Goal: Transaction & Acquisition: Purchase product/service

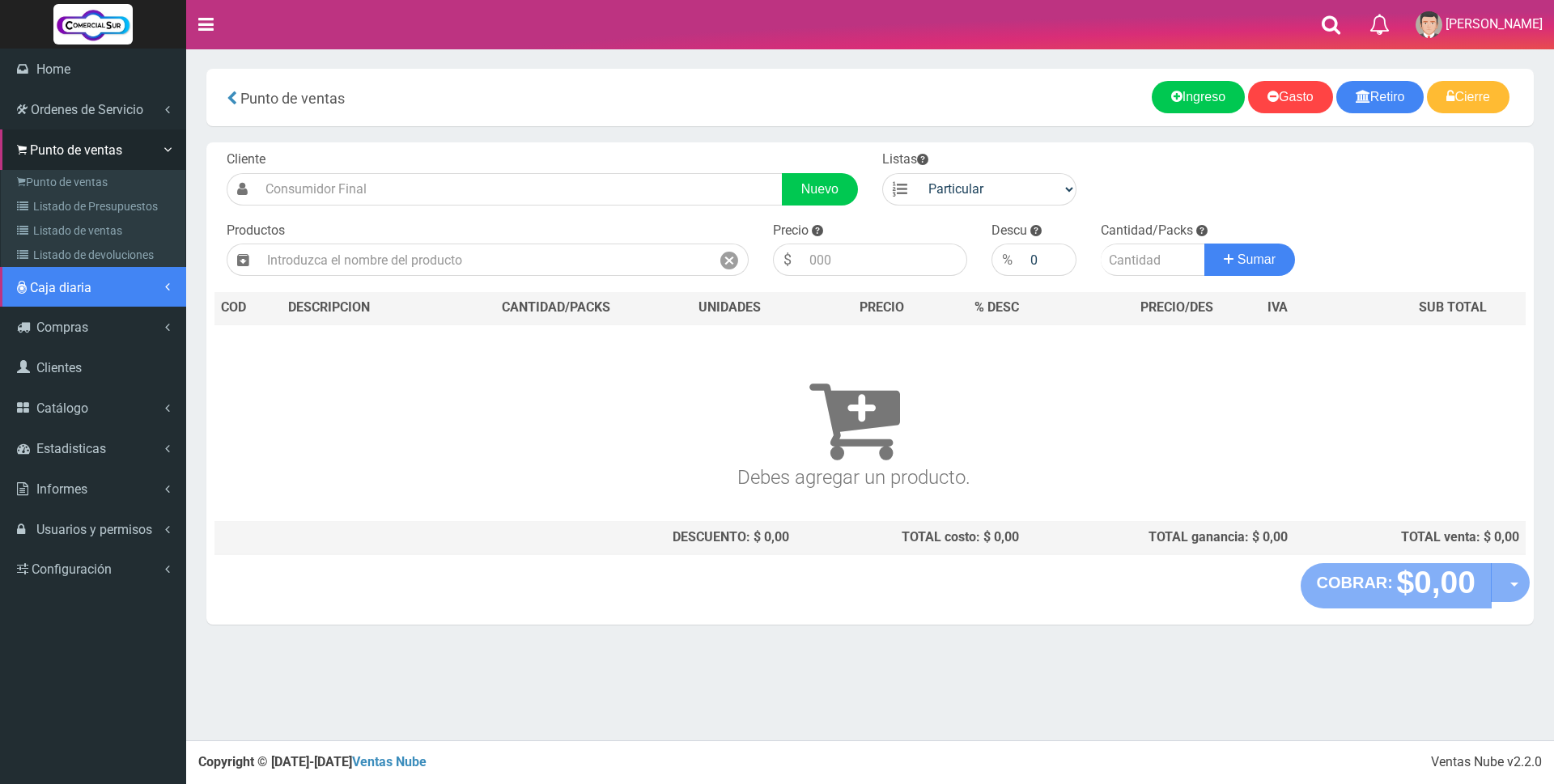
click at [79, 282] on span "Caja diaria" at bounding box center [61, 287] width 62 height 15
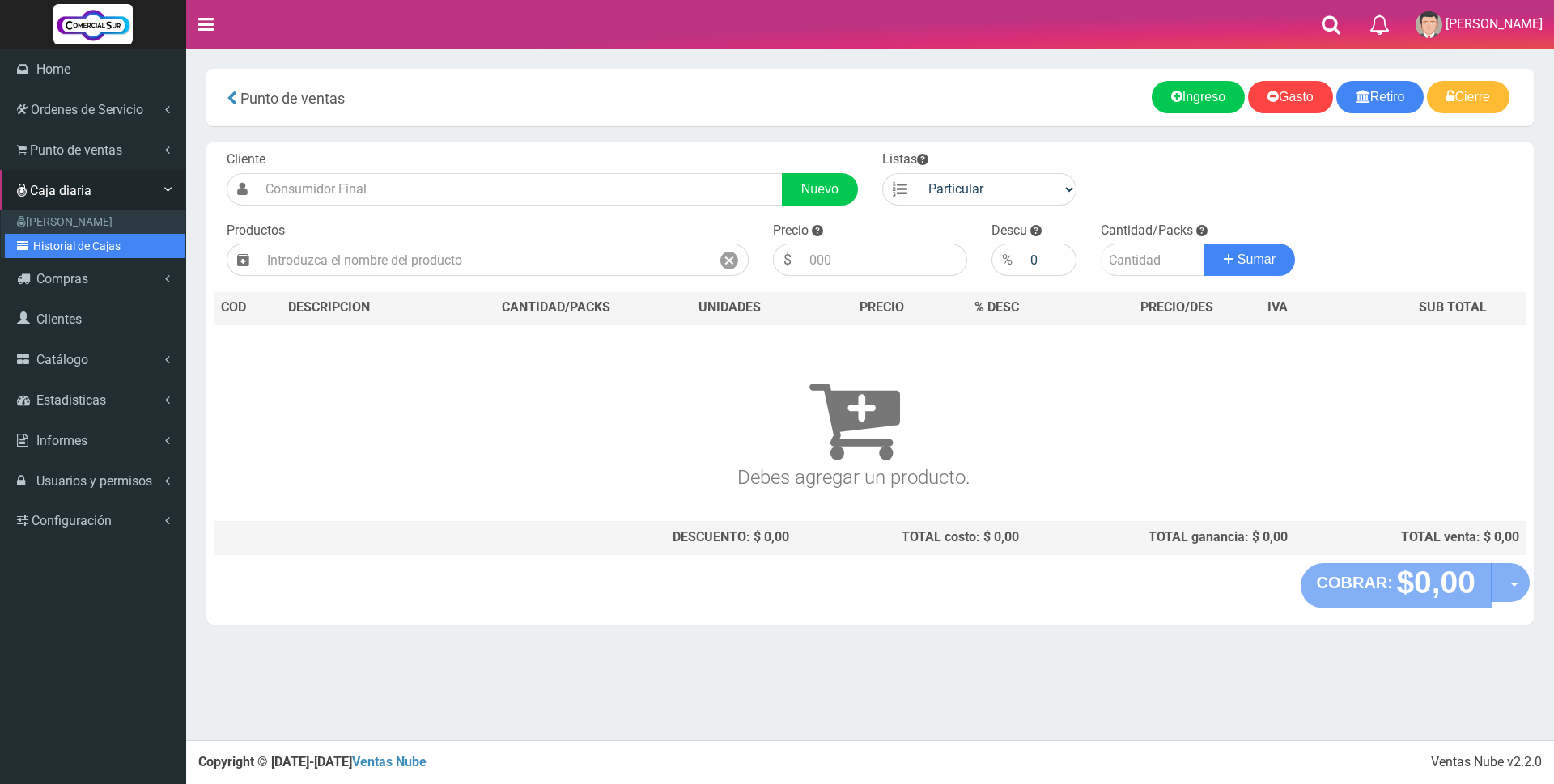
click at [78, 253] on link "Historial de Cajas" at bounding box center [95, 246] width 181 height 24
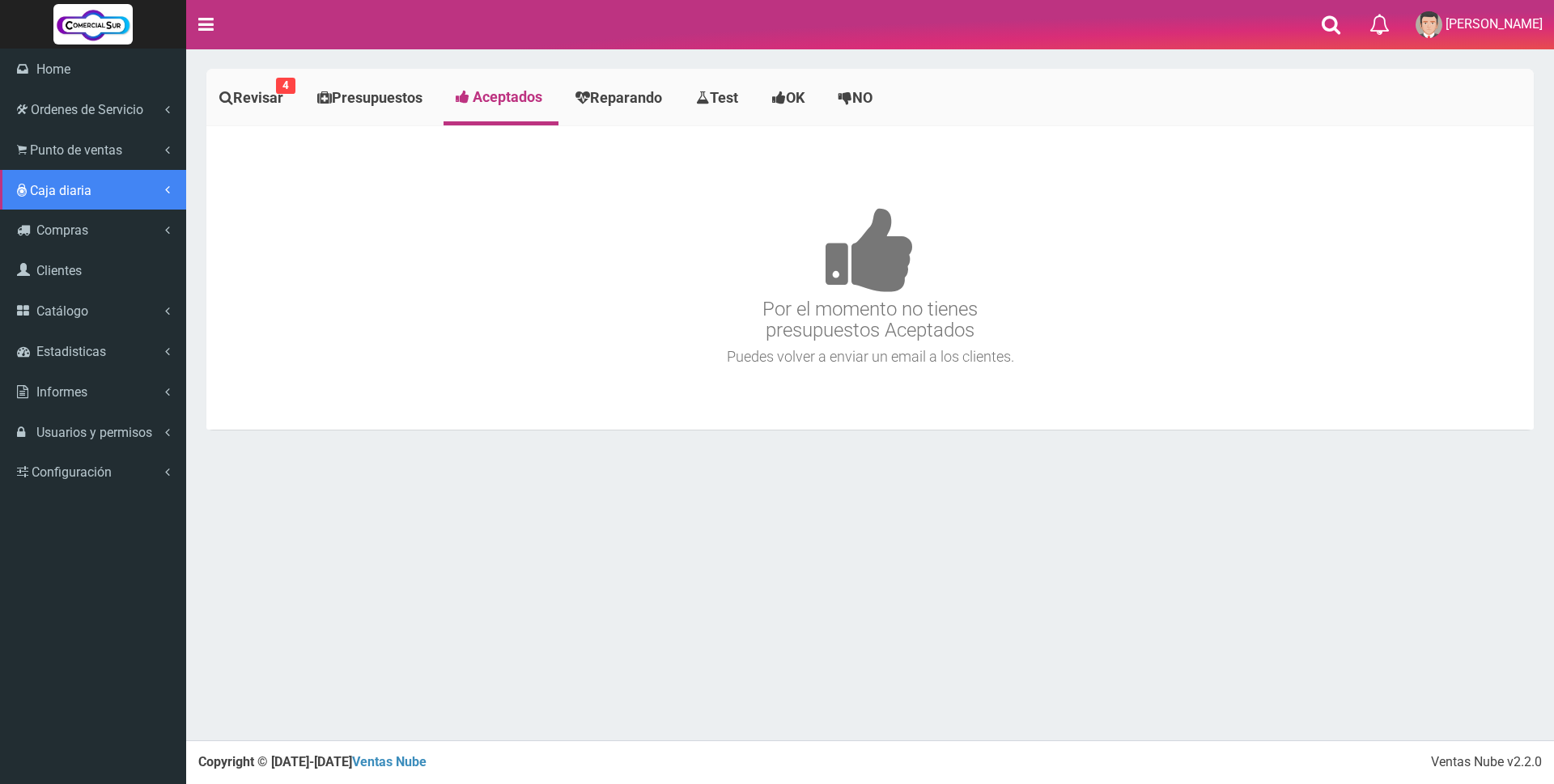
click at [77, 190] on span "Caja diaria" at bounding box center [61, 190] width 62 height 15
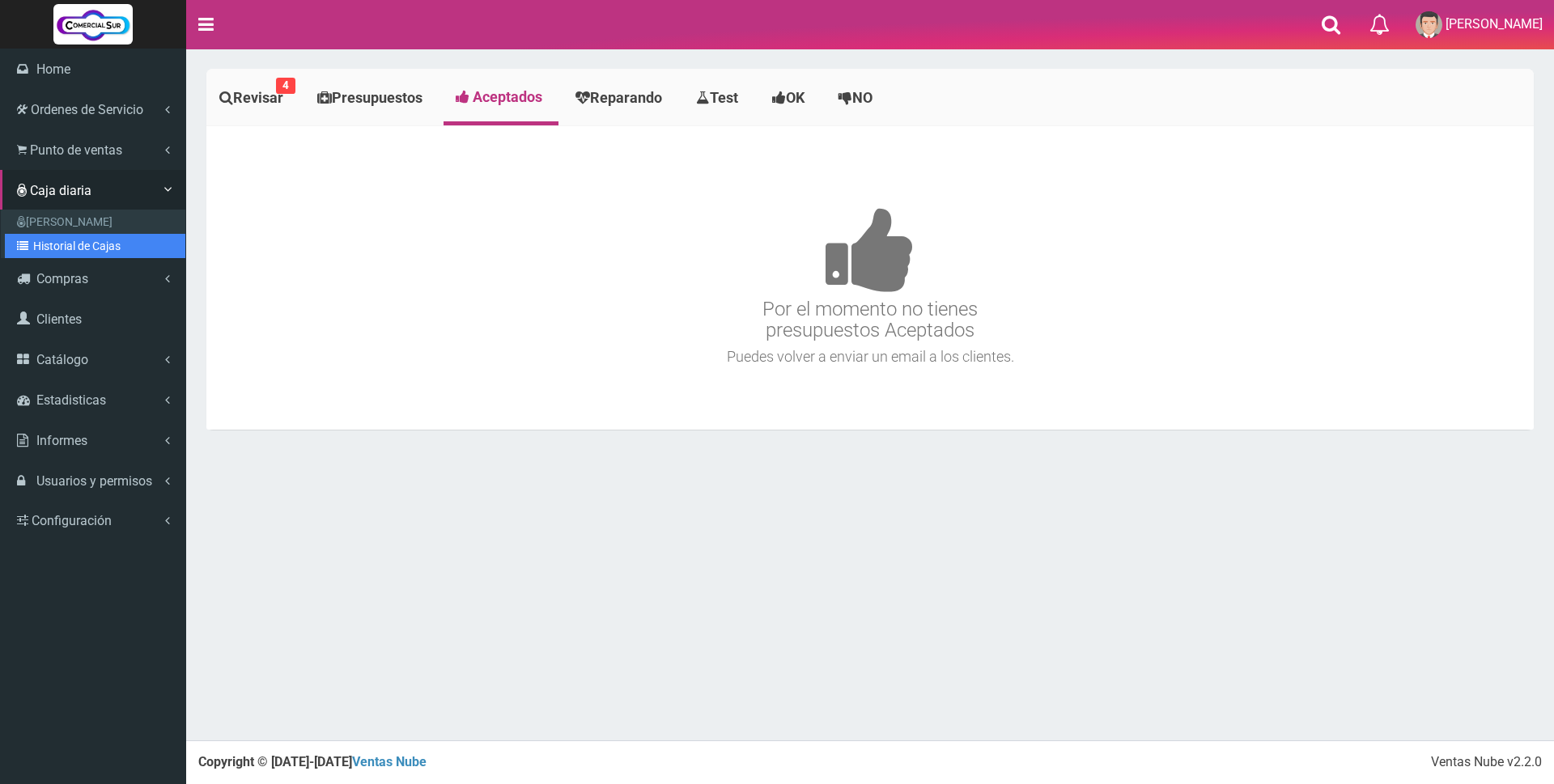
click at [87, 242] on link "Historial de Cajas" at bounding box center [95, 246] width 181 height 24
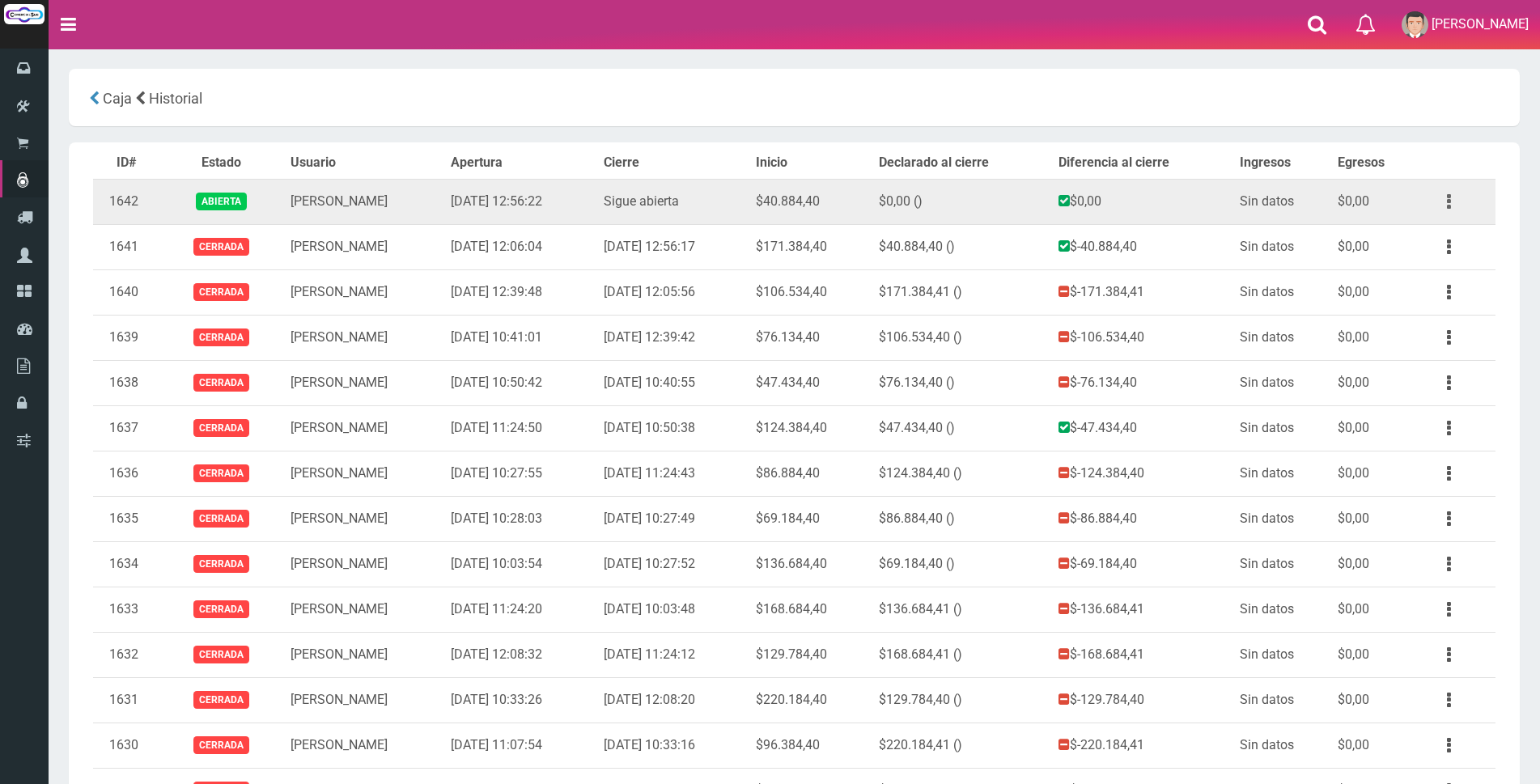
click at [1451, 206] on button "button" at bounding box center [1449, 202] width 36 height 28
click at [1436, 242] on link "Ver" at bounding box center [1403, 242] width 128 height 36
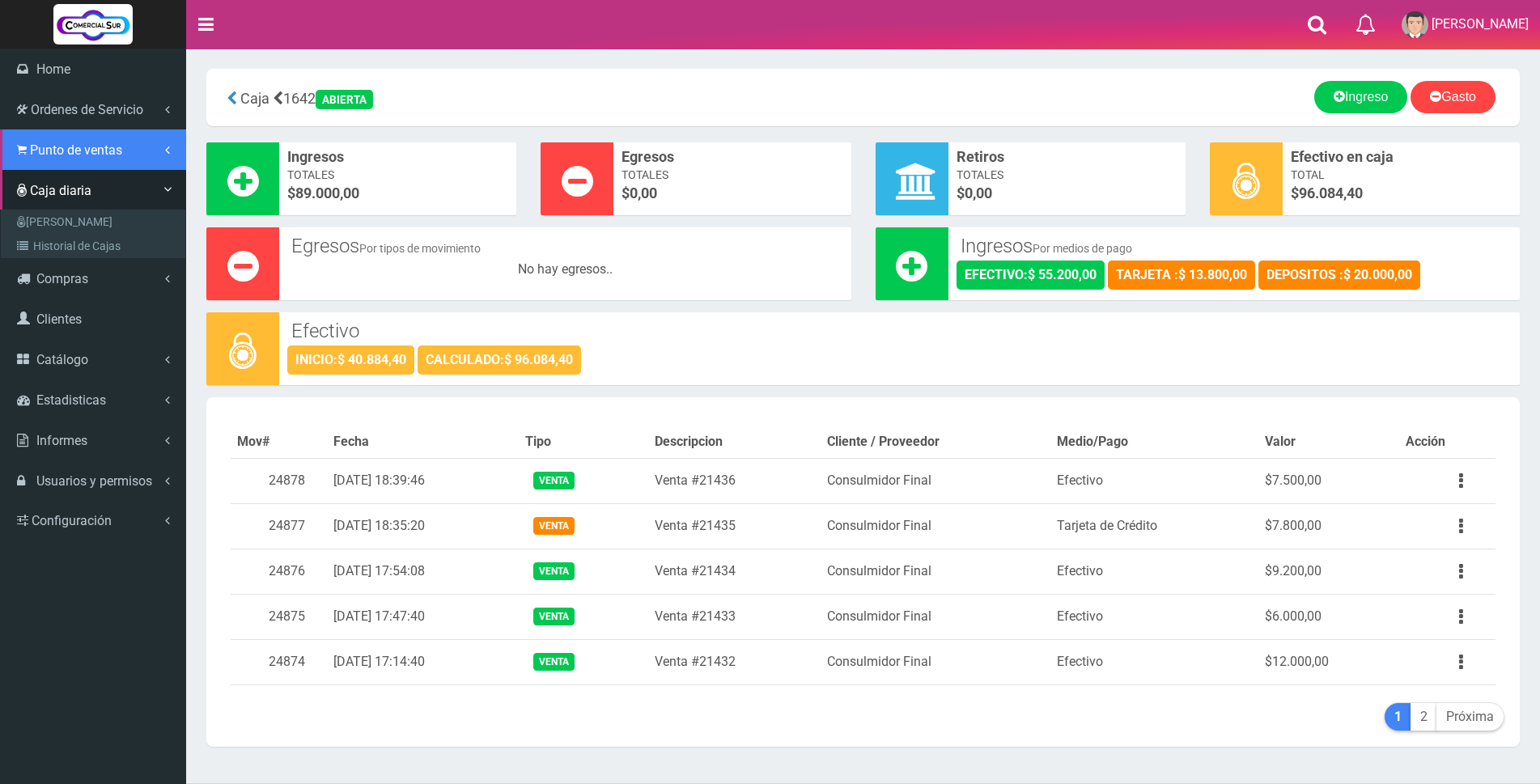
click at [34, 149] on span "Punto de ventas" at bounding box center [76, 150] width 92 height 15
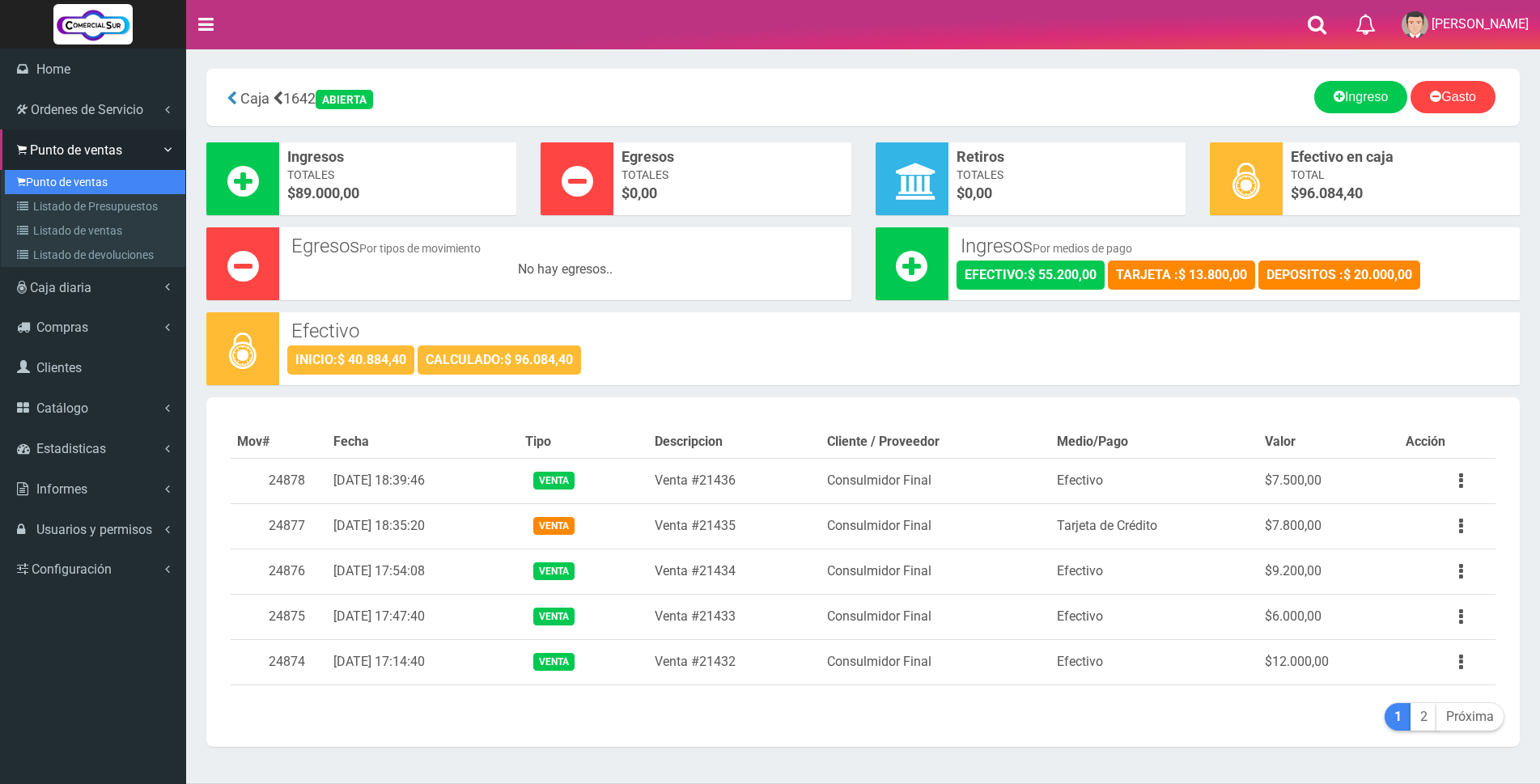
click at [34, 177] on link "Punto de ventas" at bounding box center [95, 182] width 181 height 24
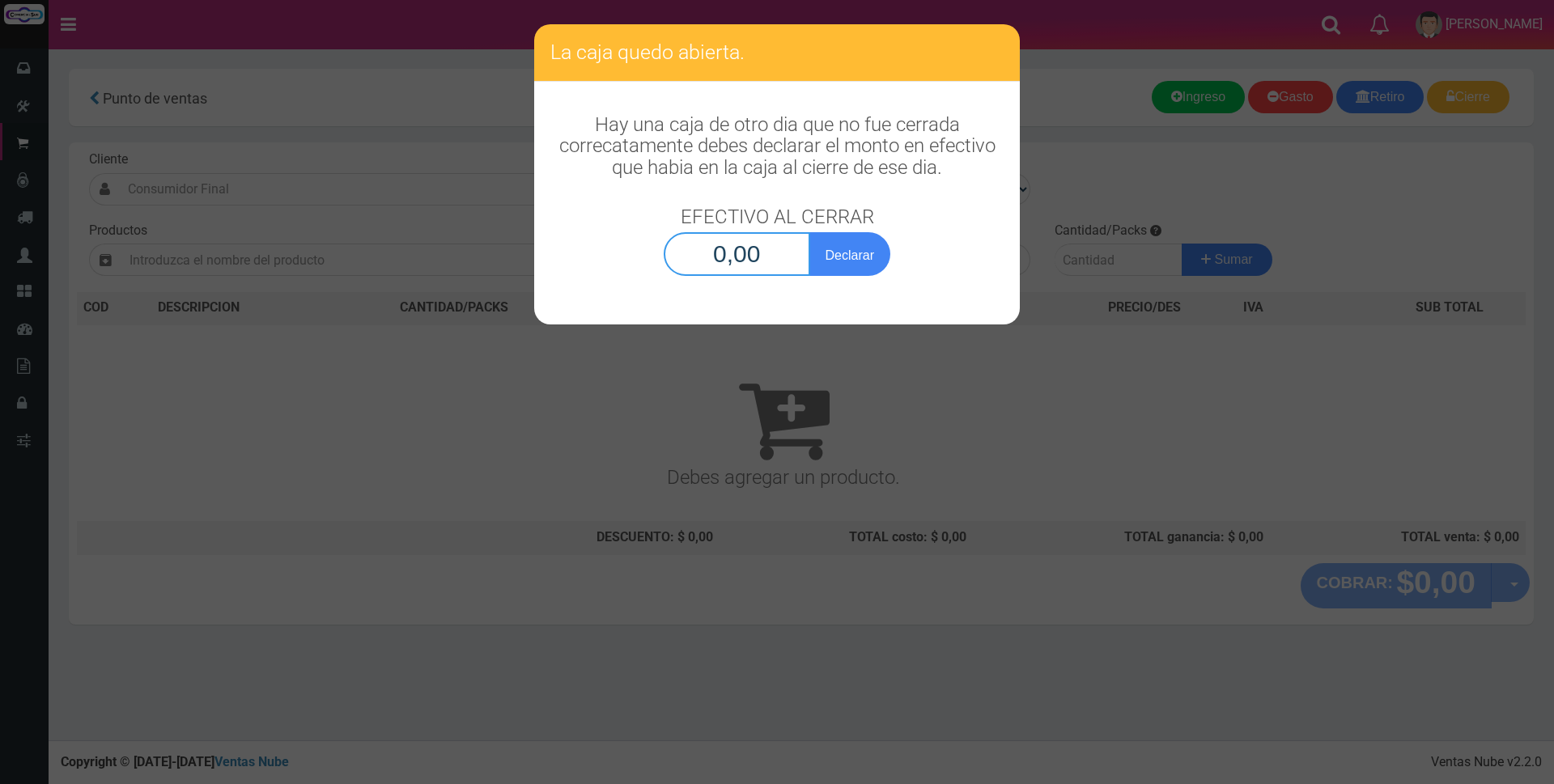
click at [719, 245] on input "0,00" at bounding box center [737, 254] width 147 height 44
type input "96.084,40"
click at [845, 258] on button "Declarar" at bounding box center [849, 254] width 81 height 44
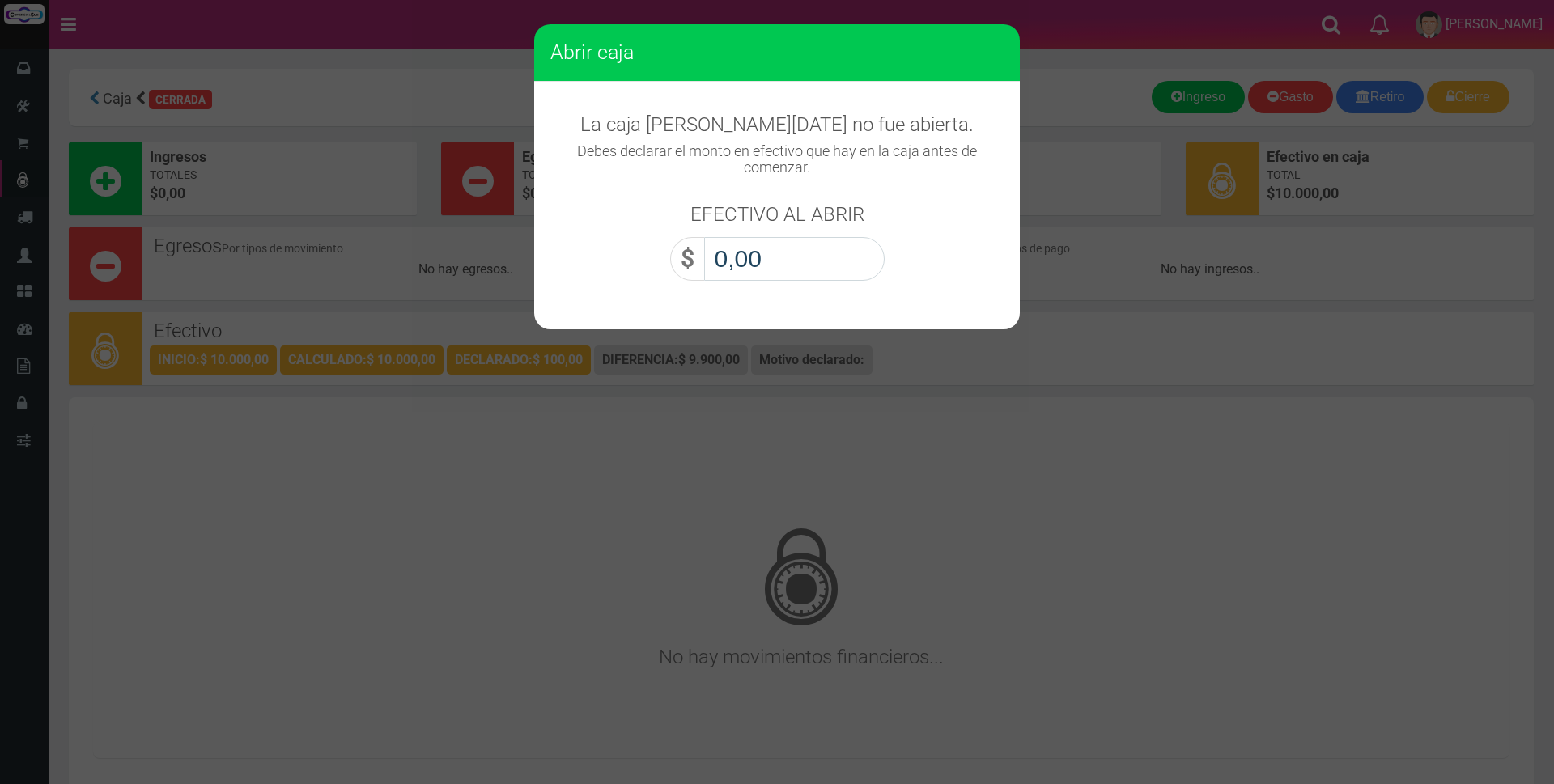
click at [761, 239] on input "0,00" at bounding box center [794, 259] width 181 height 44
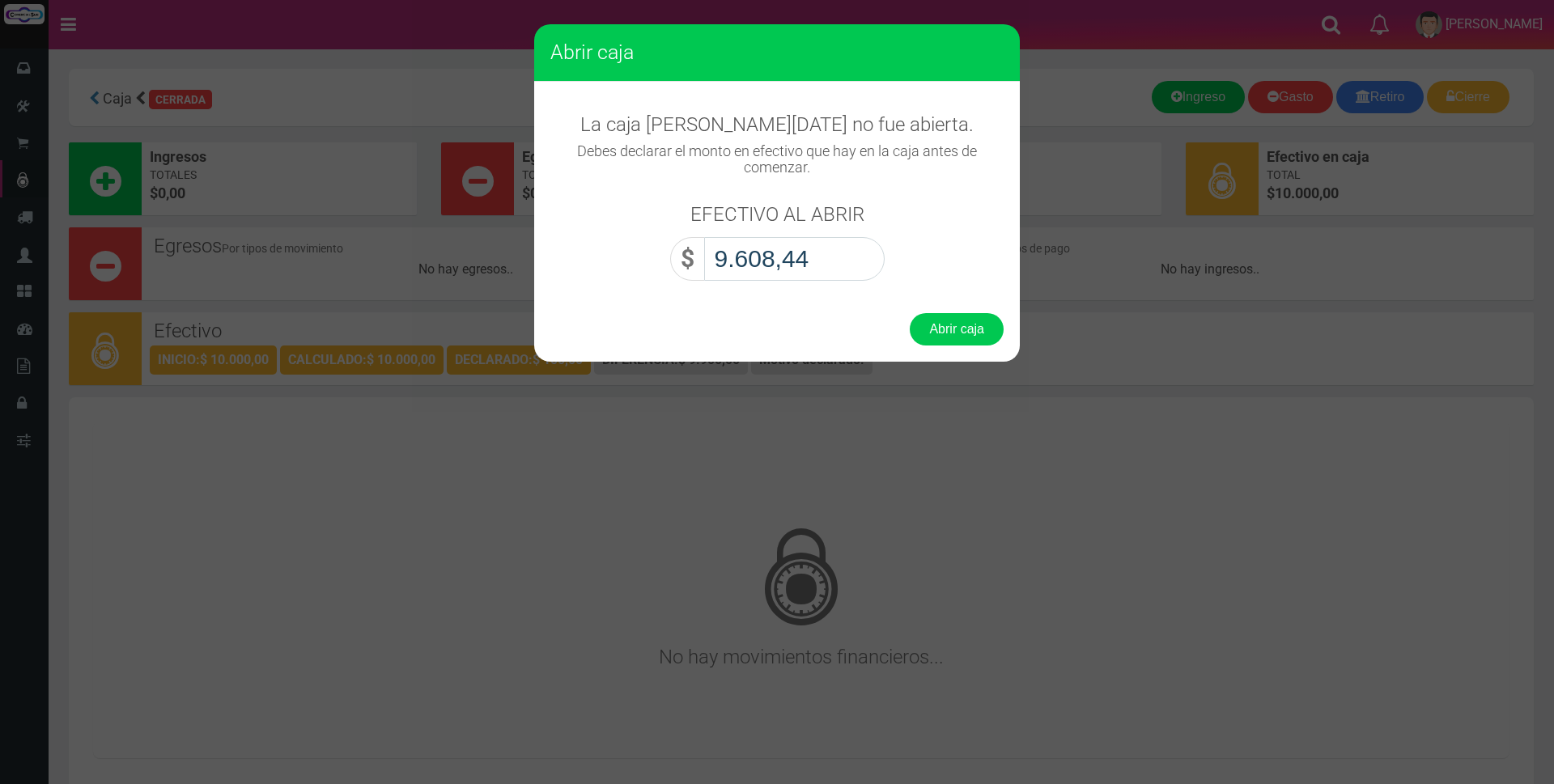
type input "96.084,40"
click at [952, 328] on button "Abrir caja" at bounding box center [956, 329] width 94 height 32
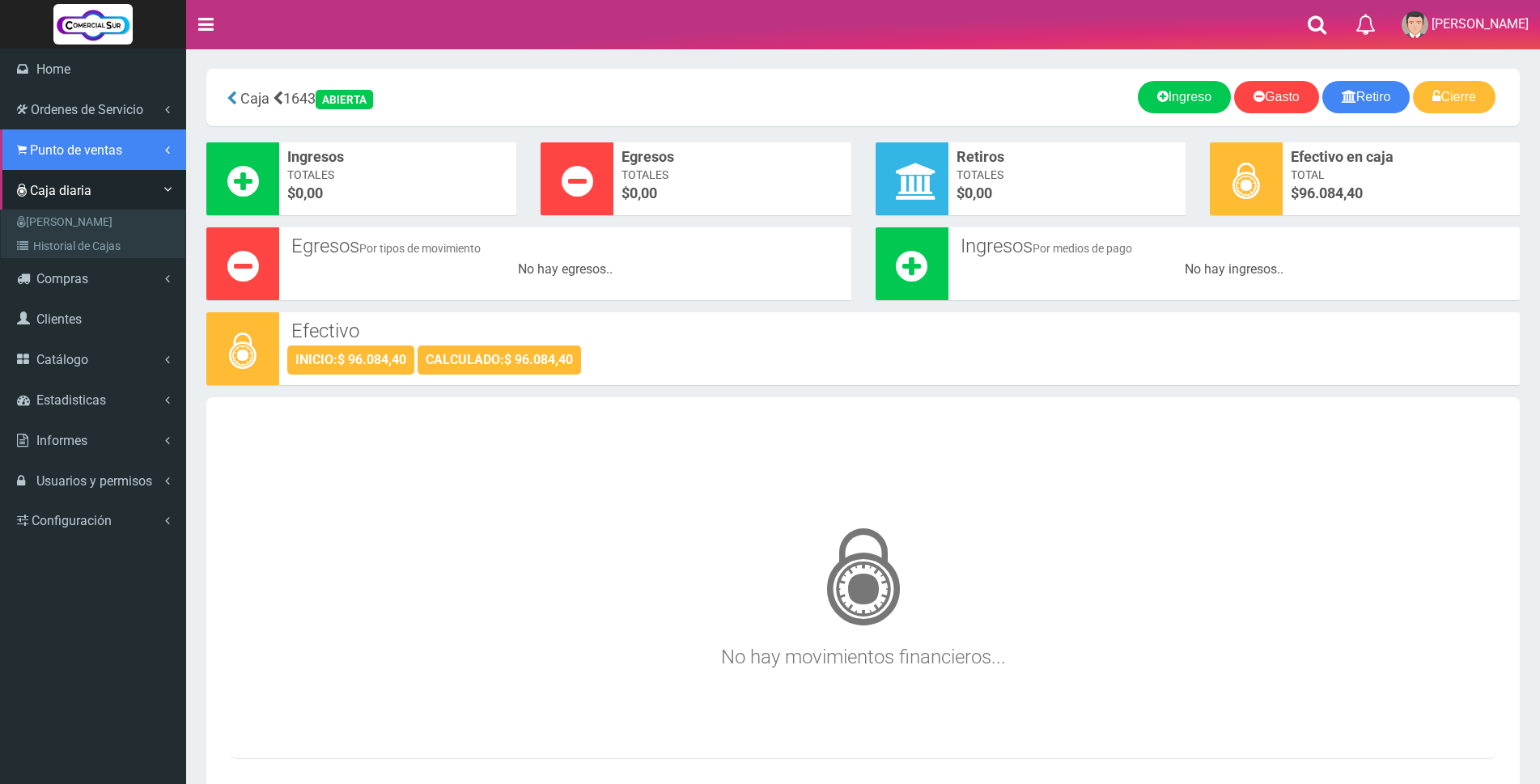
click at [62, 147] on span "Punto de ventas" at bounding box center [76, 150] width 92 height 15
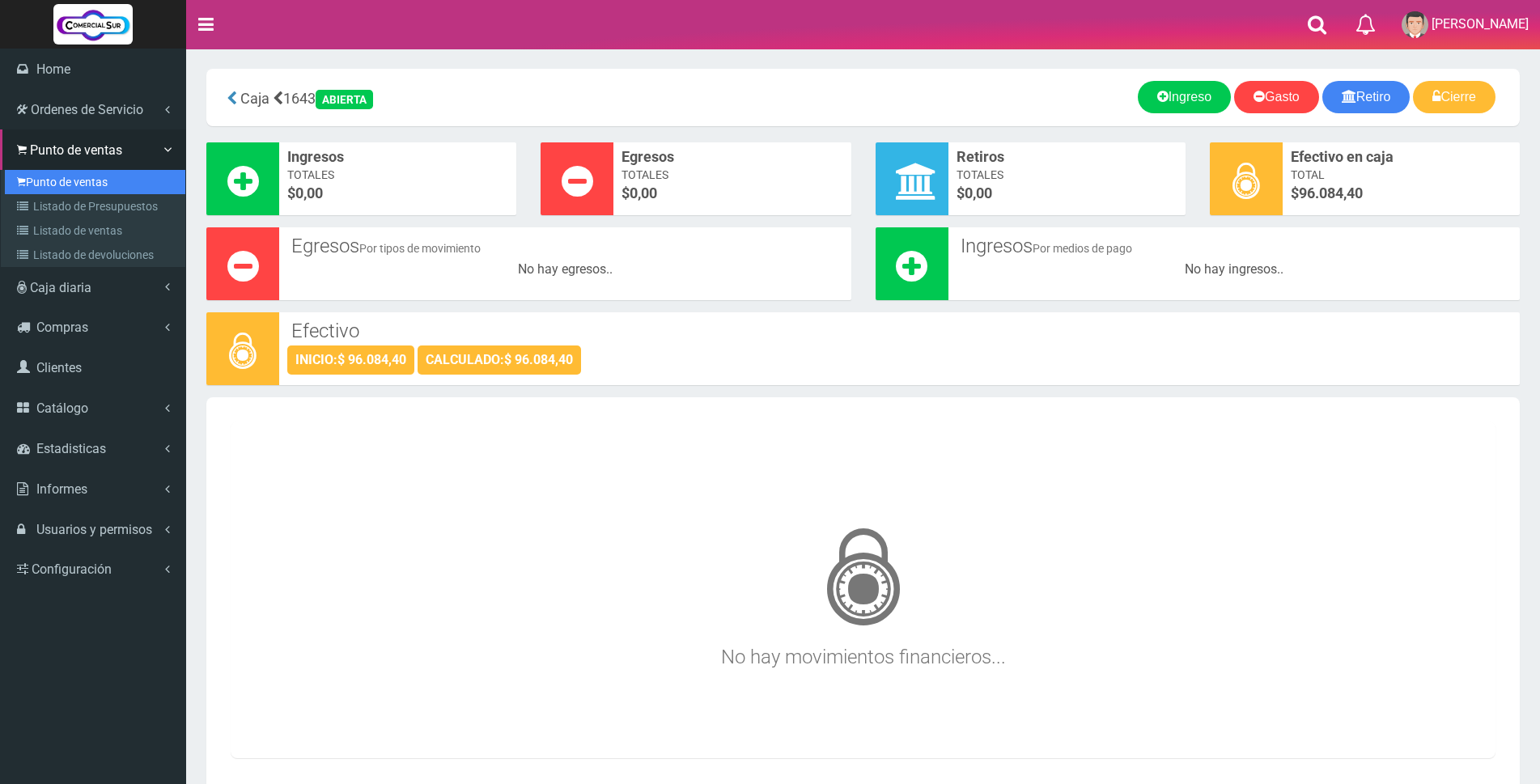
click at [61, 180] on link "Punto de ventas" at bounding box center [95, 182] width 181 height 24
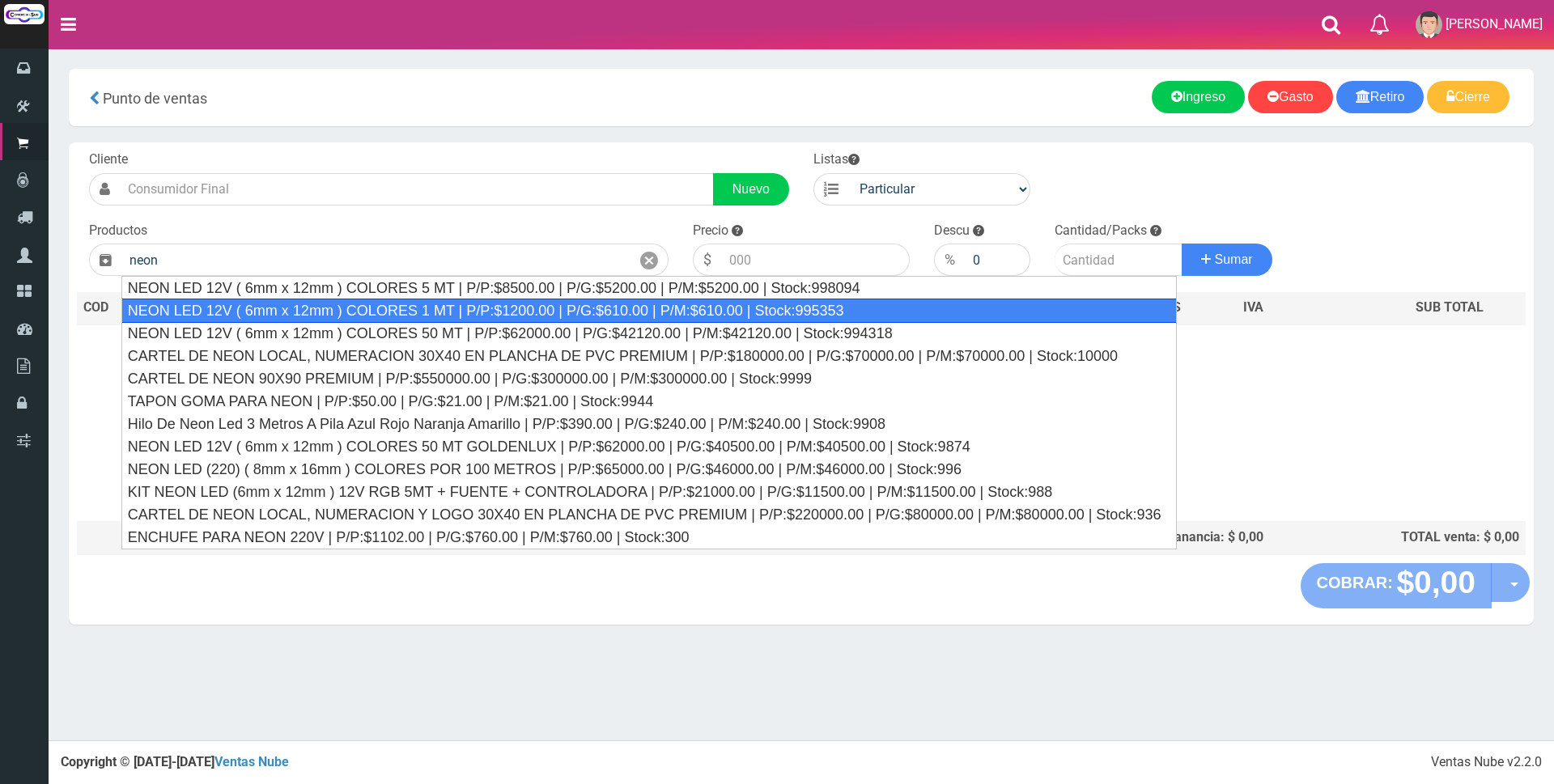
click at [483, 303] on div "NEON LED 12V ( 6mm x 12mm ) COLORES 1 MT | P/P:$1200.00 | P/G:$610.00 | P/M:$61…" at bounding box center [649, 311] width 1056 height 24
type input "NEON LED 12V ( 6mm x 12mm ) COLORES 1 MT | P/P:$1200.00 | P/G:$610.00 | P/M:$61…"
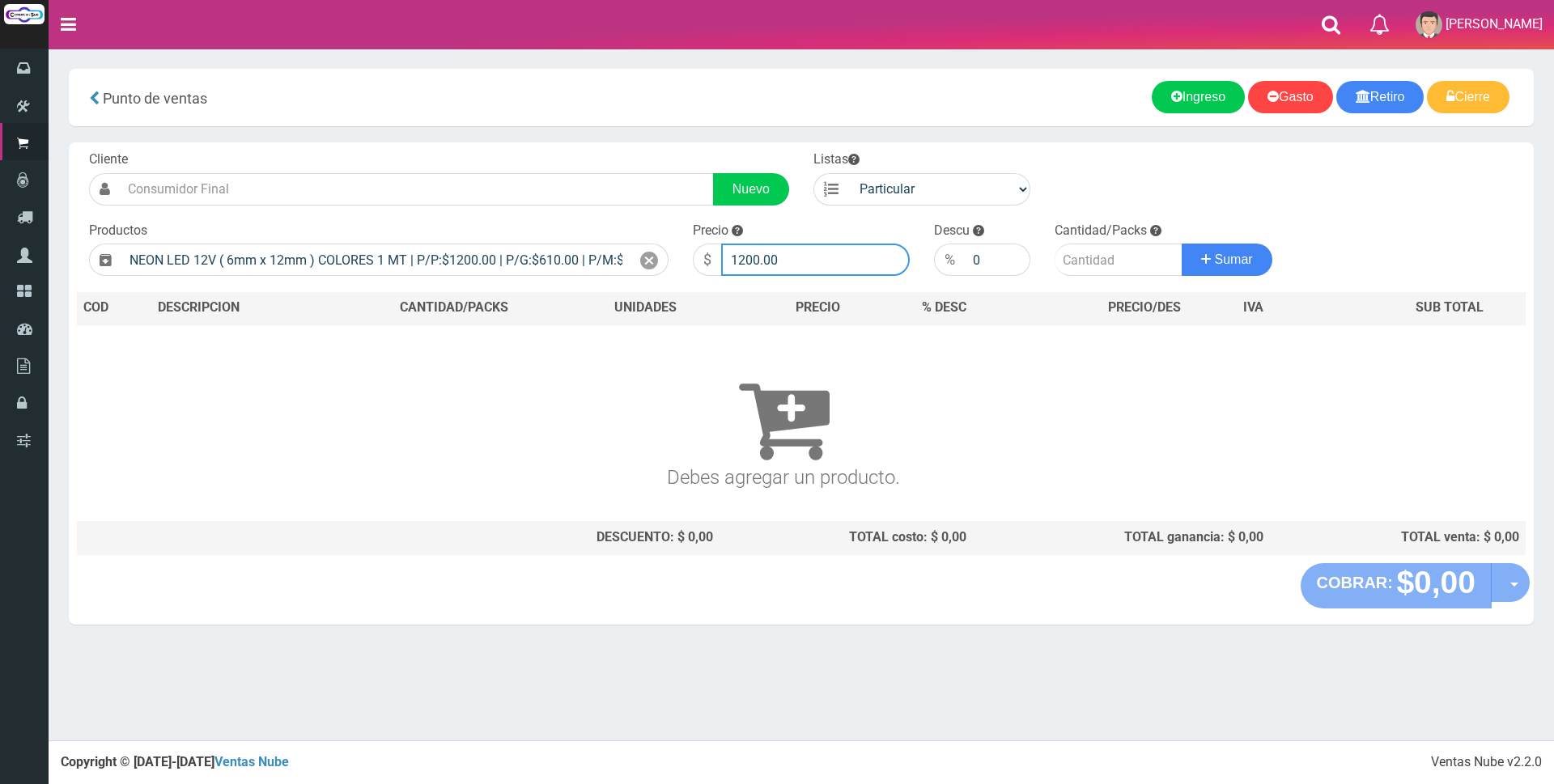
click at [805, 263] on input "1200.00" at bounding box center [815, 260] width 189 height 32
type input "1"
type input "3200"
drag, startPoint x: 1072, startPoint y: 262, endPoint x: 1061, endPoint y: 270, distance: 13.6
click at [1075, 263] on input "number" at bounding box center [1118, 260] width 128 height 32
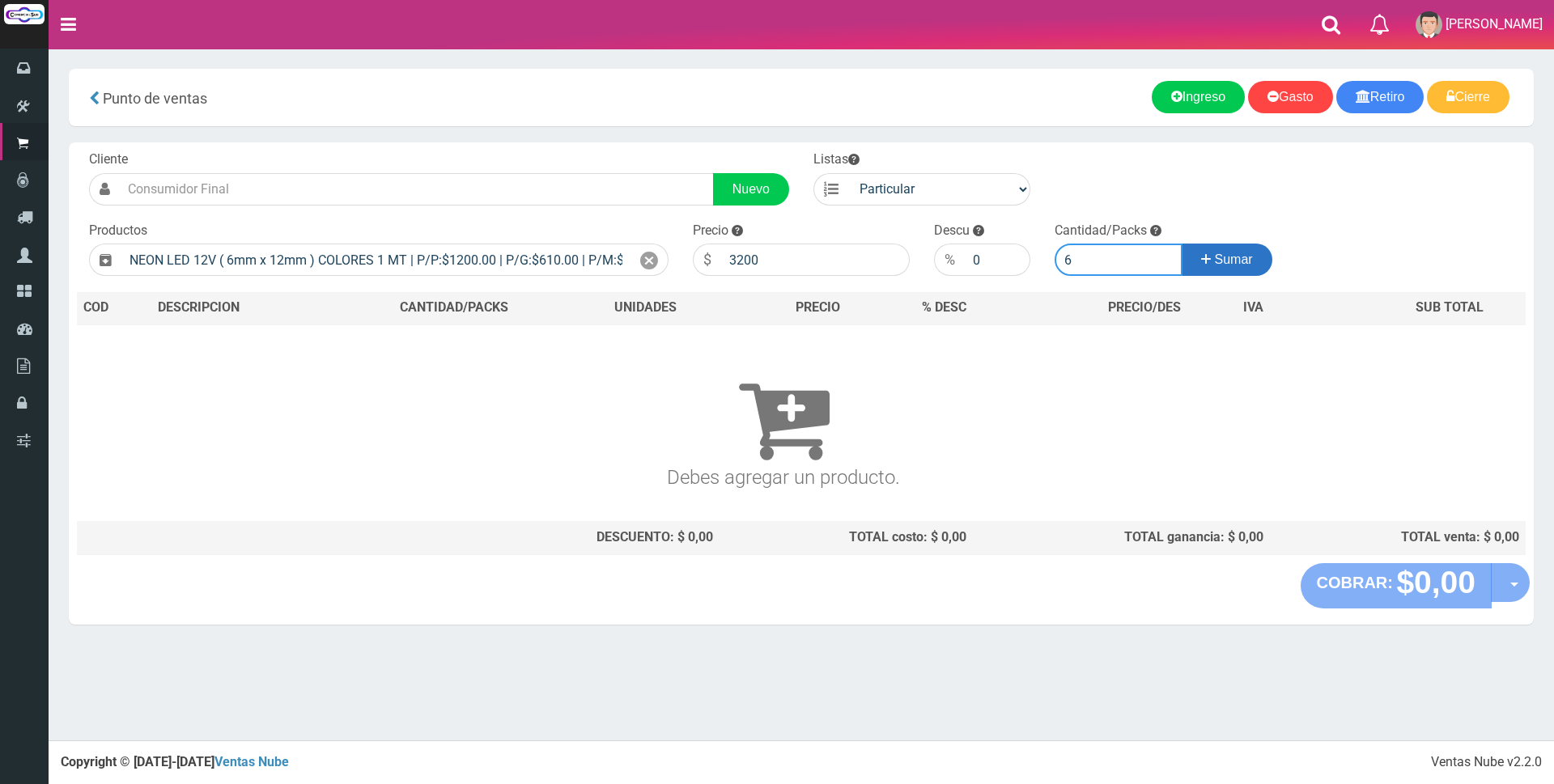
type input "6"
click at [1246, 258] on span "Sumar" at bounding box center [1234, 260] width 38 height 14
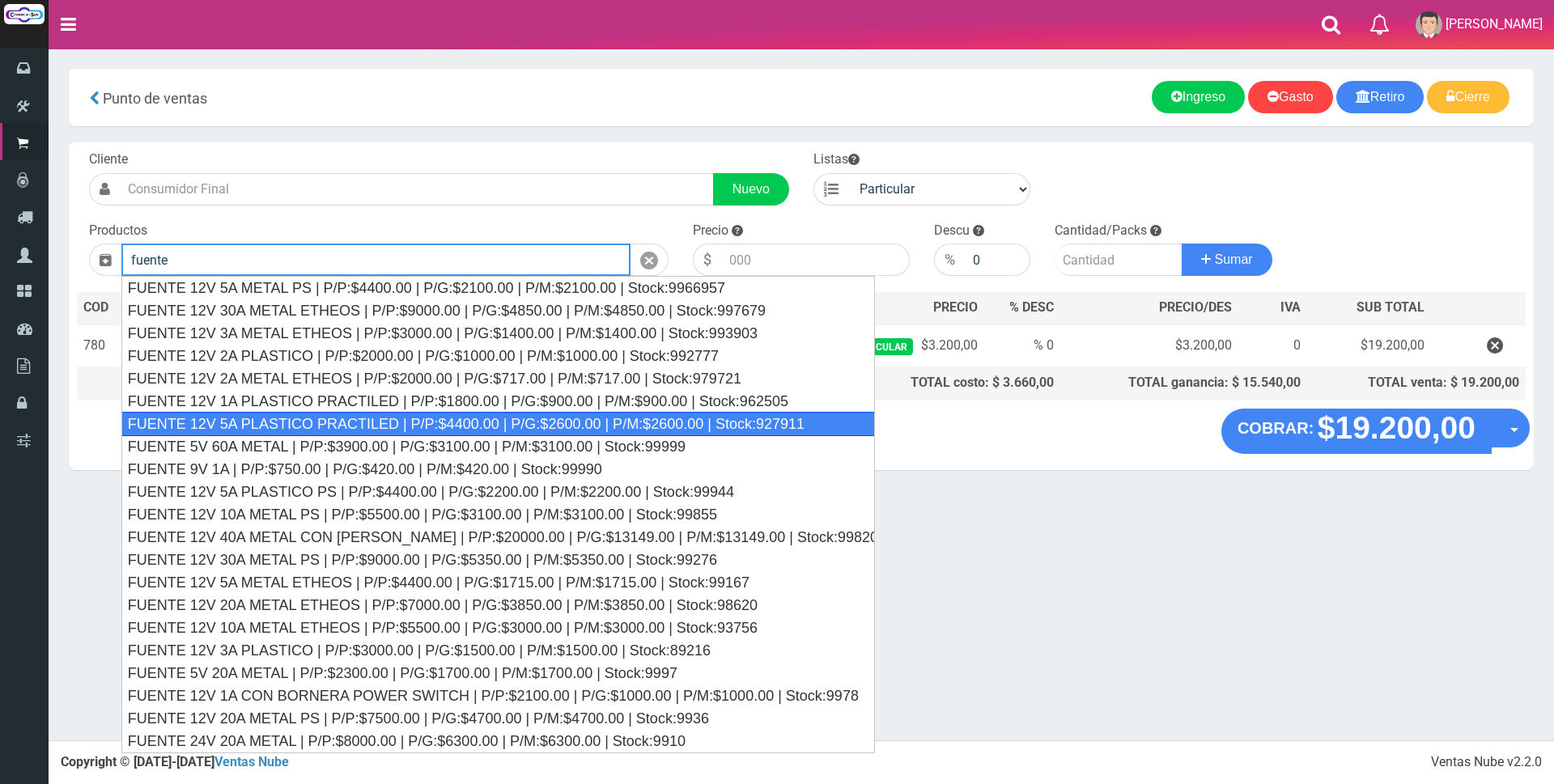
click at [523, 428] on div "FUENTE 12V 5A PLASTICO PRACTILED | P/P:$4400.00 | P/G:$2600.00 | P/M:$2600.00 |…" at bounding box center [498, 423] width 754 height 24
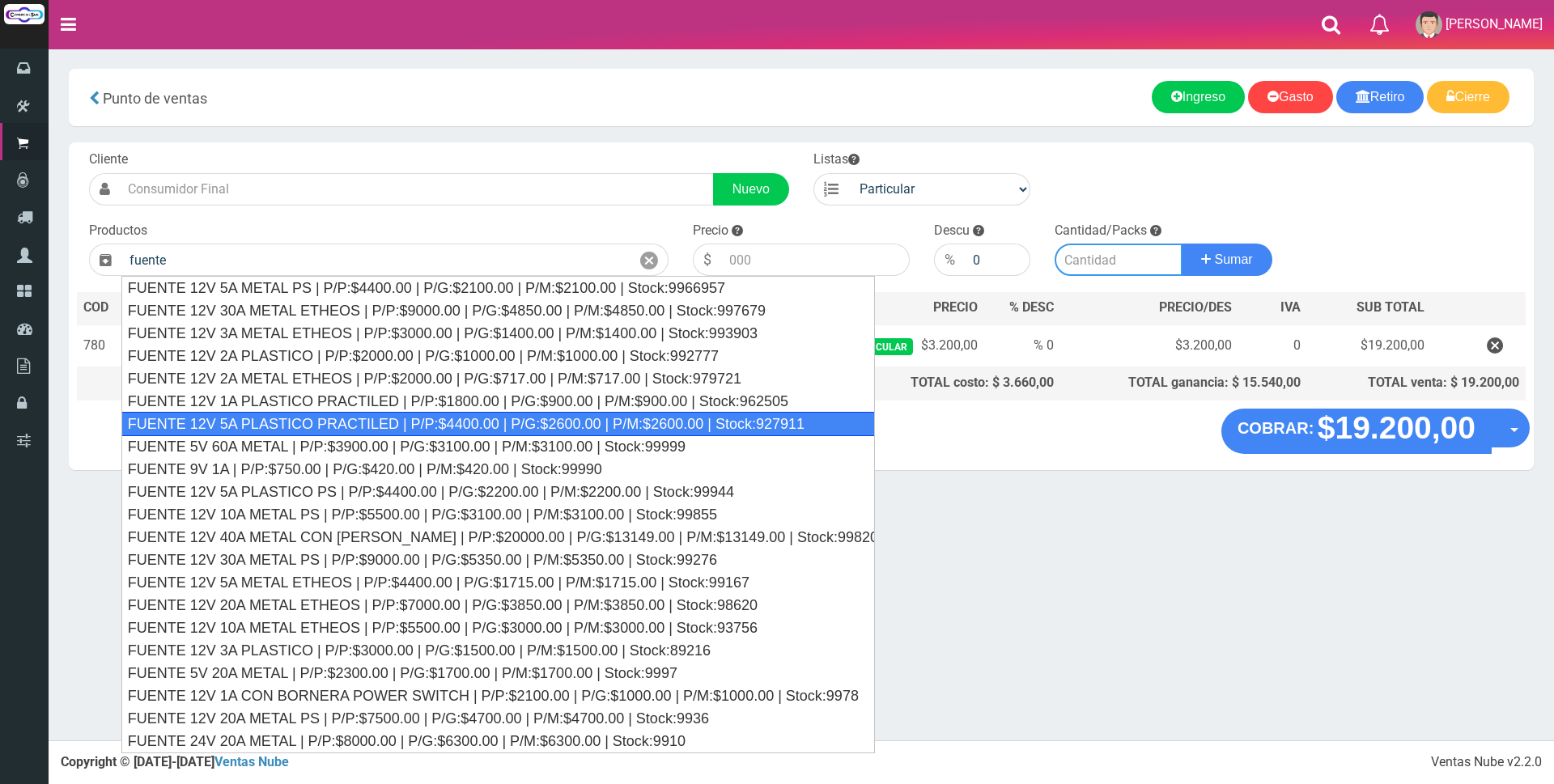
type input "FUENTE 12V 5A PLASTICO PRACTILED | P/P:$4400.00 | P/G:$2600.00 | P/M:$2600.00 |…"
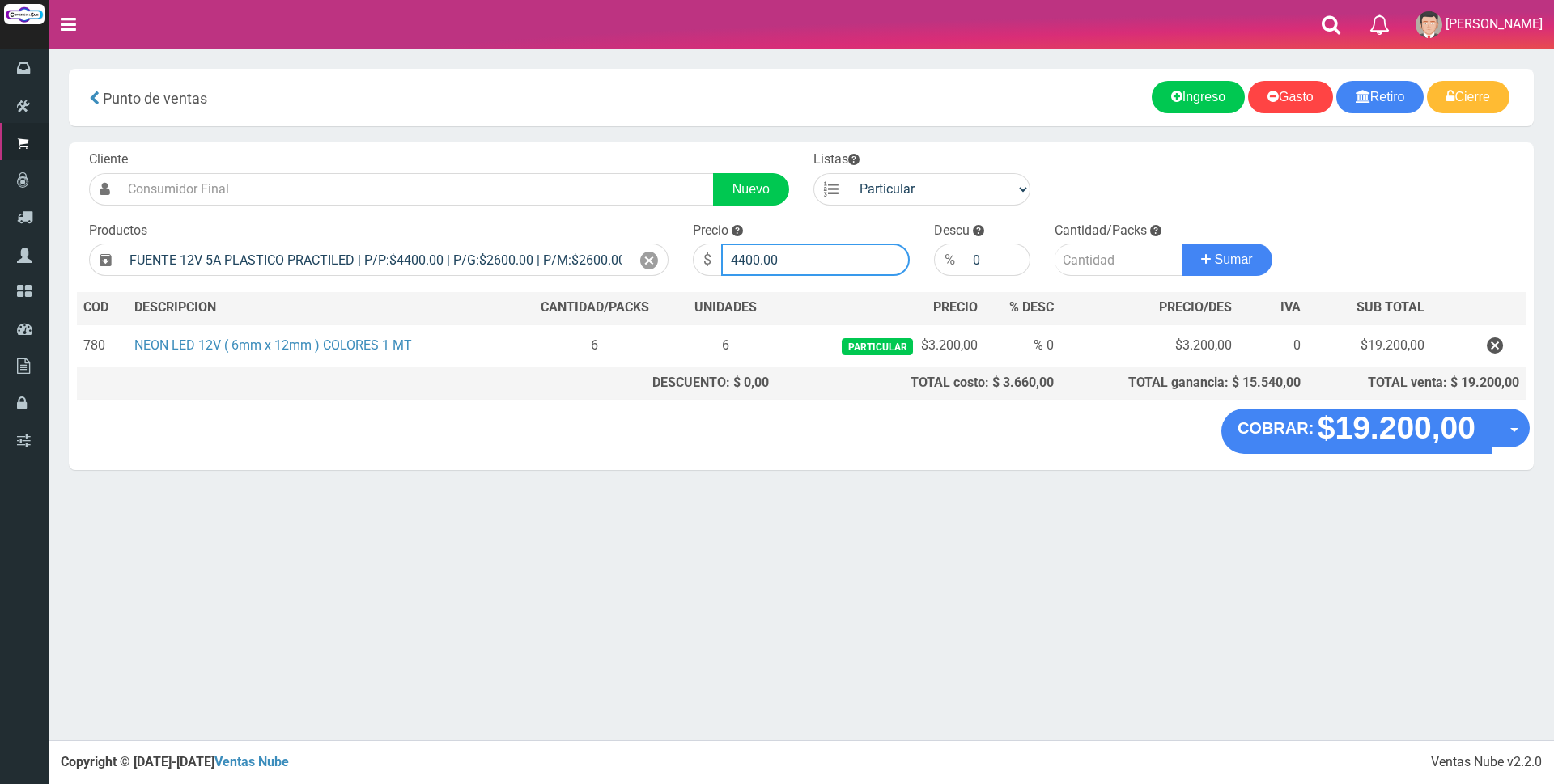
click at [801, 271] on input "4400.00" at bounding box center [815, 260] width 189 height 32
type input "4"
type input "12000"
drag, startPoint x: 1098, startPoint y: 266, endPoint x: 1090, endPoint y: 273, distance: 10.6
click at [1098, 268] on input "number" at bounding box center [1118, 260] width 128 height 32
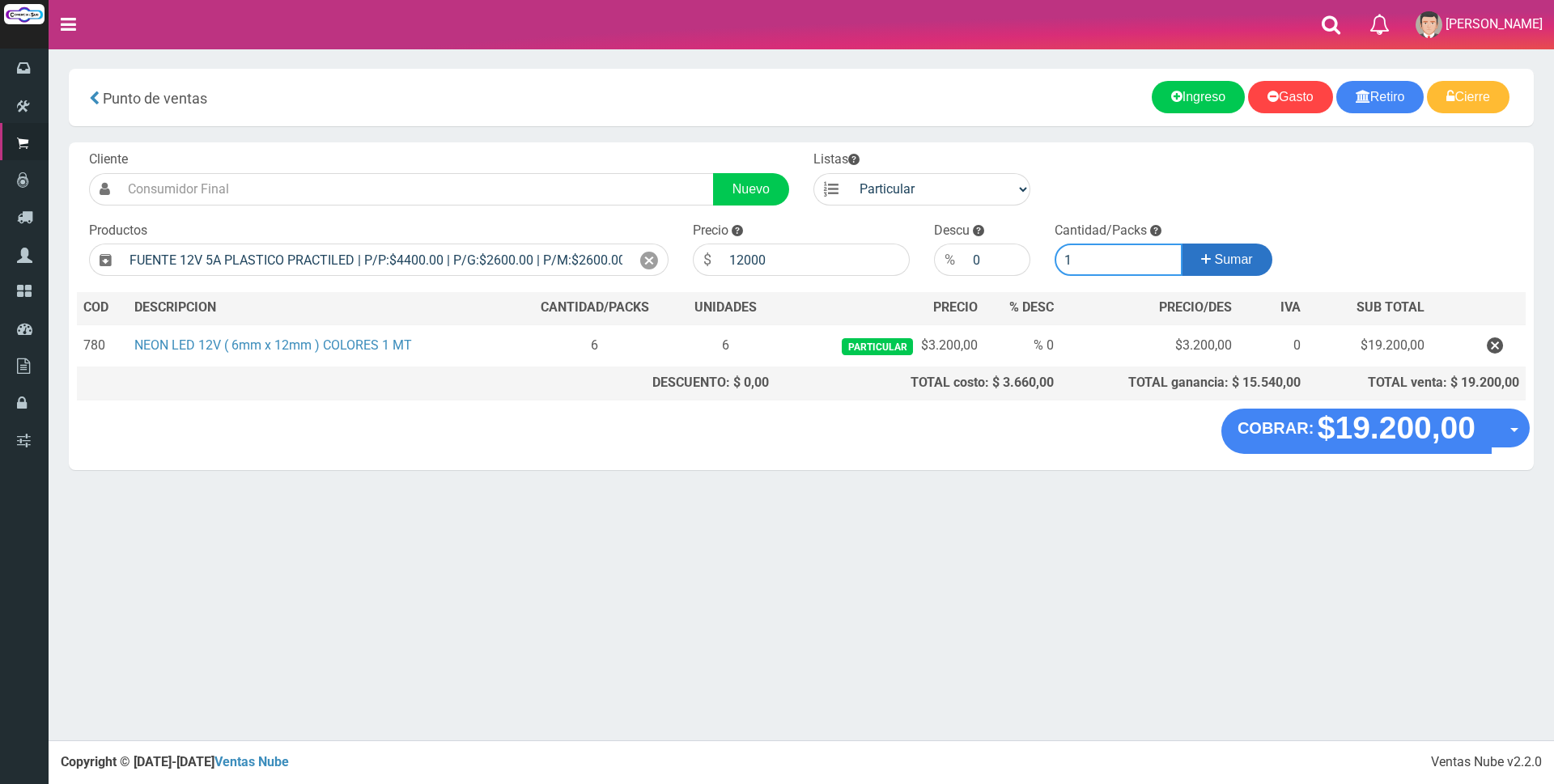
type input "1"
click at [1194, 255] on button "Sumar" at bounding box center [1226, 260] width 91 height 32
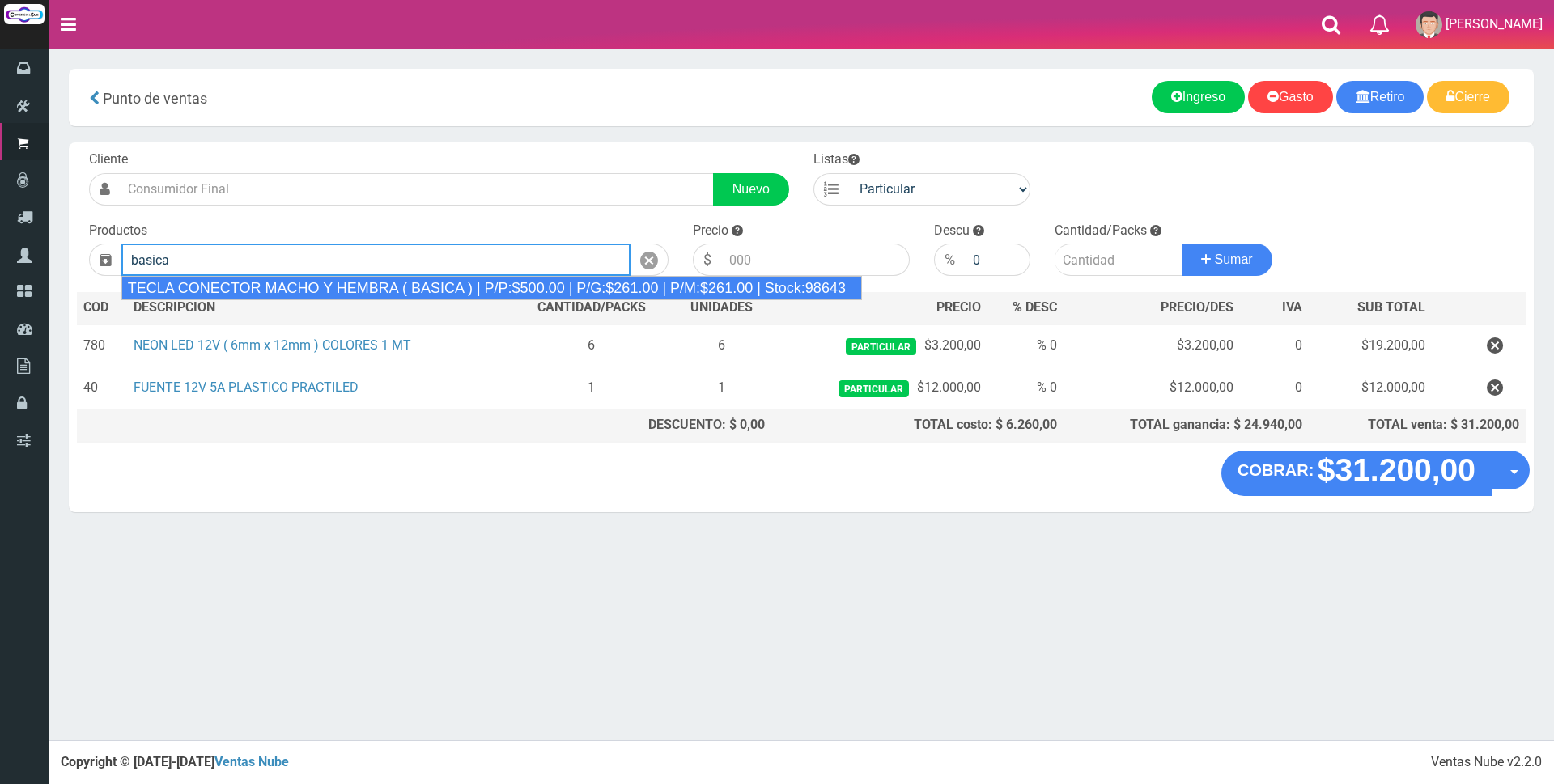
click at [650, 288] on div "TECLA CONECTOR MACHO Y HEMBRA ( BASICA ) | P/P:$500.00 | P/G:$261.00 | P/M:$261…" at bounding box center [491, 288] width 741 height 24
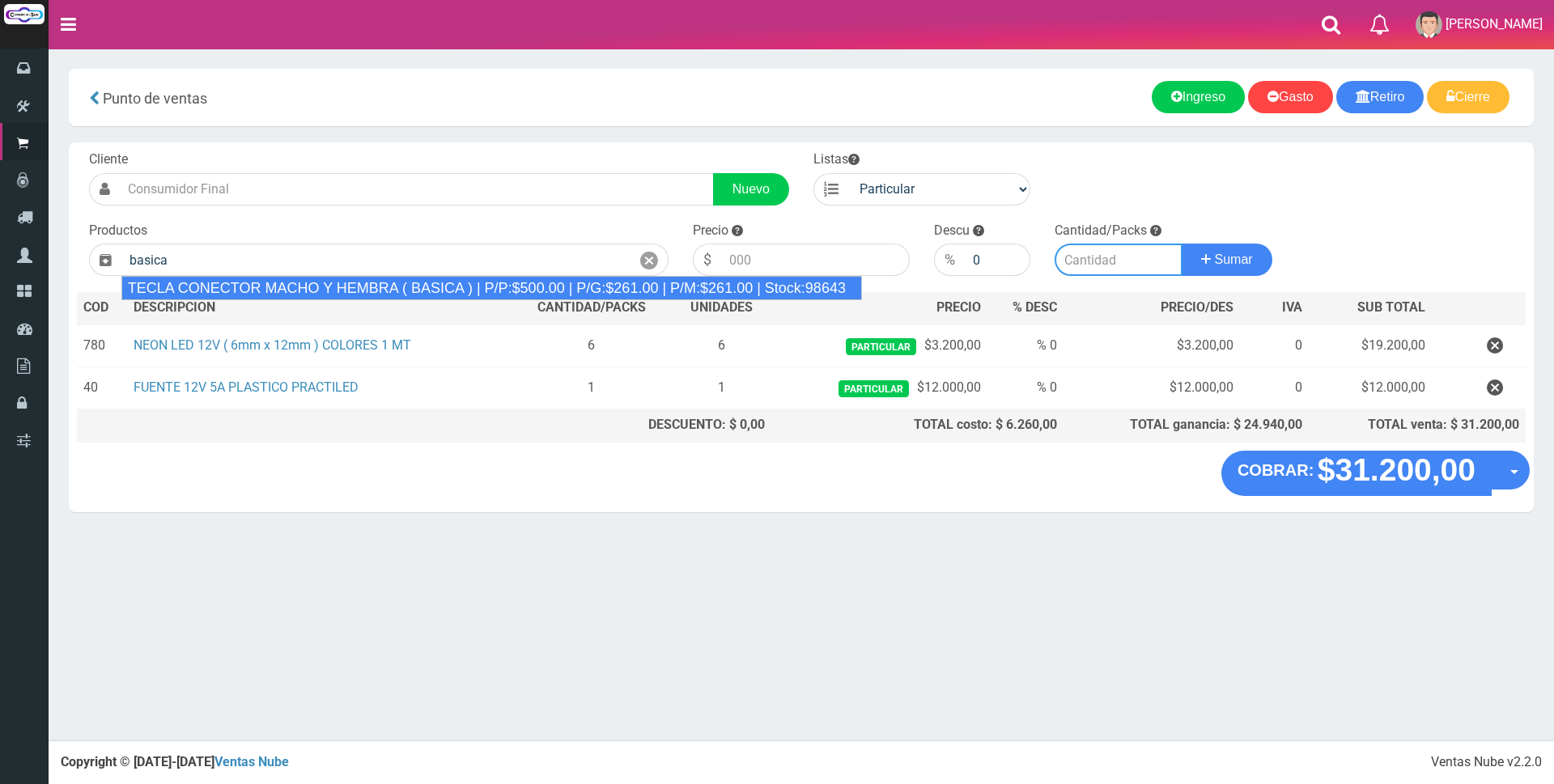
type input "TECLA CONECTOR MACHO Y HEMBRA ( BASICA ) | P/P:$500.00 | P/G:$261.00 | P/M:$261…"
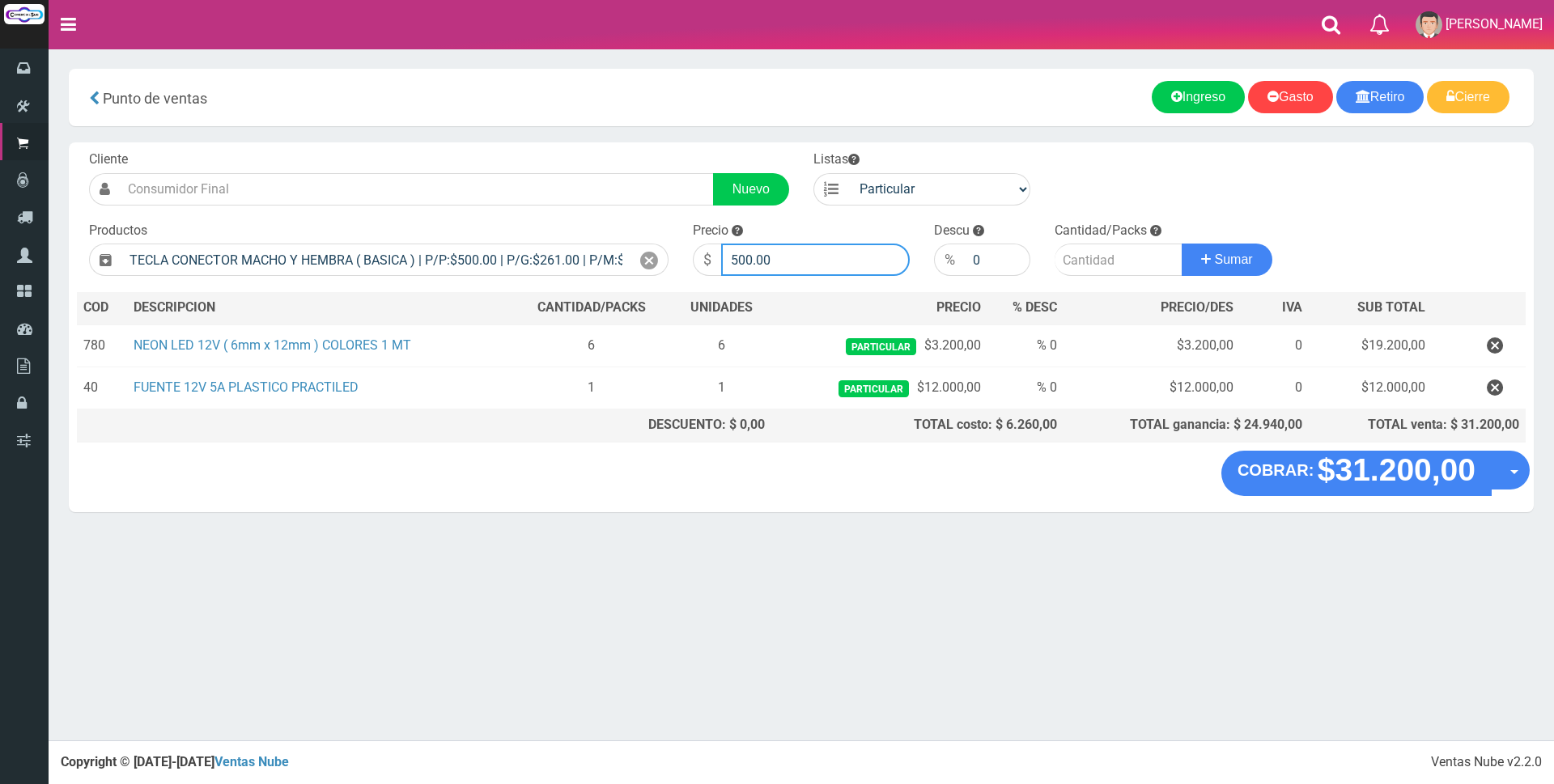
click at [802, 260] on input "500.00" at bounding box center [815, 260] width 189 height 32
type input "5"
type input "4000"
click at [1065, 254] on input "number" at bounding box center [1118, 260] width 128 height 32
type input "1"
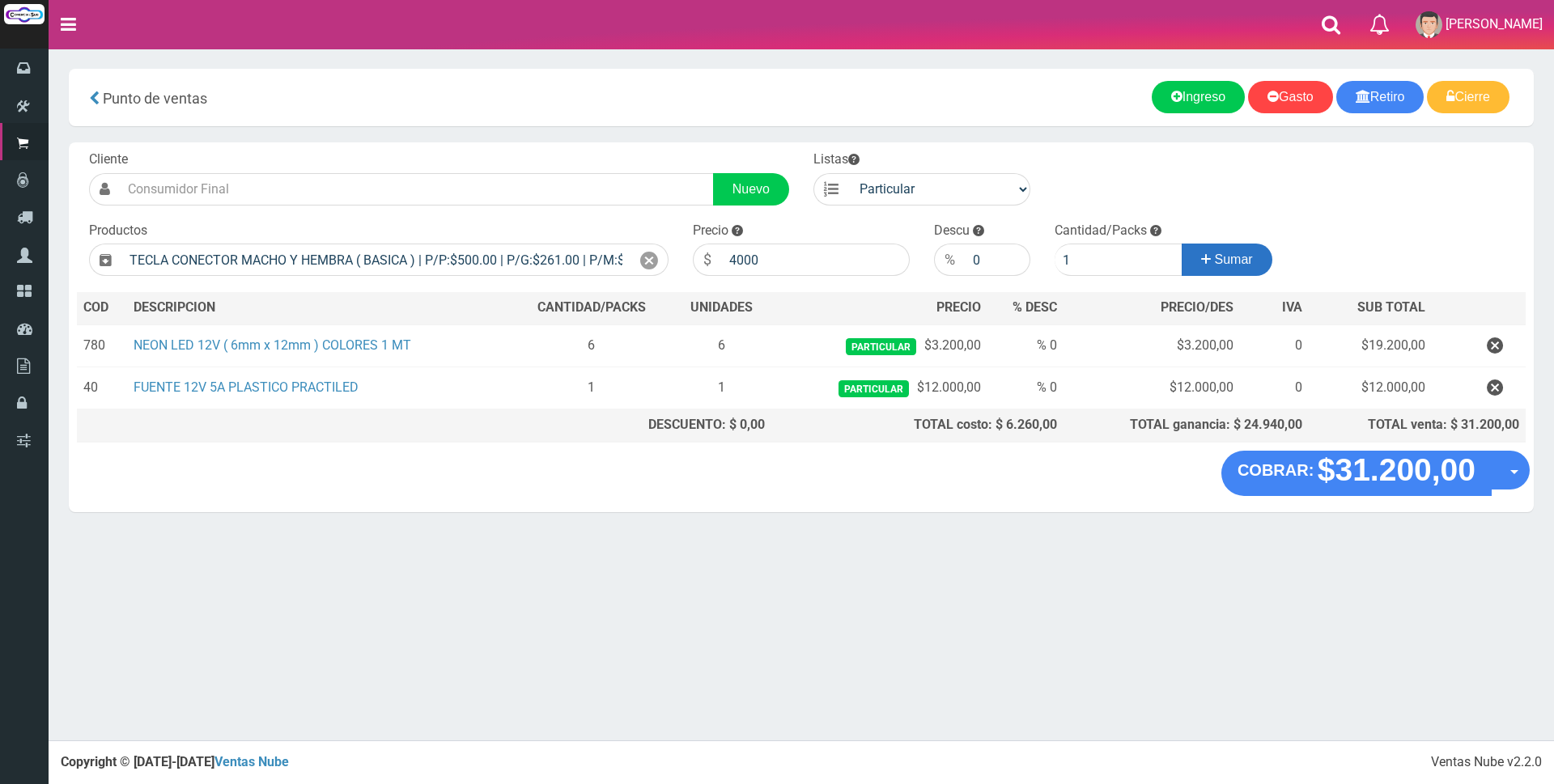
click at [1236, 259] on span "Sumar" at bounding box center [1234, 260] width 38 height 14
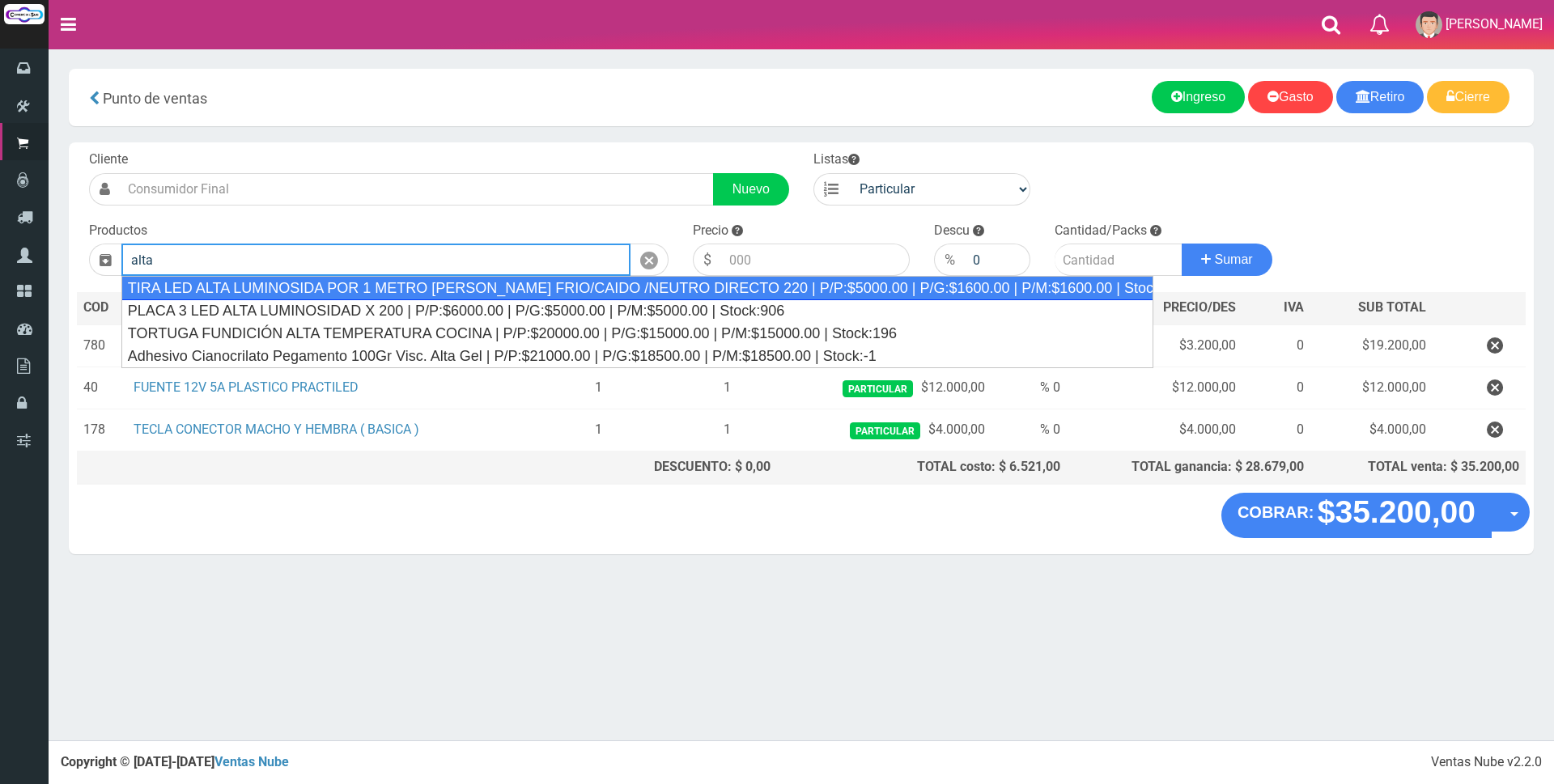
drag, startPoint x: 538, startPoint y: 282, endPoint x: 937, endPoint y: 316, distance: 400.4
click at [541, 282] on div "TIRA LED ALTA LUMINOSIDA POR 1 METRO BLANCO FRIO/CAIDO /NEUTRO DIRECTO 220 | P/…" at bounding box center [637, 288] width 1032 height 24
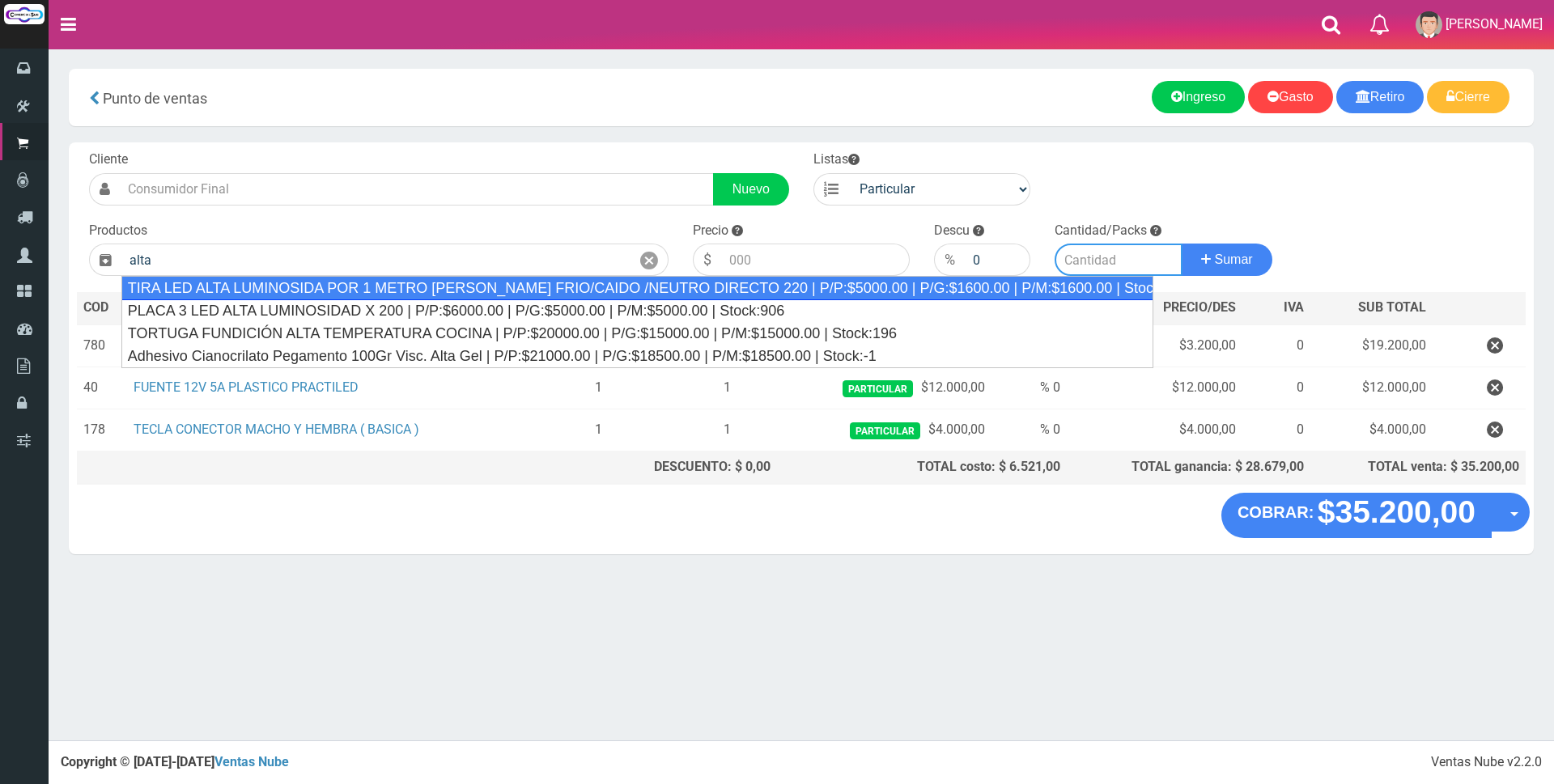
type input "TIRA LED ALTA LUMINOSIDA POR 1 METRO BLANCO FRIO/CAIDO /NEUTRO DIRECTO 220 | P/…"
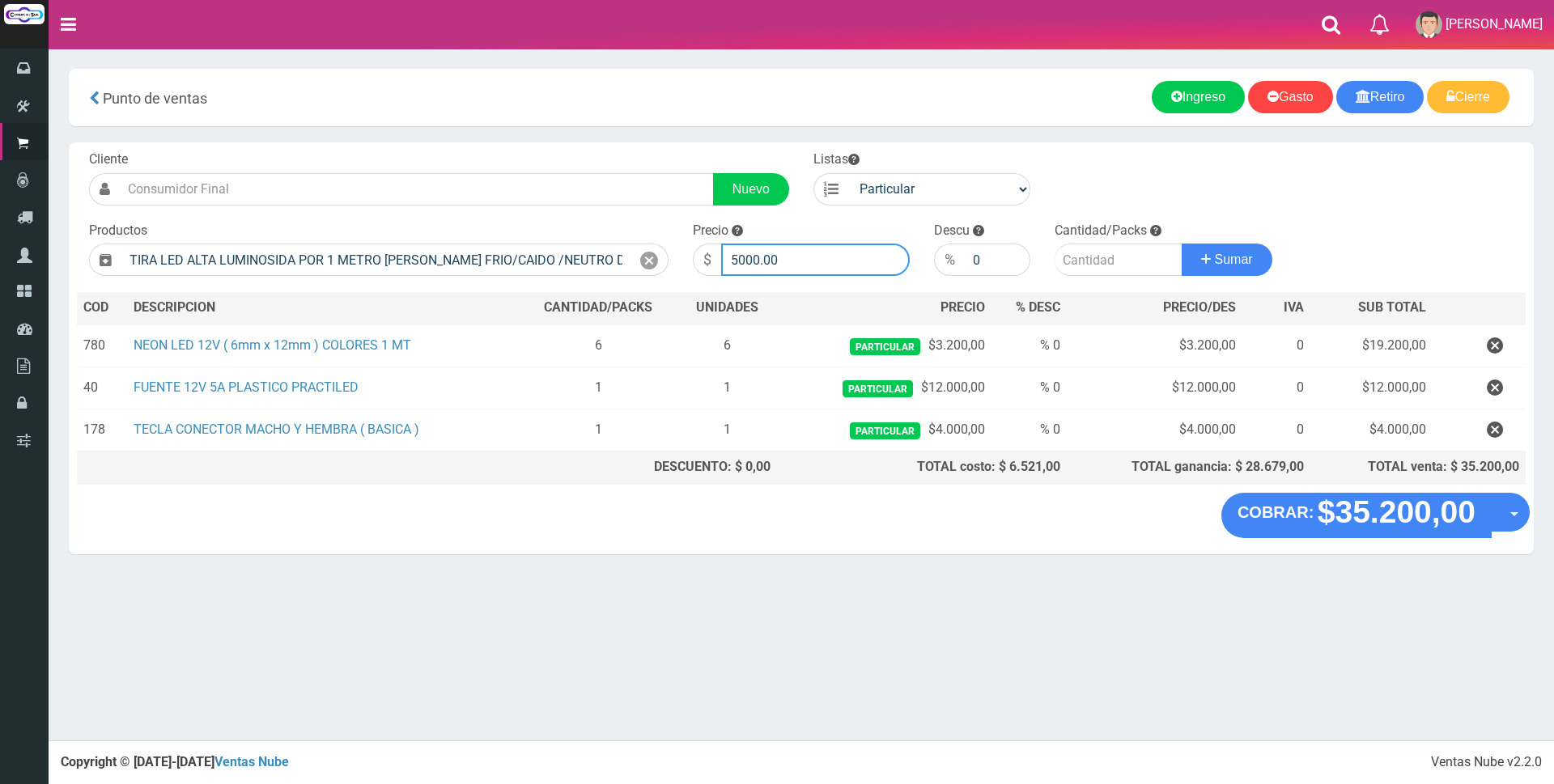
click at [808, 263] on input "5000.00" at bounding box center [815, 260] width 189 height 32
type input "5"
type input "8000"
click at [1079, 260] on input "number" at bounding box center [1118, 260] width 128 height 32
type input "3"
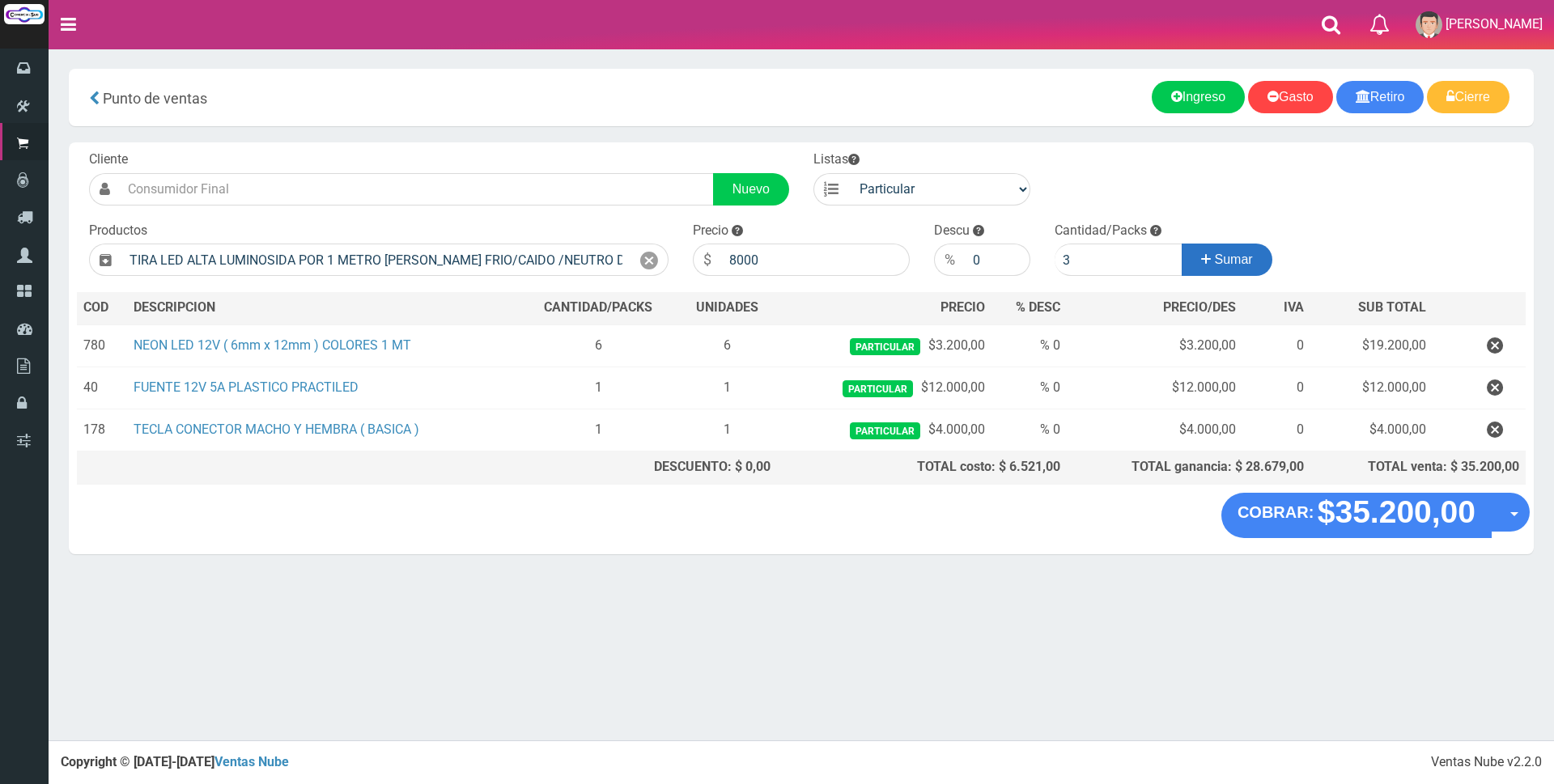
click at [1202, 255] on icon at bounding box center [1206, 259] width 10 height 23
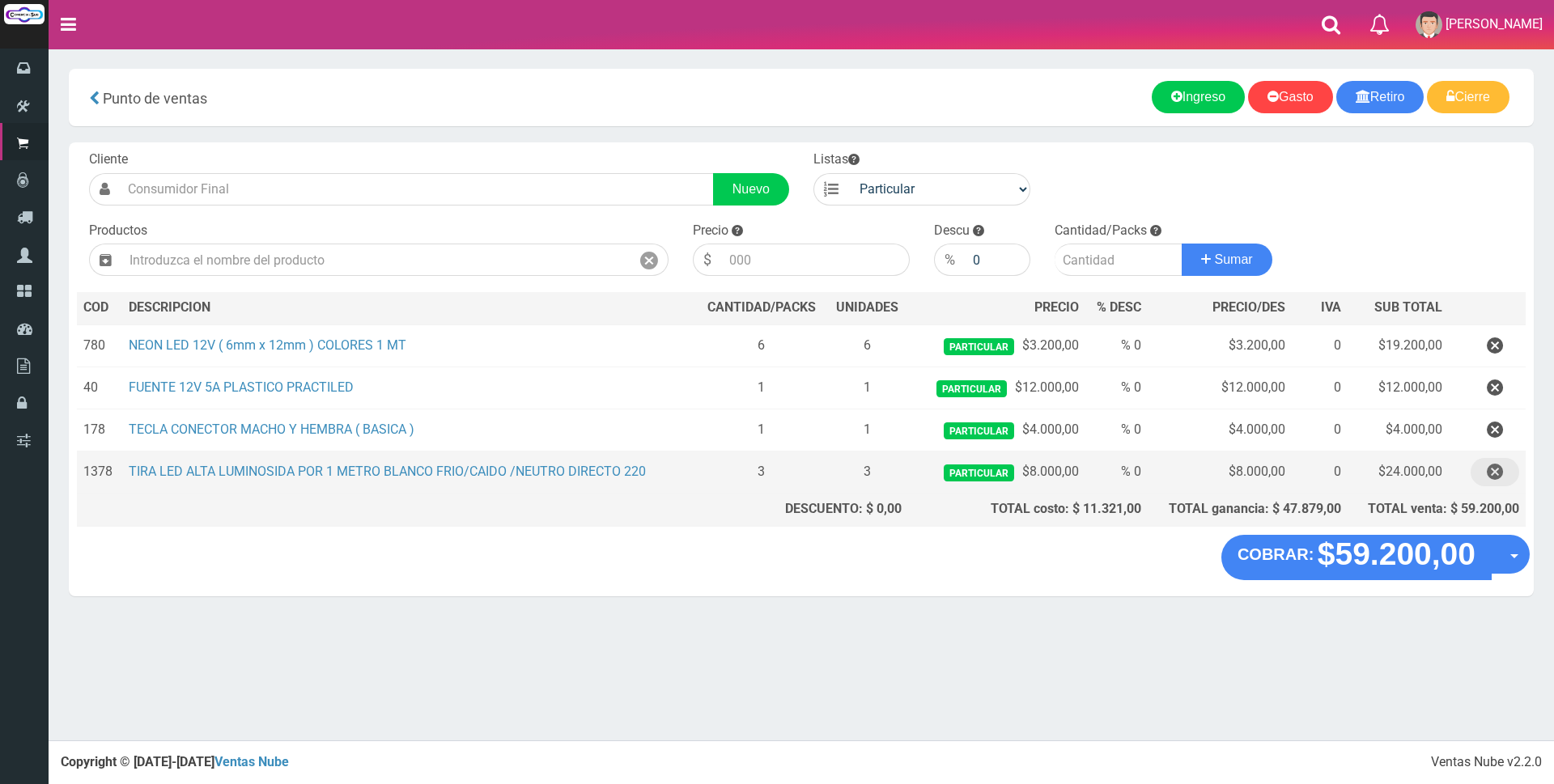
click at [1493, 475] on icon "button" at bounding box center [1495, 471] width 16 height 28
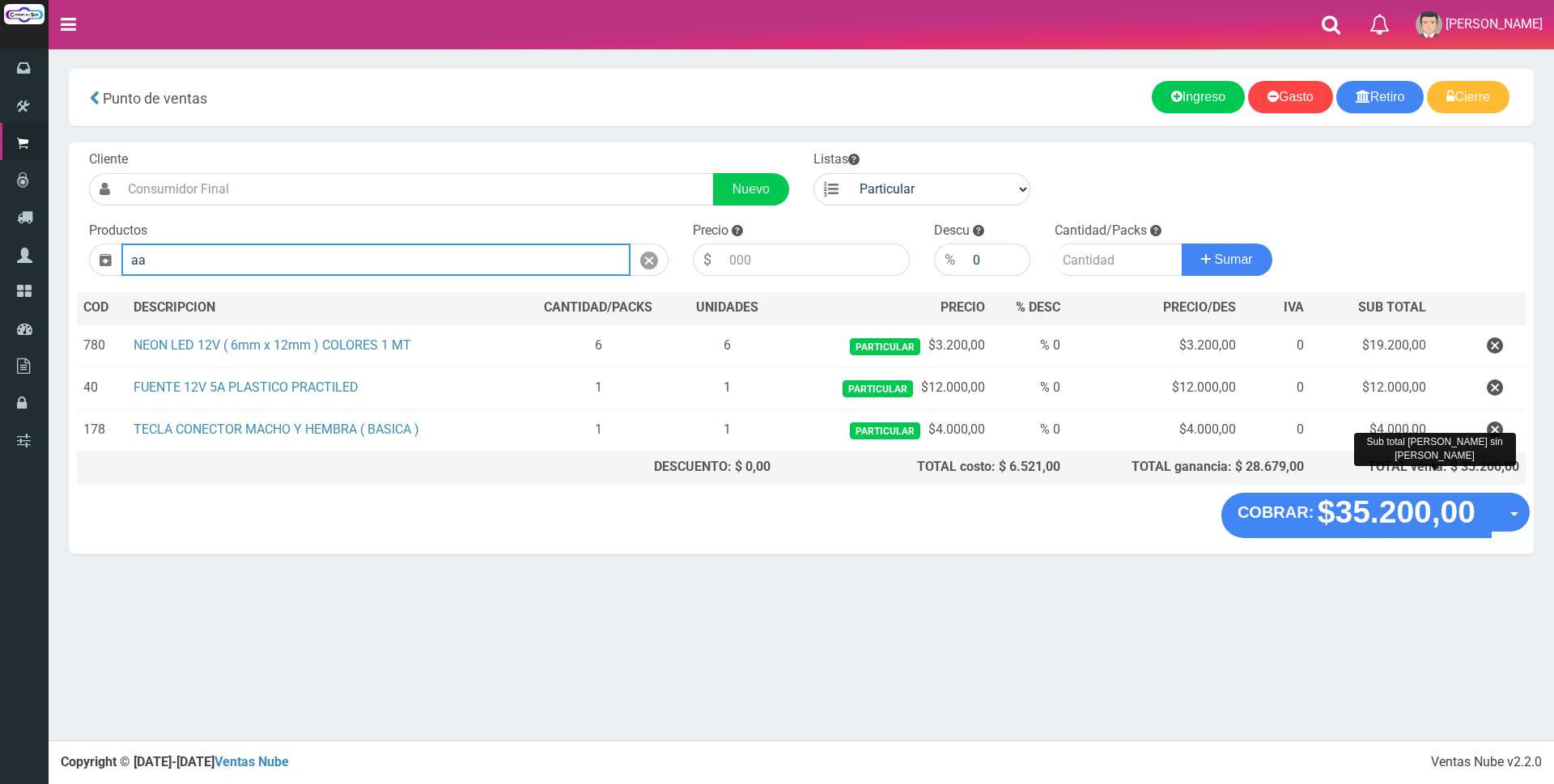
type input "a"
type input "l"
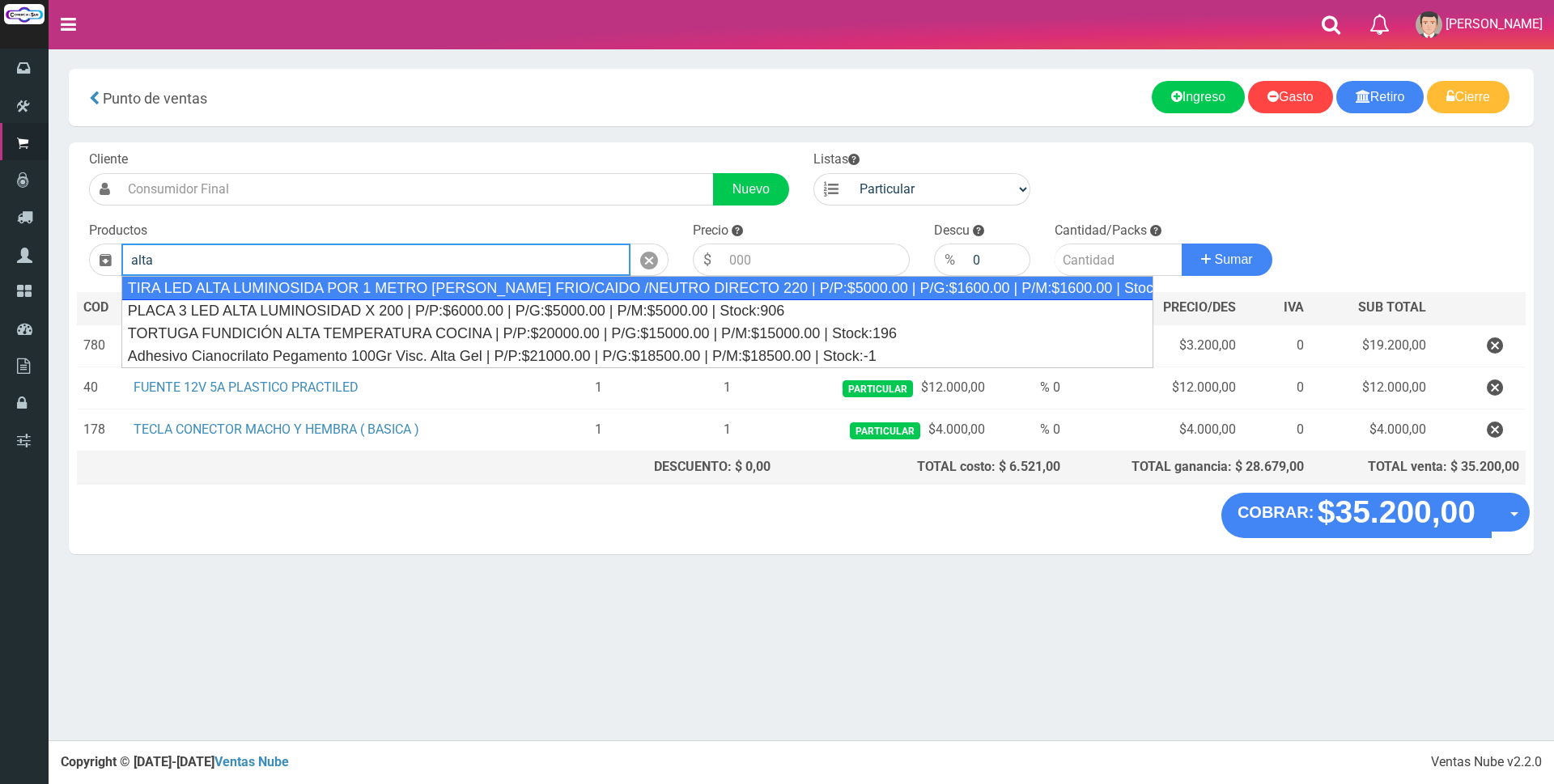
click at [735, 286] on div "TIRA LED ALTA LUMINOSIDA POR 1 METRO BLANCO FRIO/CAIDO /NEUTRO DIRECTO 220 | P/…" at bounding box center [637, 288] width 1032 height 24
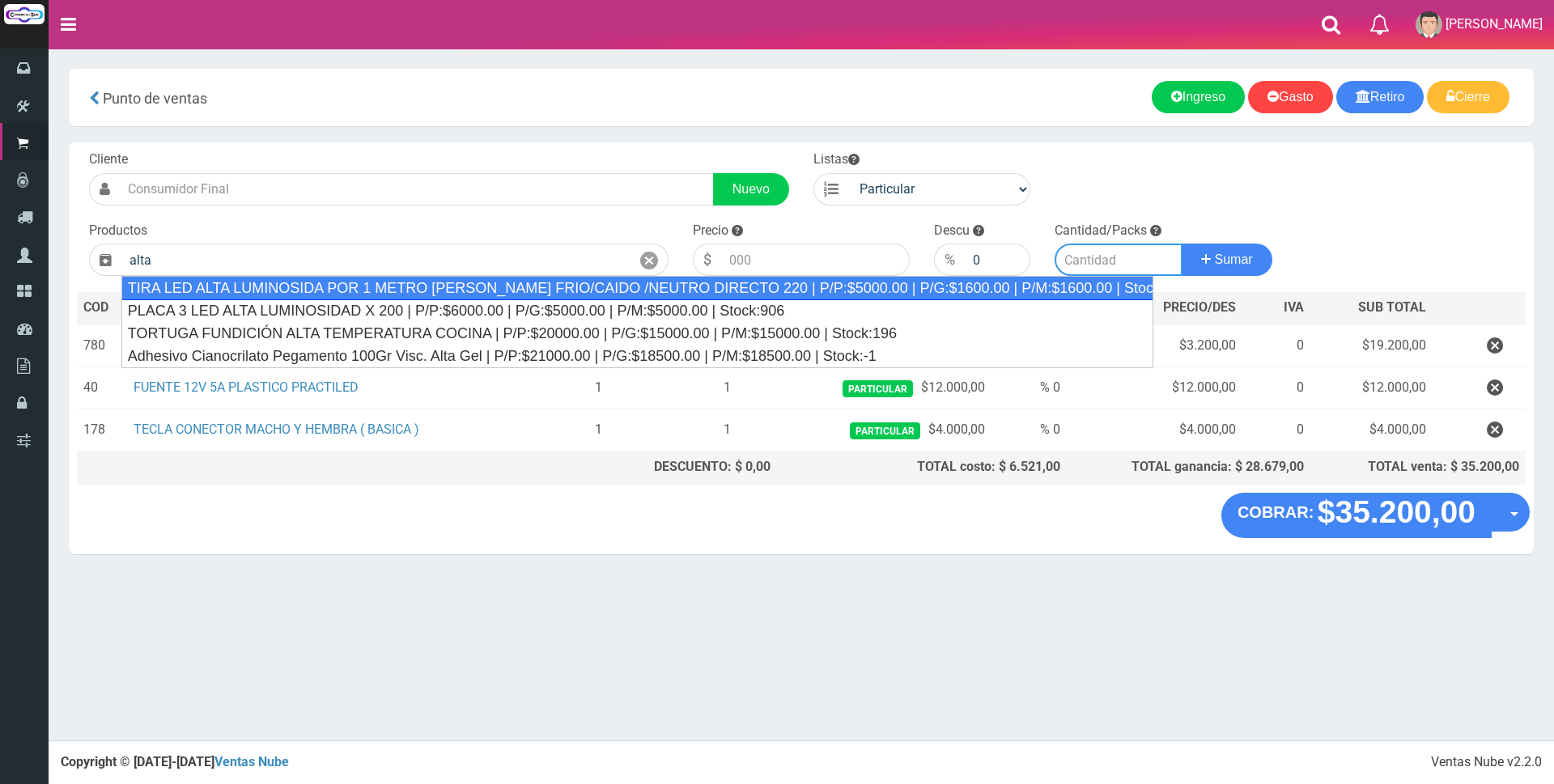
type input "TIRA LED ALTA LUMINOSIDA POR 1 METRO BLANCO FRIO/CAIDO /NEUTRO DIRECTO 220 | P/…"
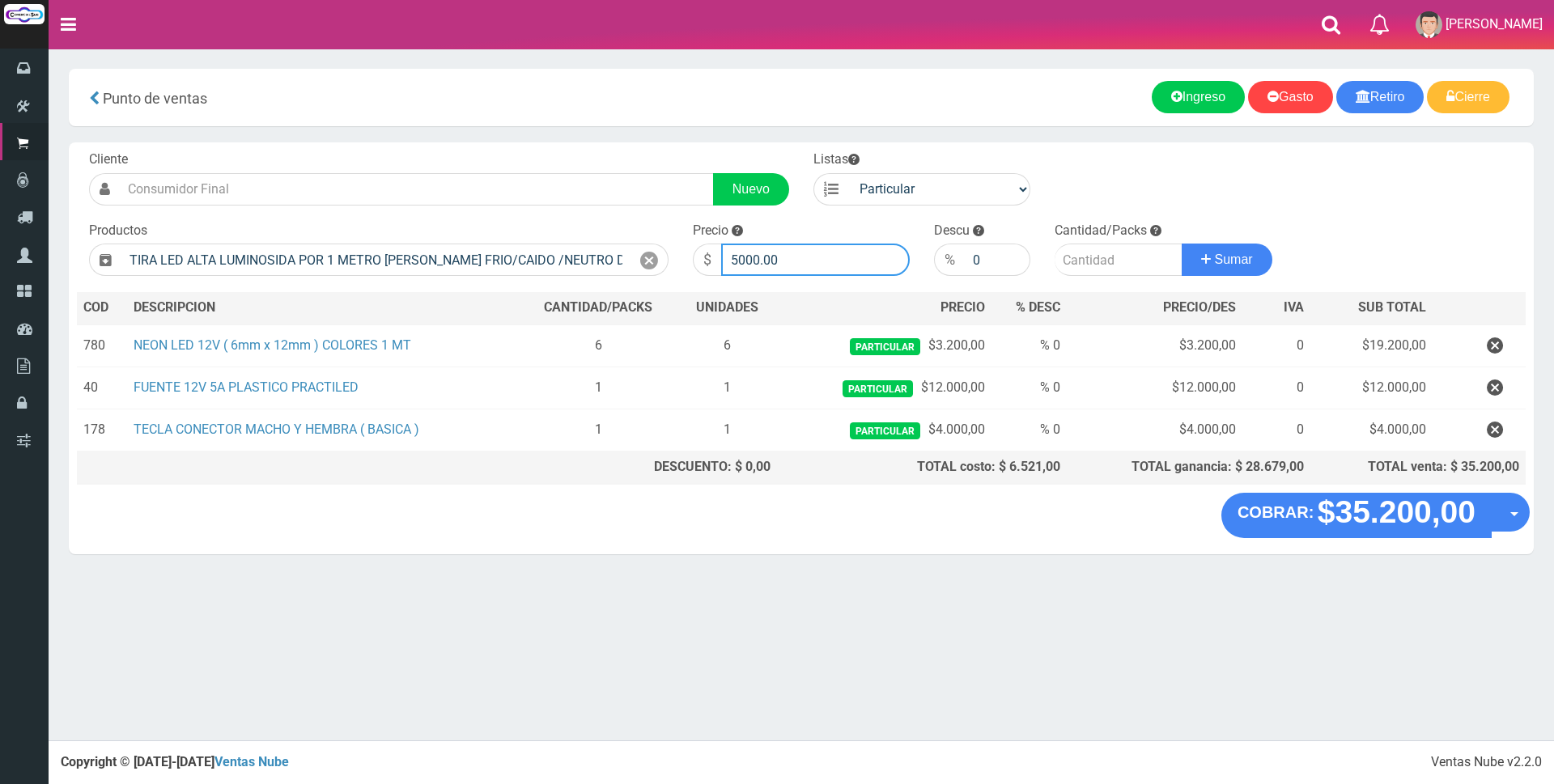
click at [798, 260] on input "5000.00" at bounding box center [815, 260] width 189 height 32
type input "5"
type input "8000"
click at [1081, 256] on input "number" at bounding box center [1118, 260] width 128 height 32
type input "2"
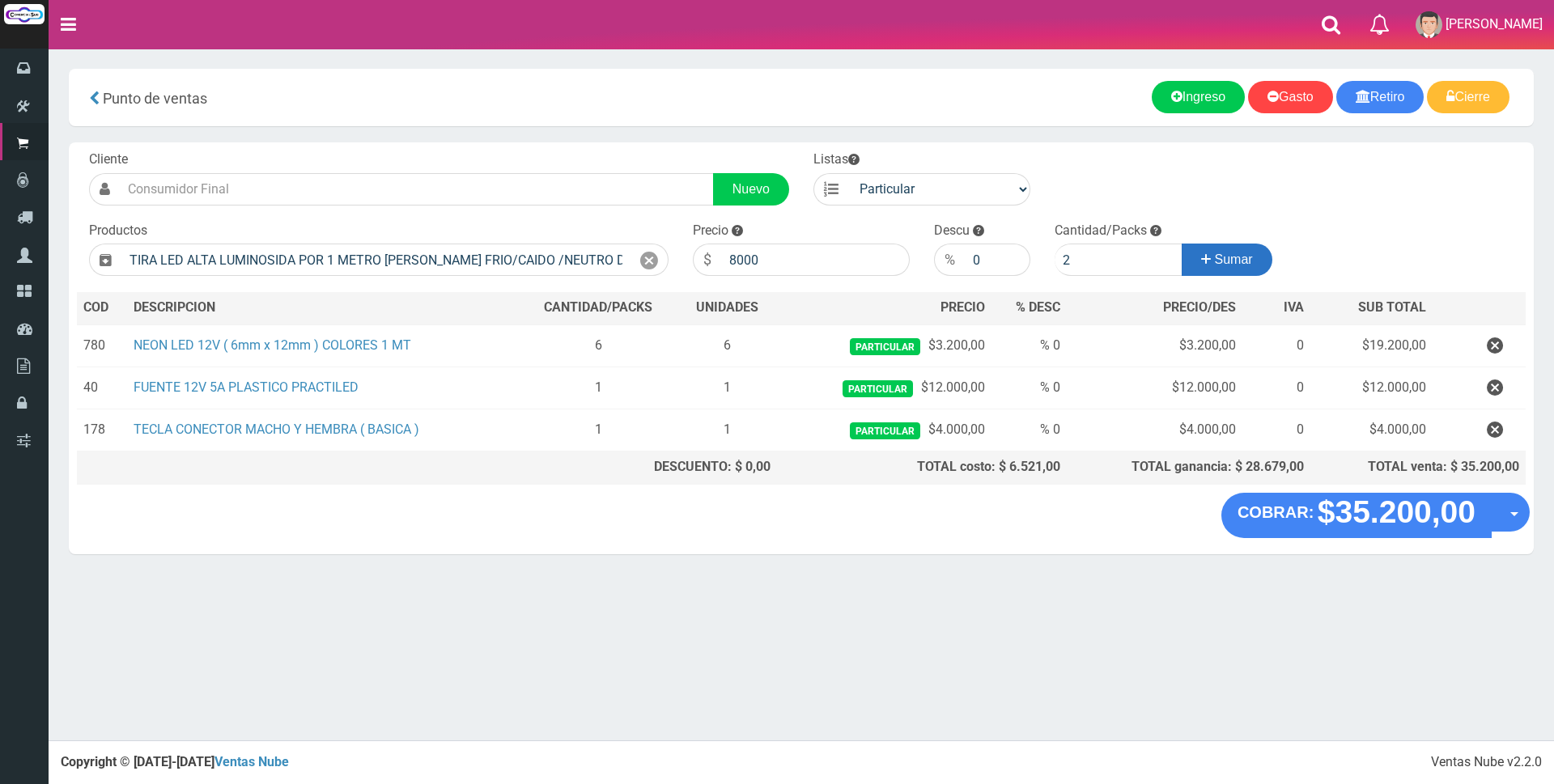
click at [1210, 262] on button "Sumar" at bounding box center [1226, 260] width 91 height 32
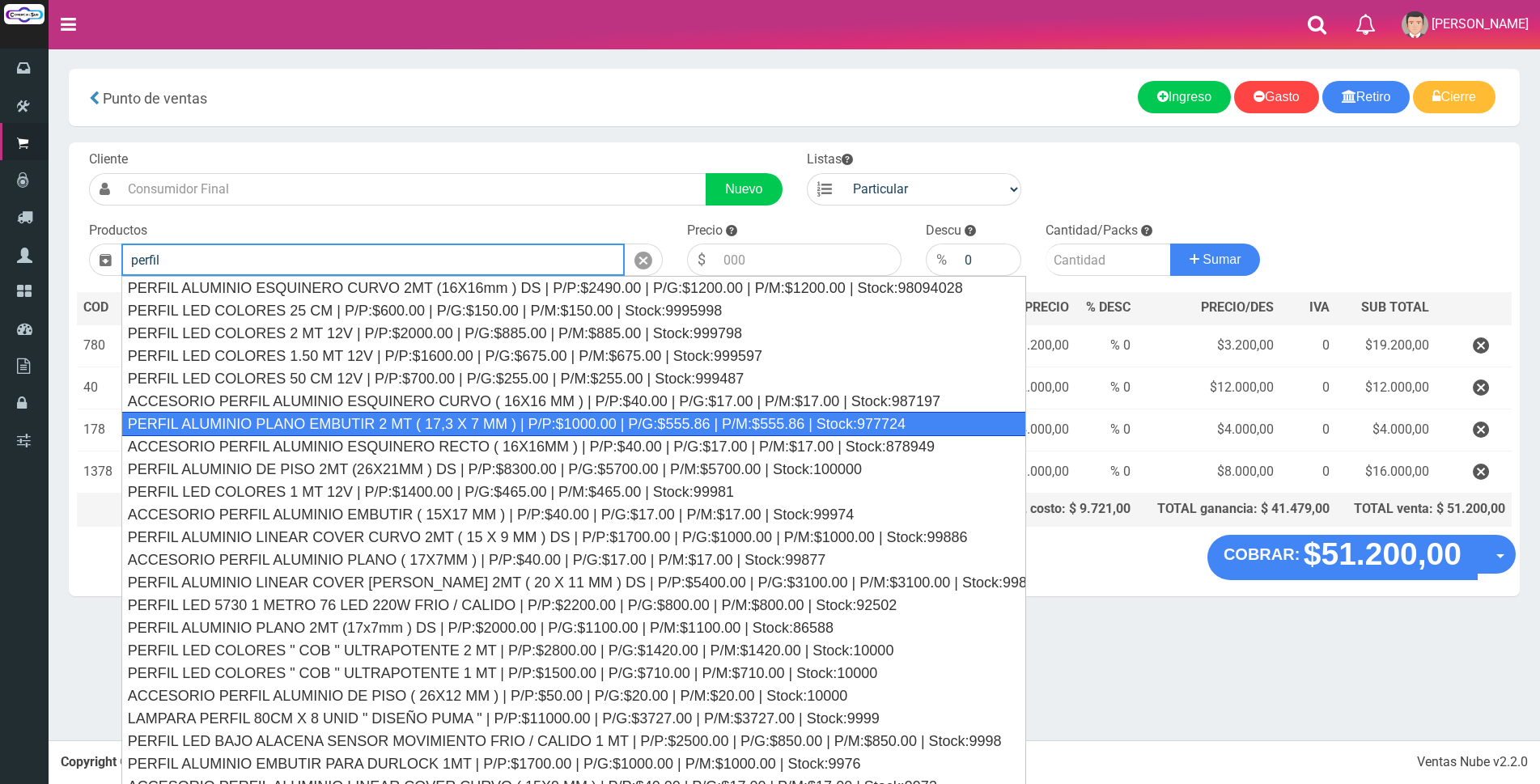
click at [718, 423] on div "PERFIL ALUMINIO PLANO EMBUTIR 2 MT ( 17,3 X 7 MM ) | P/P:$1000.00 | P/G:$555.86…" at bounding box center [573, 423] width 904 height 24
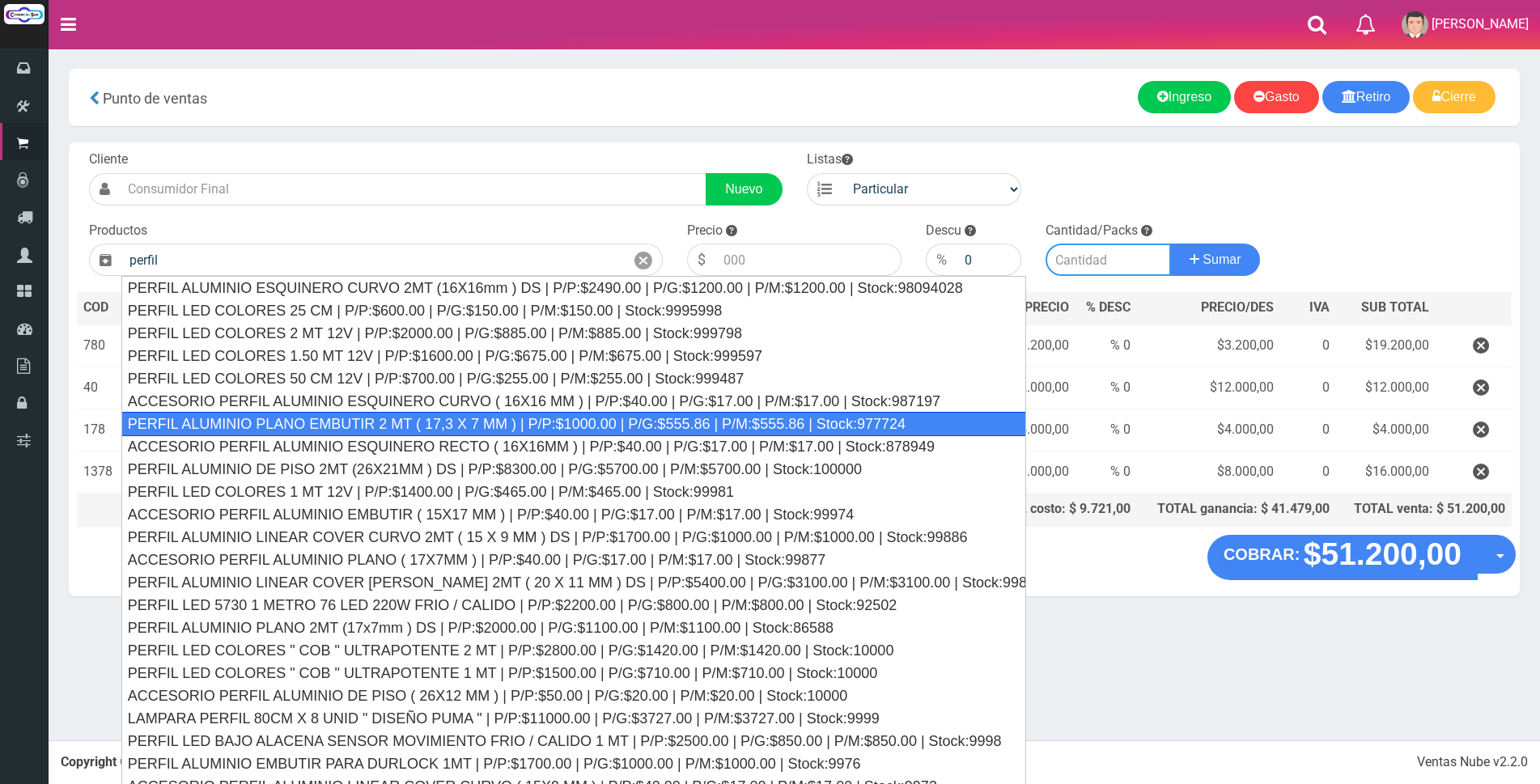
type input "PERFIL ALUMINIO PLANO EMBUTIR 2 MT ( 17,3 X 7 MM ) | P/P:$1000.00 | P/G:$555.86…"
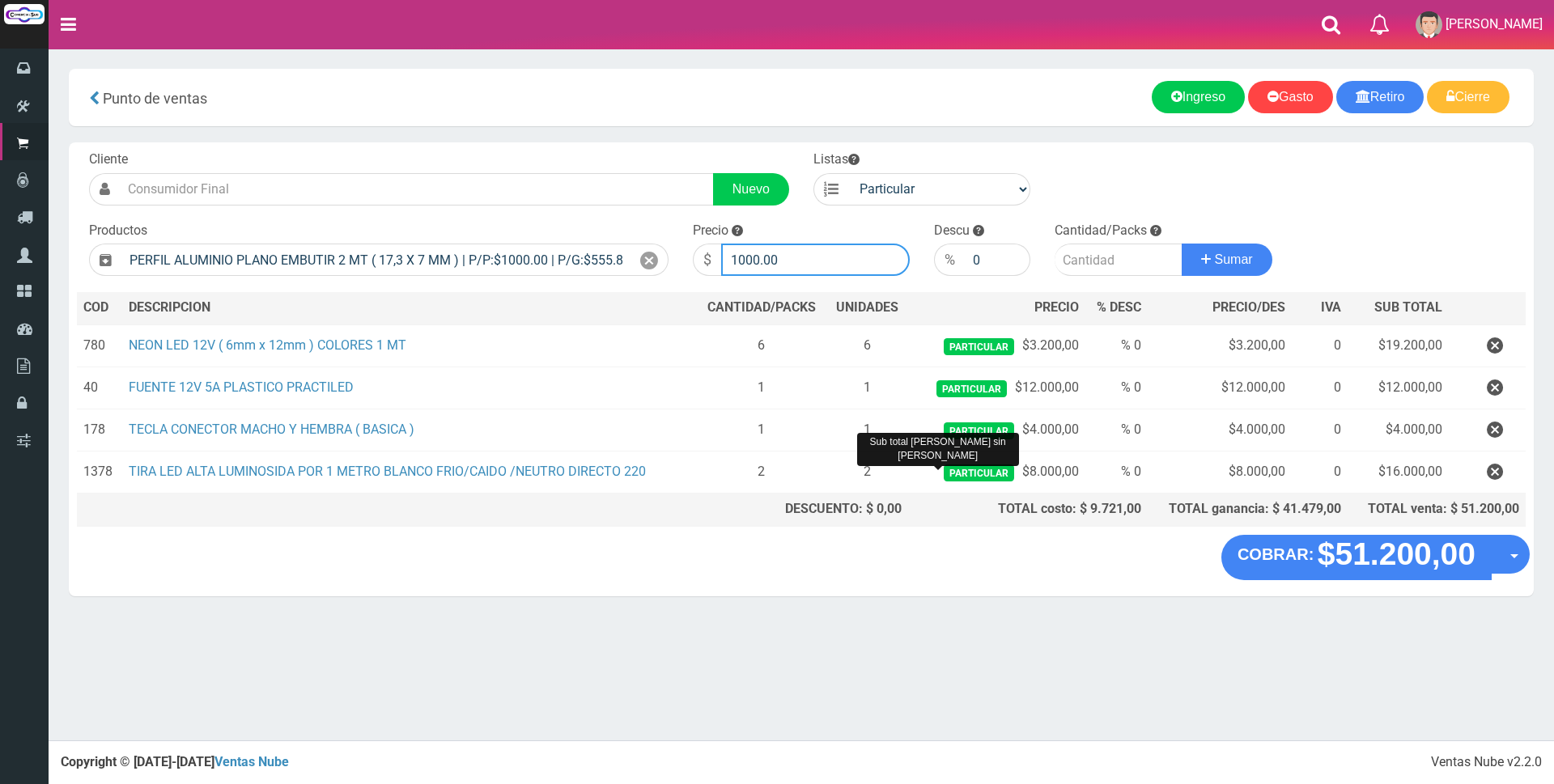
click at [815, 259] on input "1000.00" at bounding box center [815, 260] width 189 height 32
type input "1"
type input "6500"
click at [1081, 262] on input "number" at bounding box center [1118, 260] width 128 height 32
type input "1"
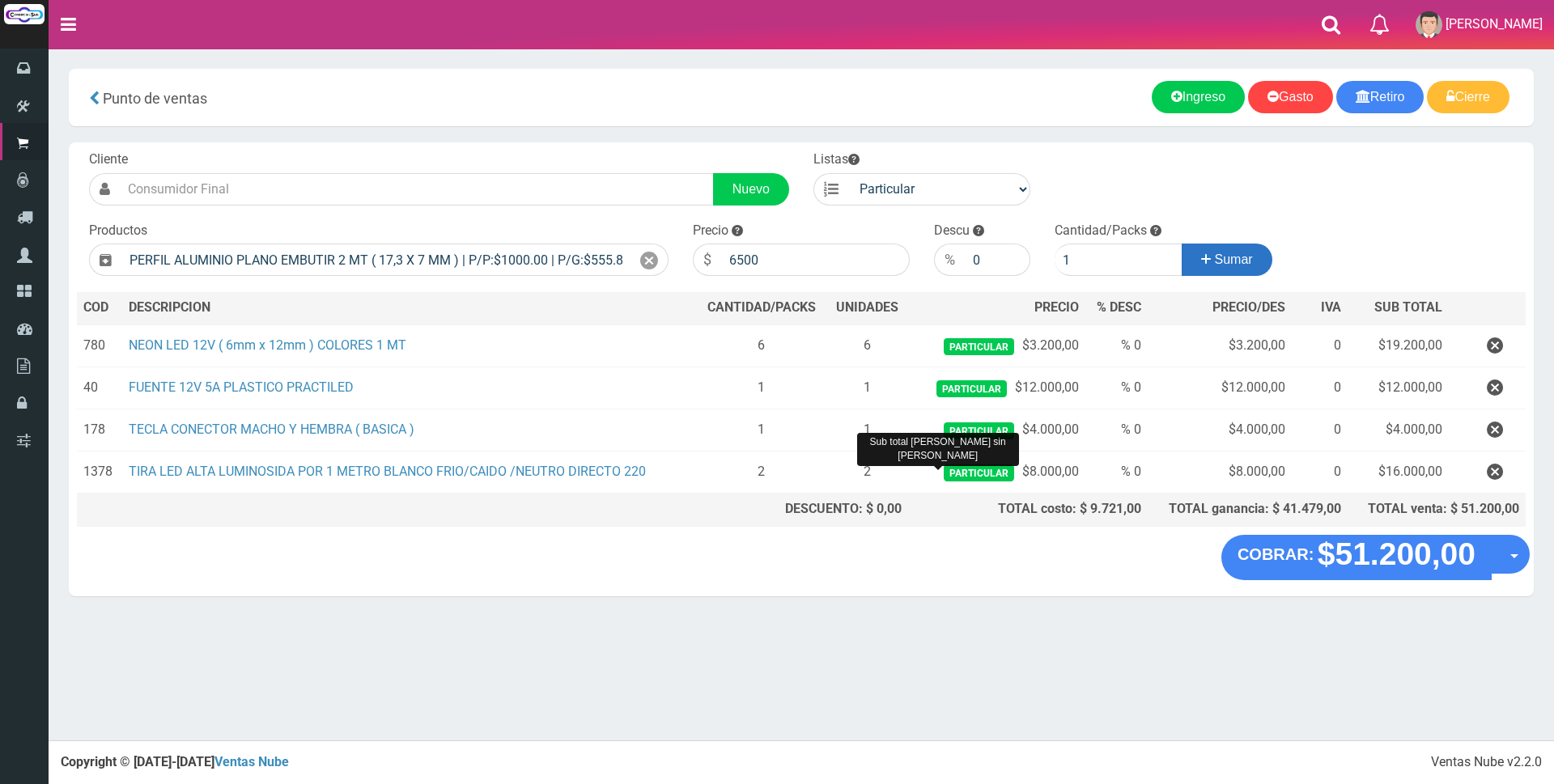
click at [1201, 256] on icon at bounding box center [1206, 259] width 10 height 23
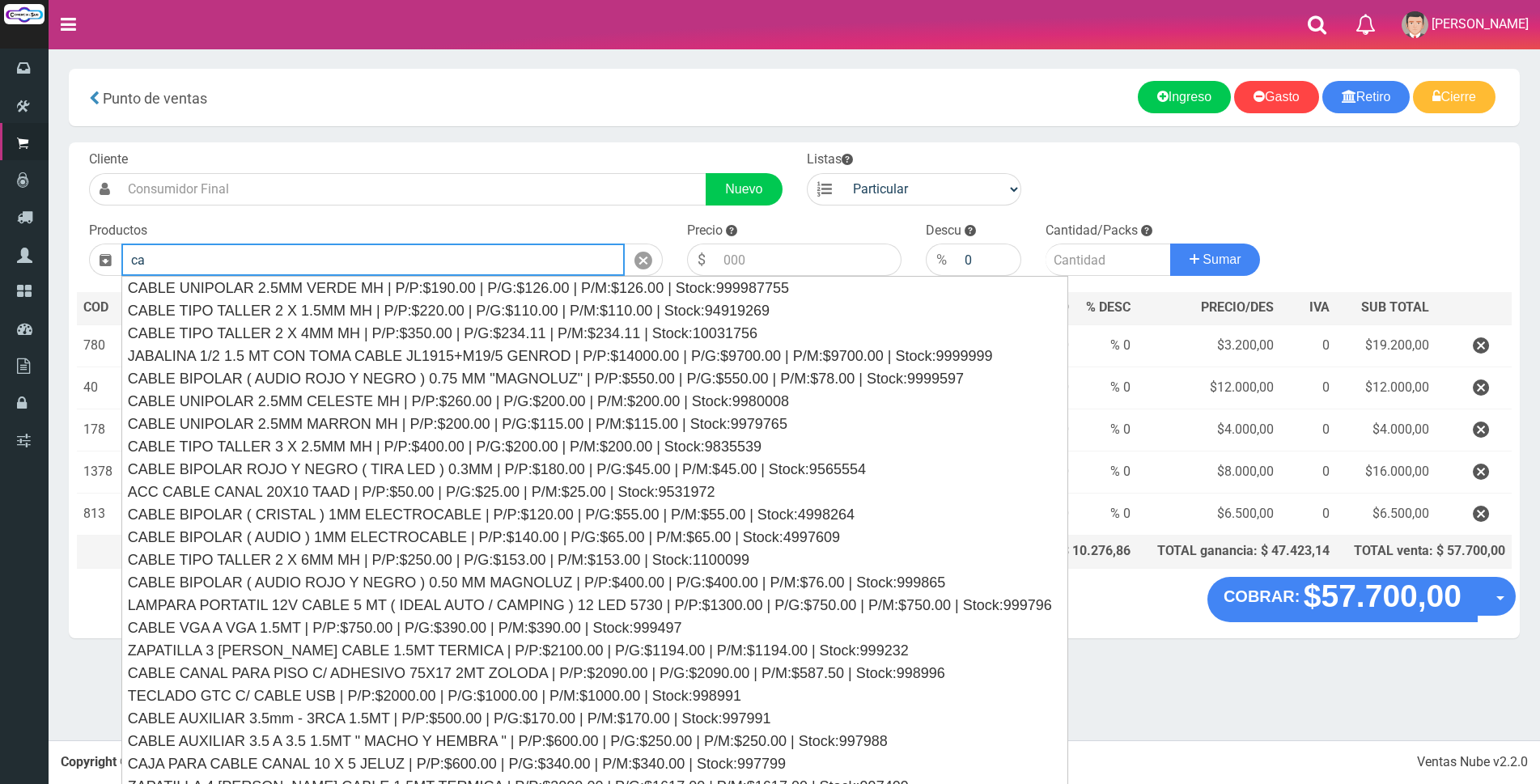
type input "c"
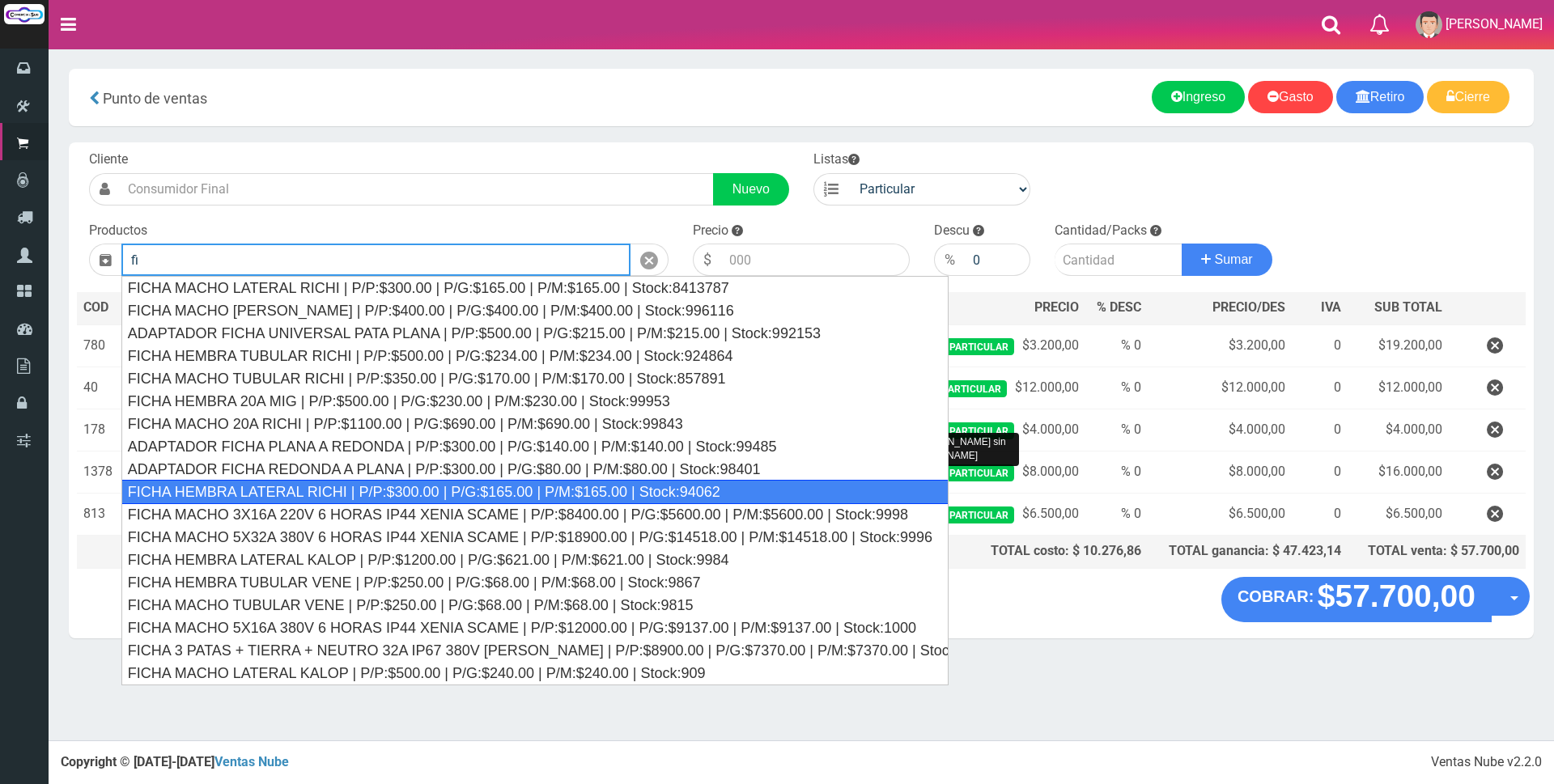
type input "f"
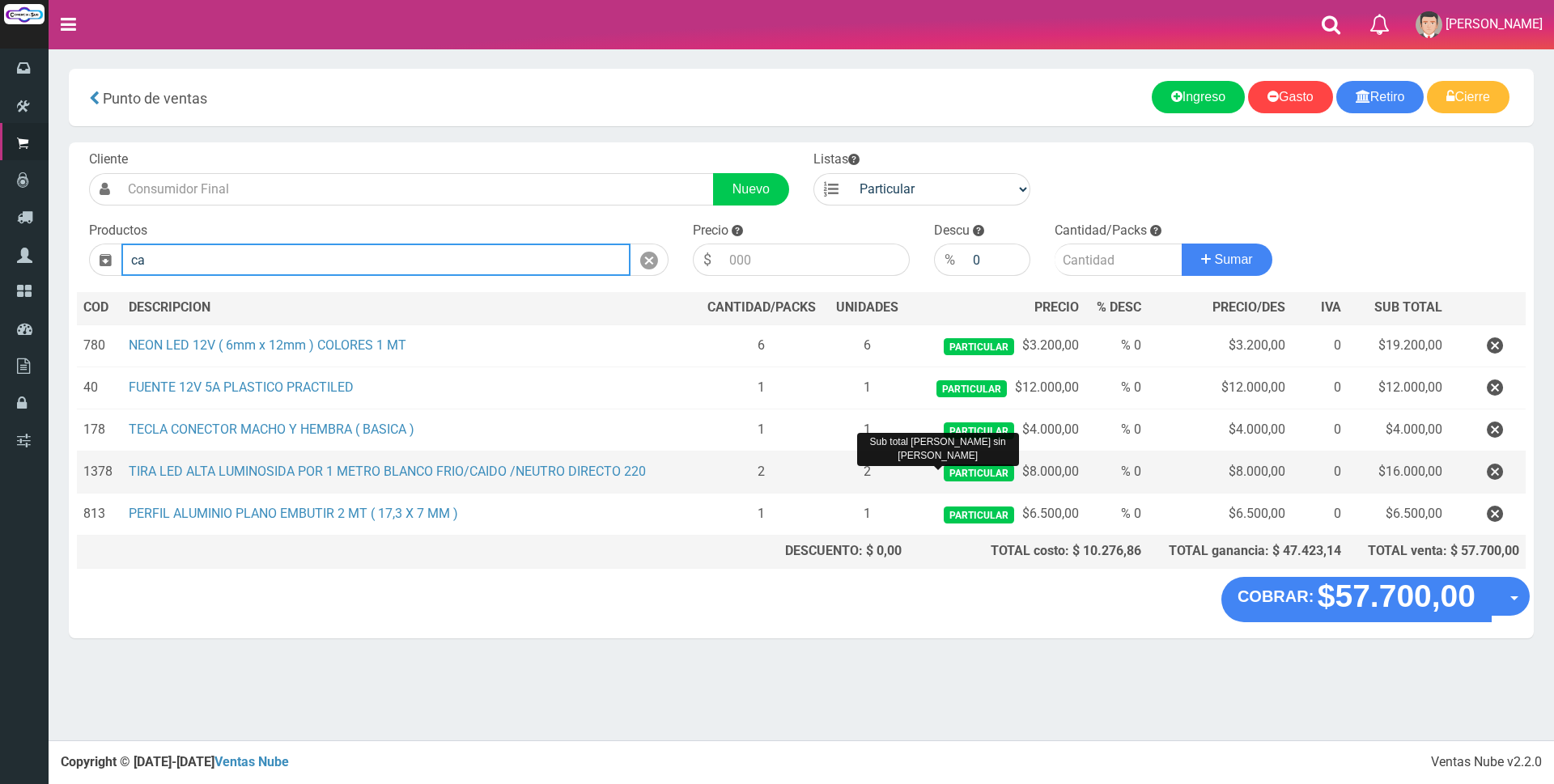
type input "c"
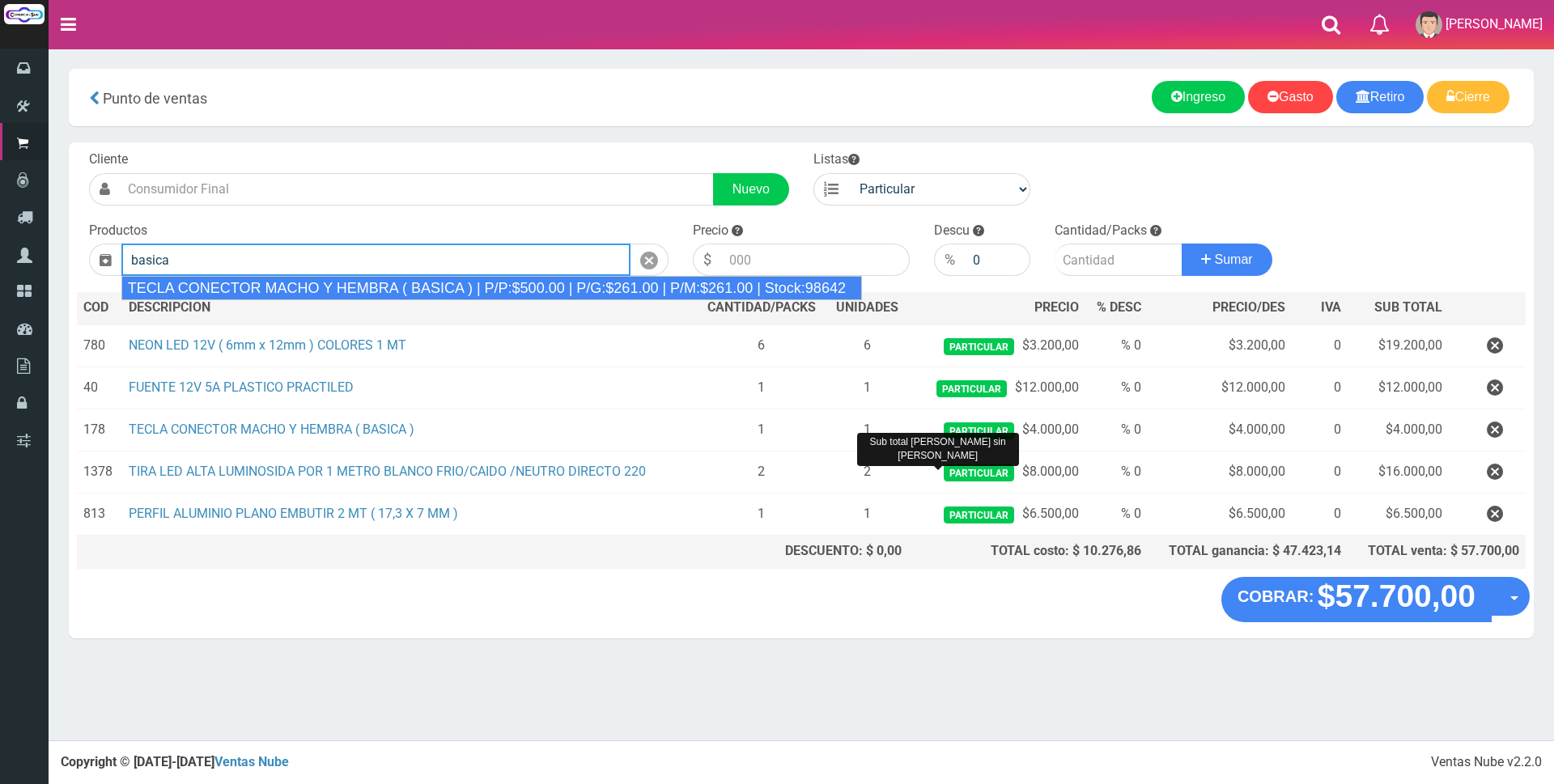
click at [386, 296] on div "TECLA CONECTOR MACHO Y HEMBRA ( BASICA ) | P/P:$500.00 | P/G:$261.00 | P/M:$261…" at bounding box center [491, 288] width 741 height 24
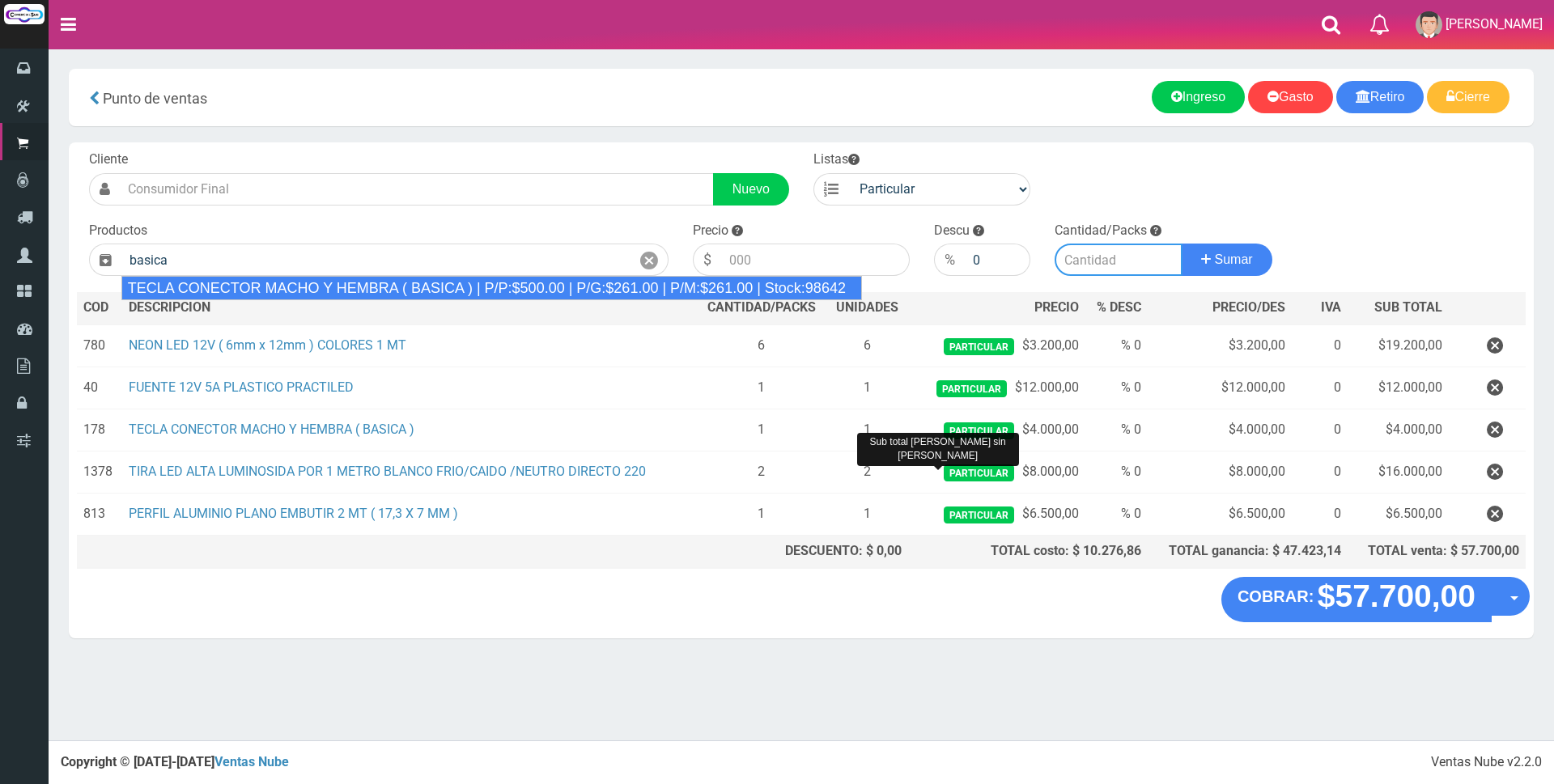
type input "TECLA CONECTOR MACHO Y HEMBRA ( BASICA ) | P/P:$500.00 | P/G:$261.00 | P/M:$261…"
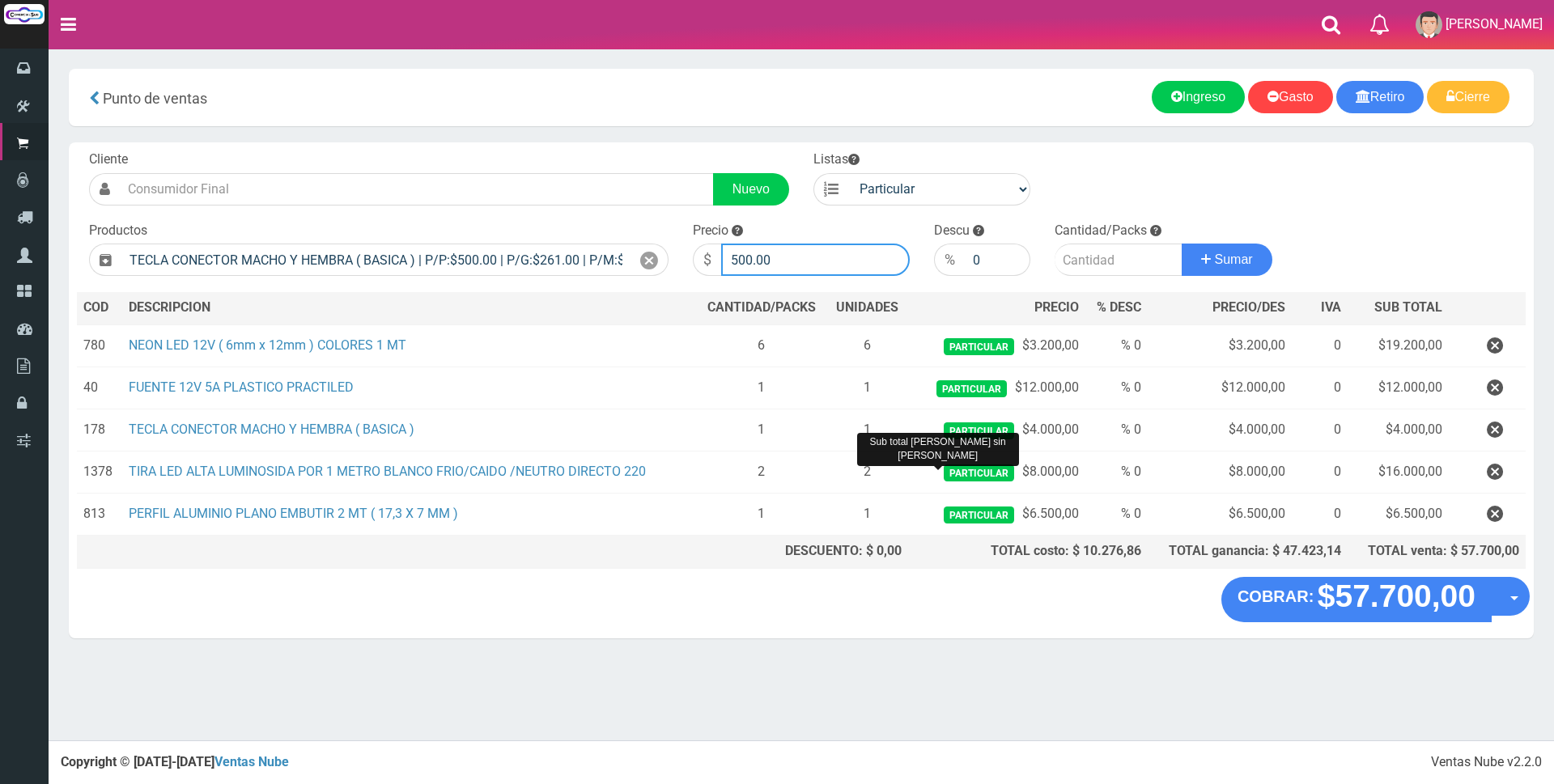
click at [797, 250] on input "500.00" at bounding box center [815, 260] width 189 height 32
type input "5"
type input "5000"
click at [1109, 257] on input "number" at bounding box center [1118, 260] width 128 height 32
type input "1"
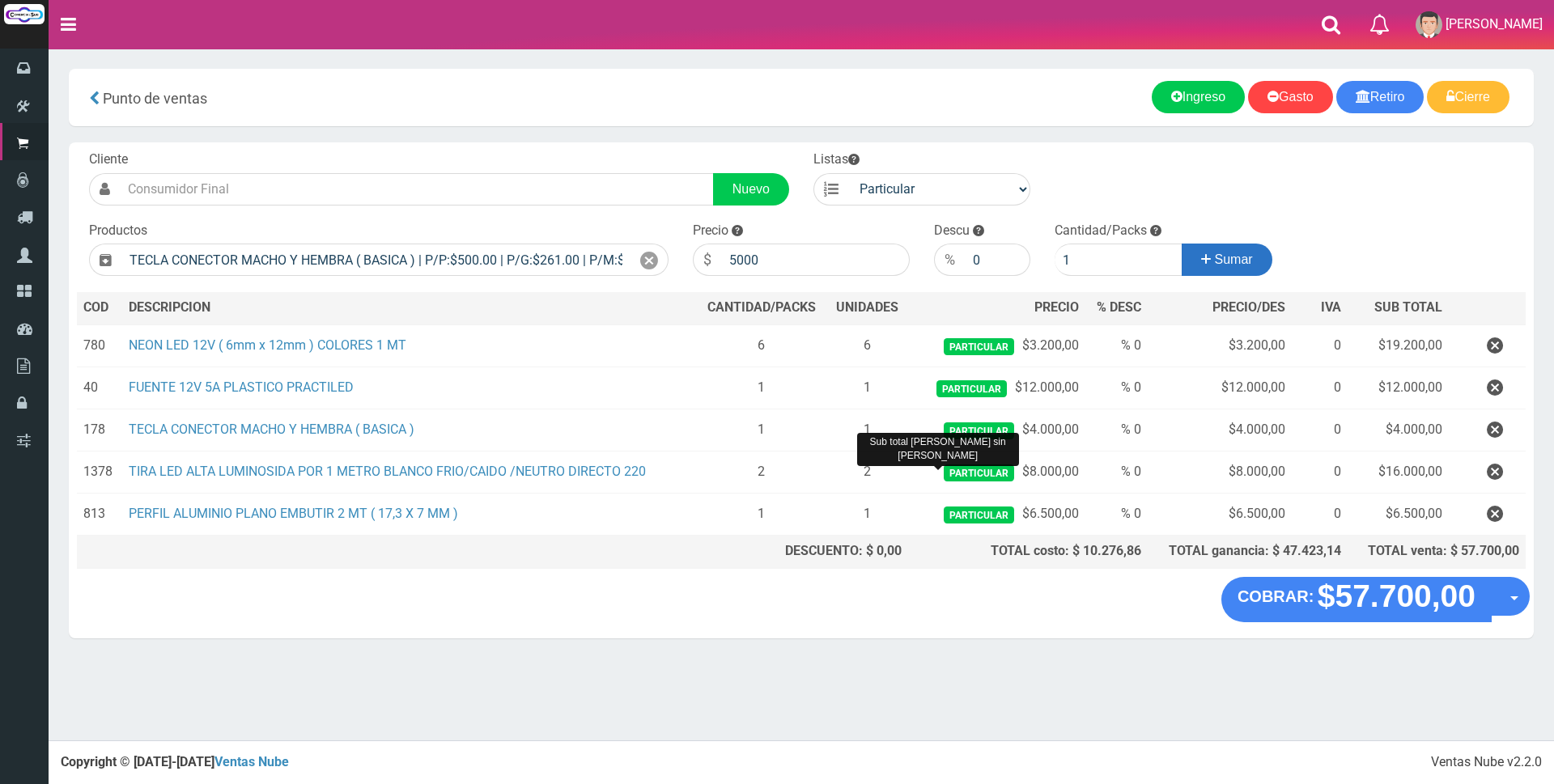
click at [1217, 255] on span "Sumar" at bounding box center [1234, 260] width 38 height 14
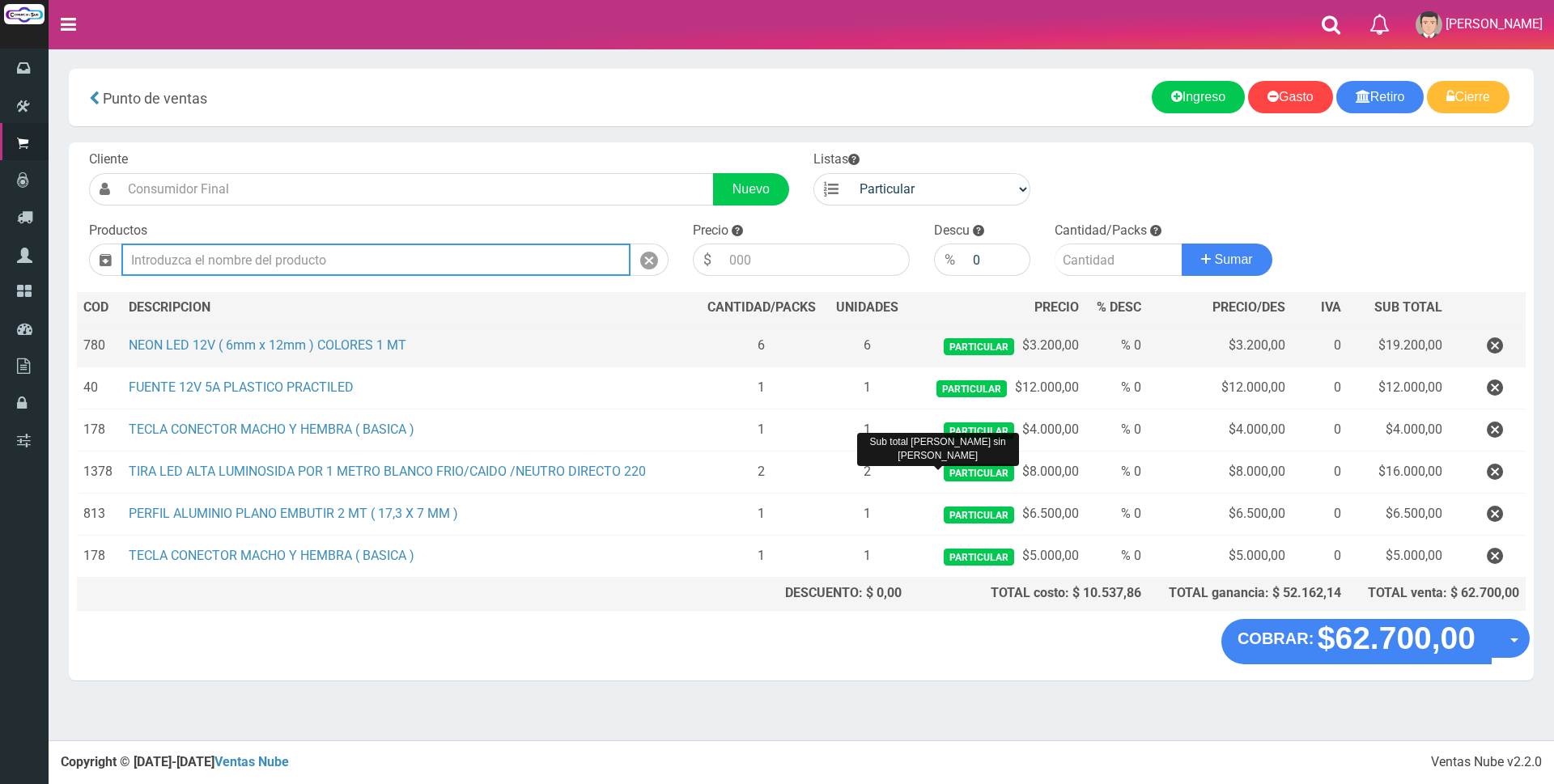
type input "t"
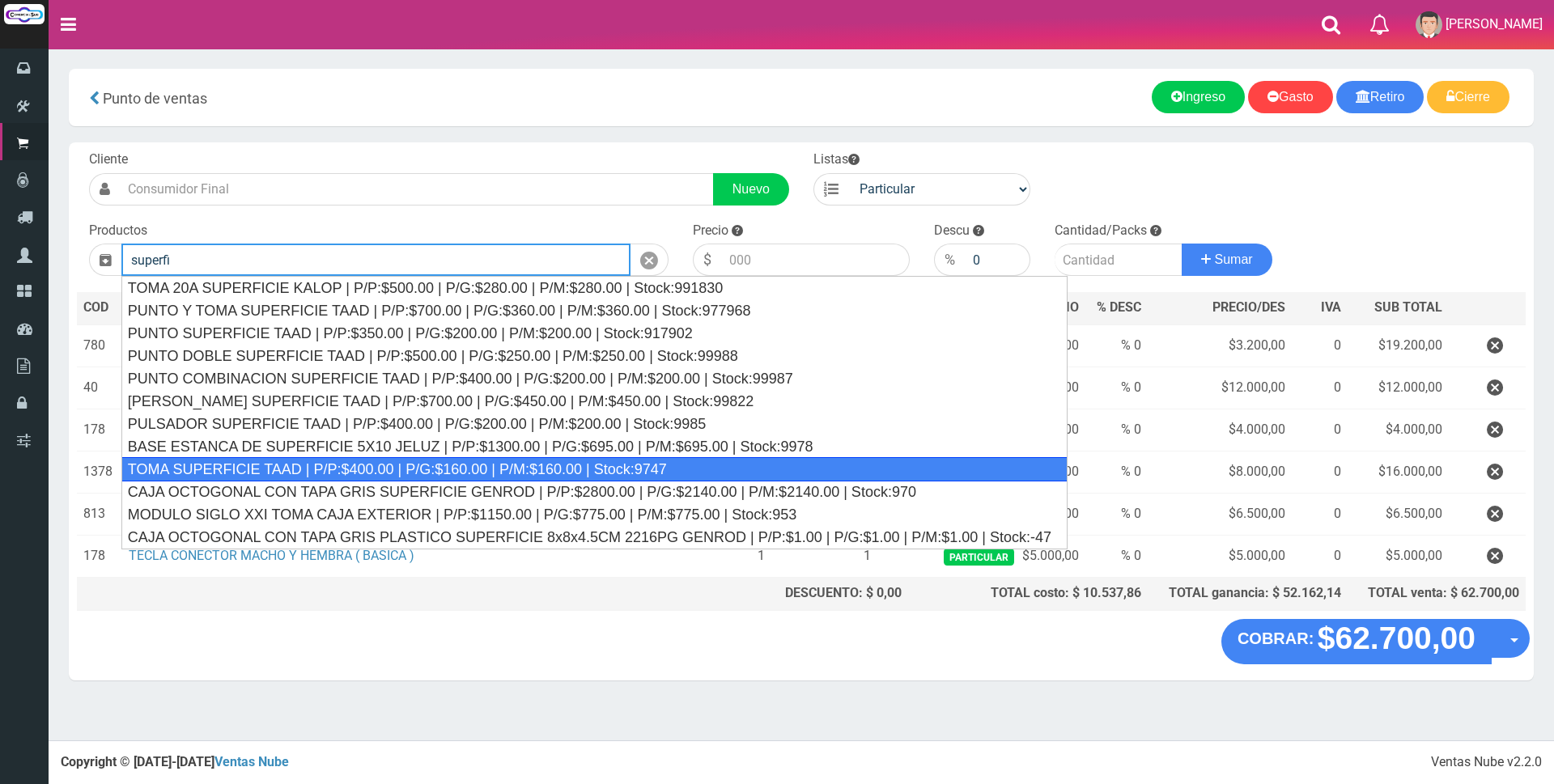
click at [317, 462] on div "TOMA SUPERFICIE TAAD | P/P:$400.00 | P/G:$160.00 | P/M:$160.00 | Stock:9747" at bounding box center [594, 469] width 946 height 24
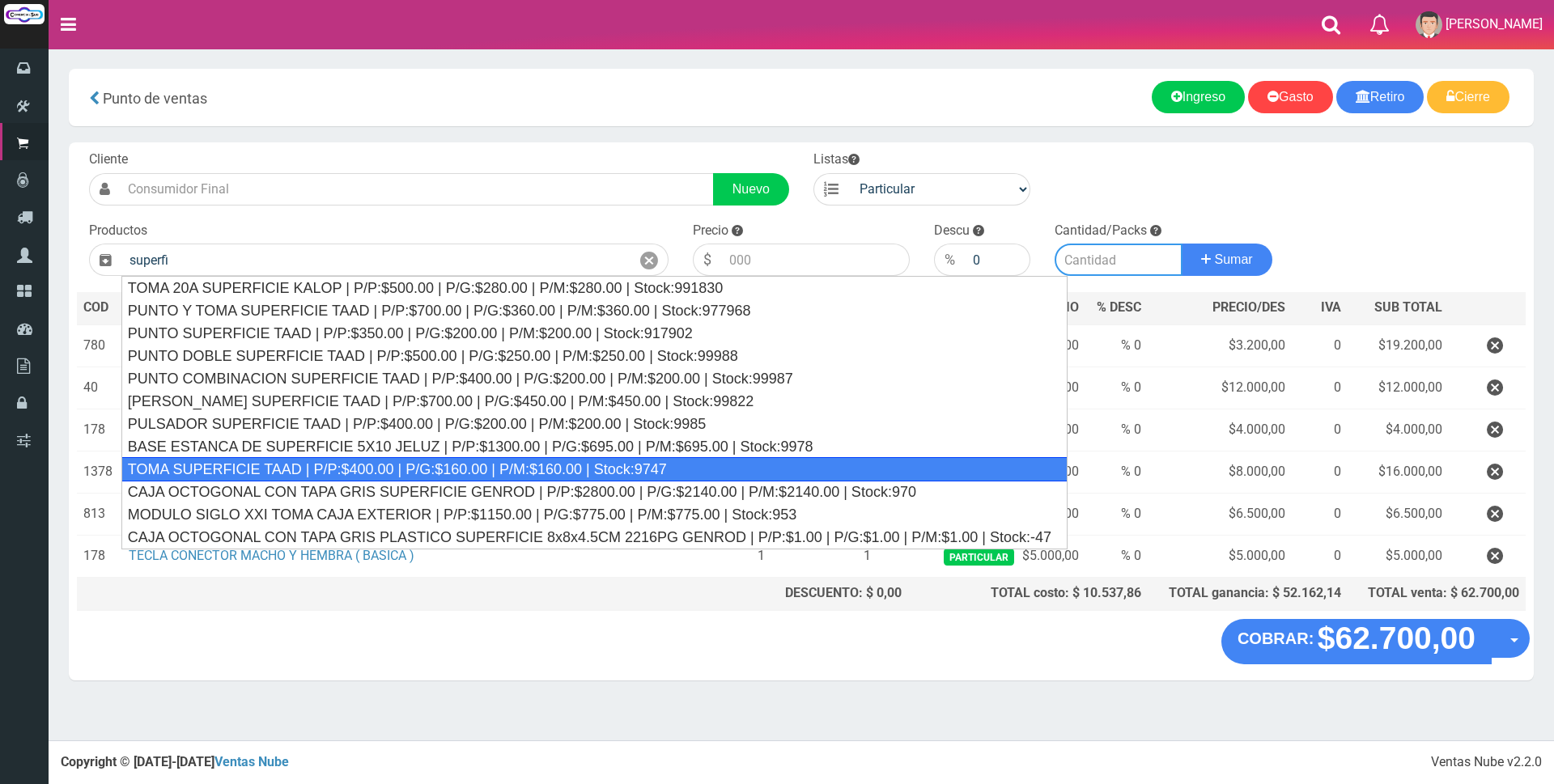
type input "TOMA SUPERFICIE TAAD | P/P:$400.00 | P/G:$160.00 | P/M:$160.00 | Stock:9747"
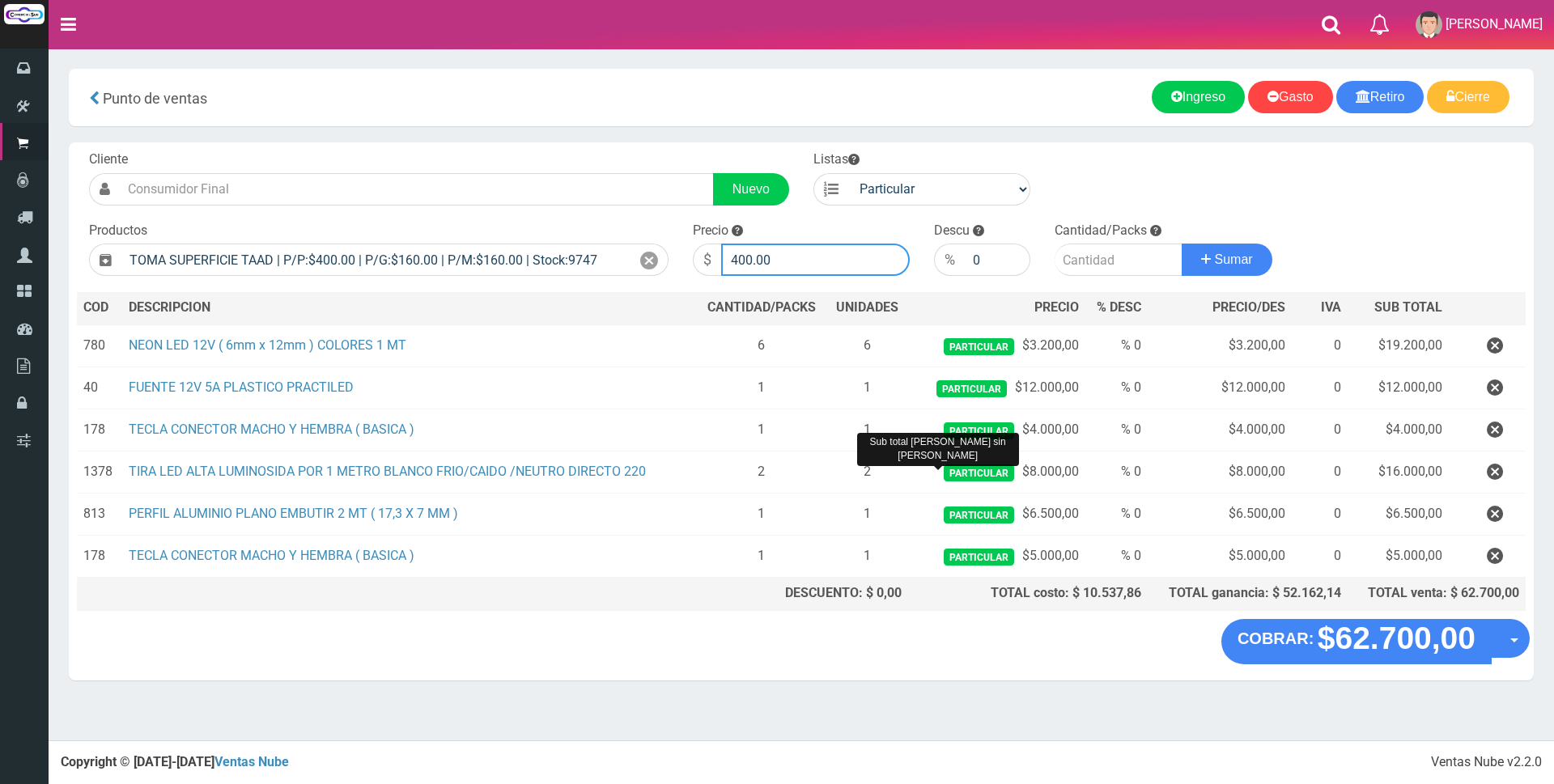
click at [791, 260] on input "400.00" at bounding box center [815, 260] width 189 height 32
type input "4"
type input "3000"
click at [1103, 265] on input "number" at bounding box center [1118, 260] width 128 height 32
type input "1"
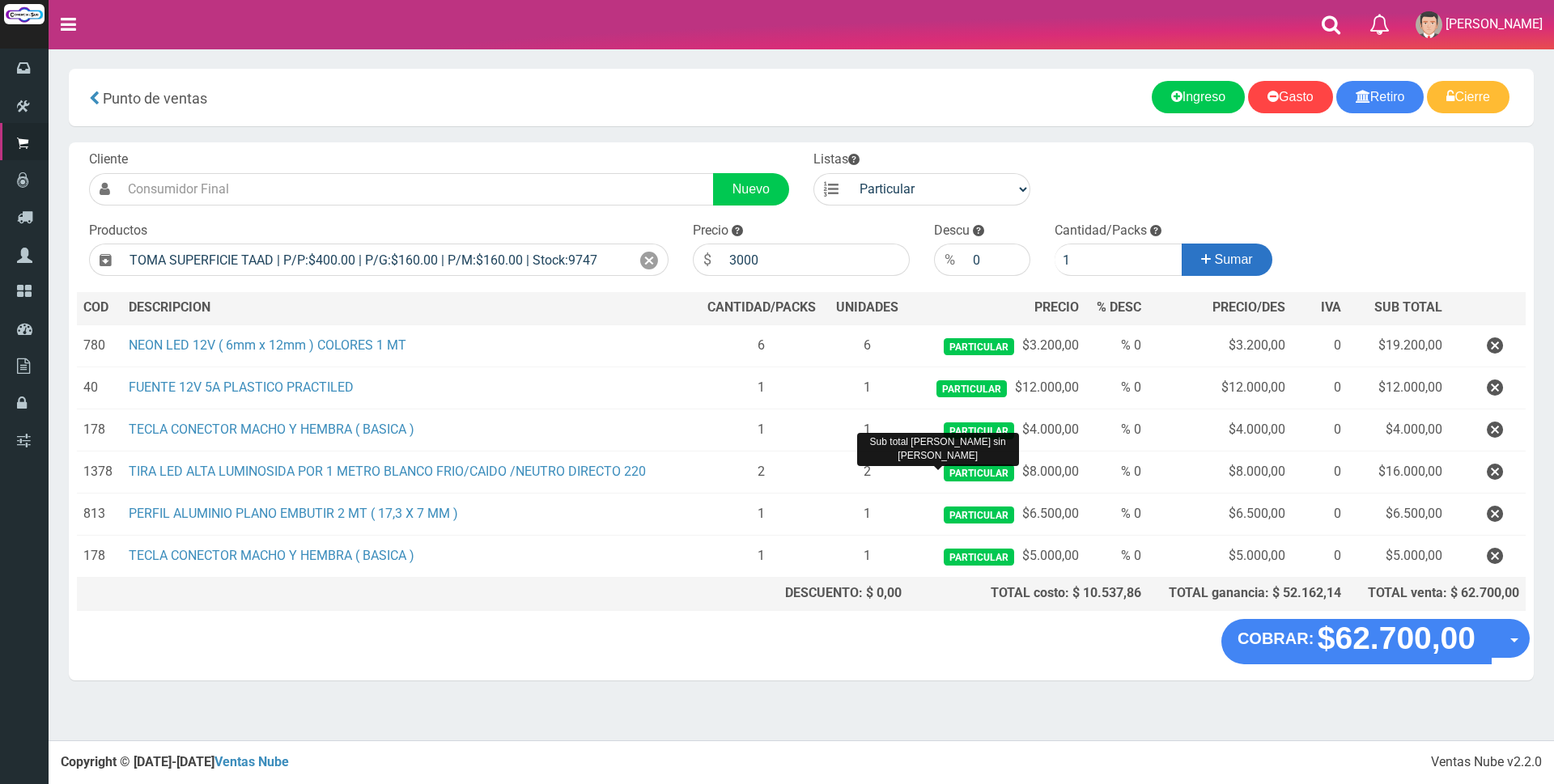
click at [1201, 255] on icon at bounding box center [1206, 259] width 10 height 23
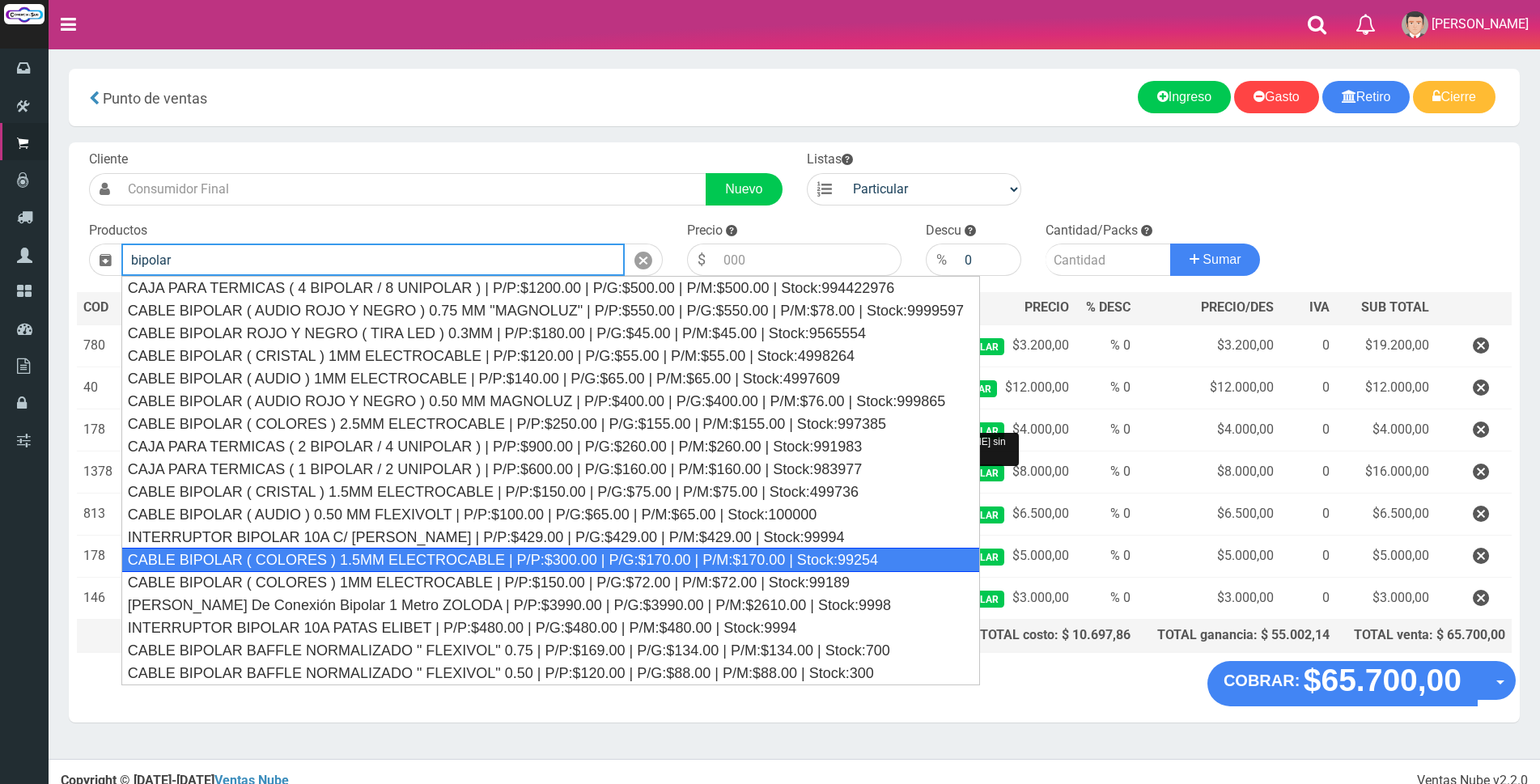
click at [795, 560] on div "CABLE BIPOLAR ( COLORES ) 1.5MM ELECTROCABLE | P/P:$300.00 | P/G:$170.00 | P/M:…" at bounding box center [550, 559] width 858 height 24
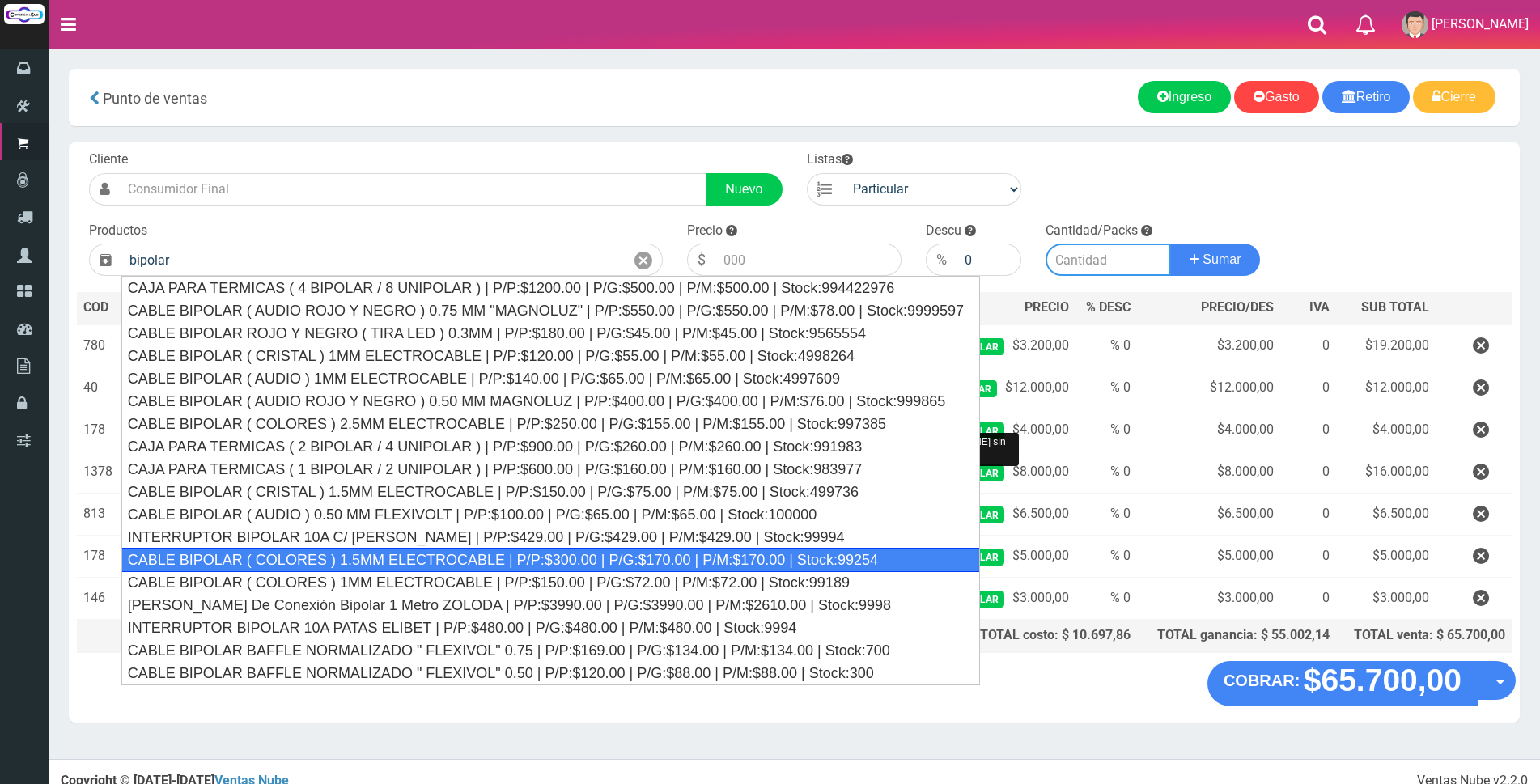
type input "CABLE BIPOLAR ( COLORES ) 1.5MM ELECTROCABLE | P/P:$300.00 | P/G:$170.00 | P/M:…"
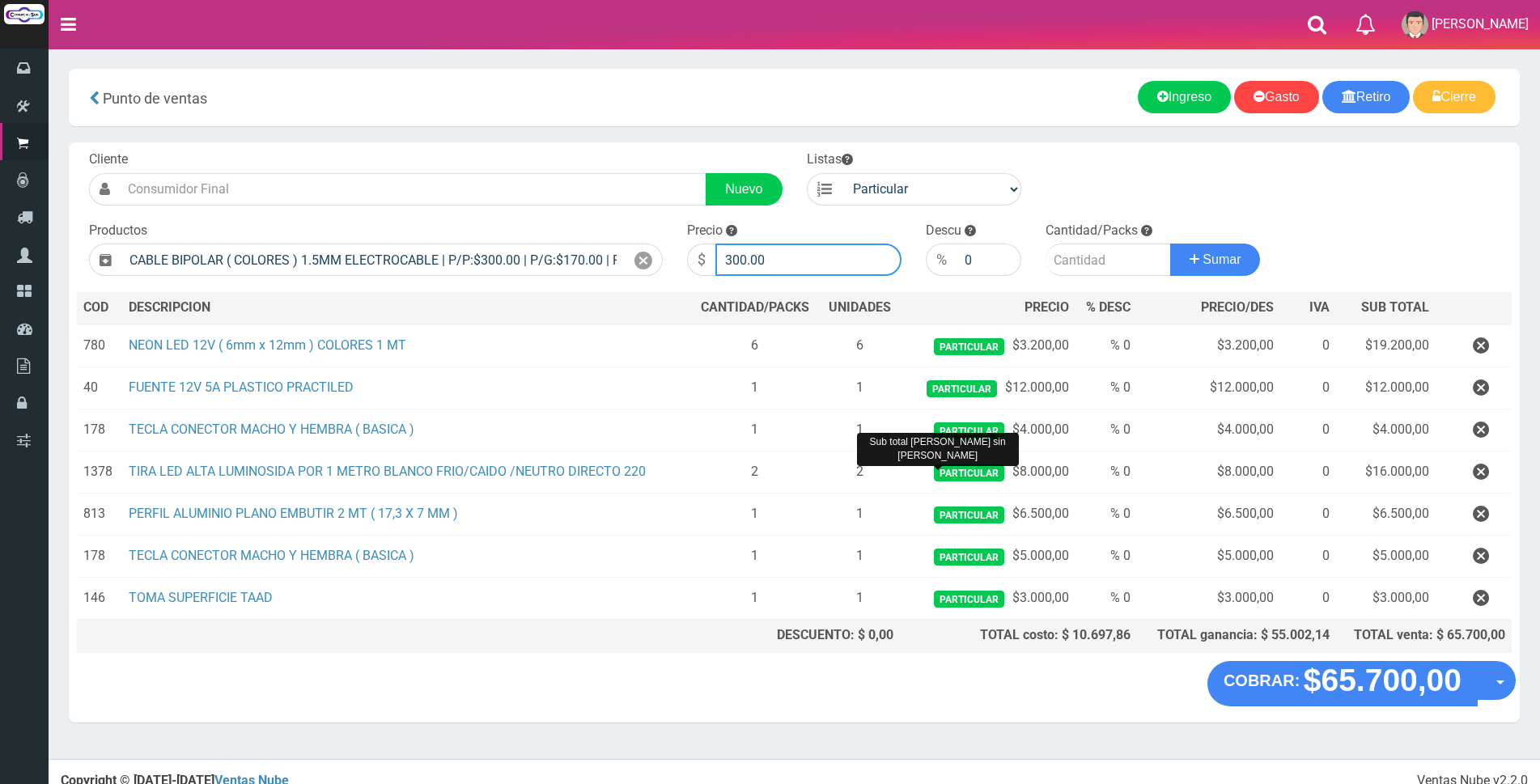
drag, startPoint x: 792, startPoint y: 253, endPoint x: 817, endPoint y: 250, distance: 25.2
click at [796, 253] on input "300.00" at bounding box center [808, 260] width 186 height 32
type input "3"
type input "1700"
click at [1079, 250] on input "number" at bounding box center [1108, 260] width 126 height 32
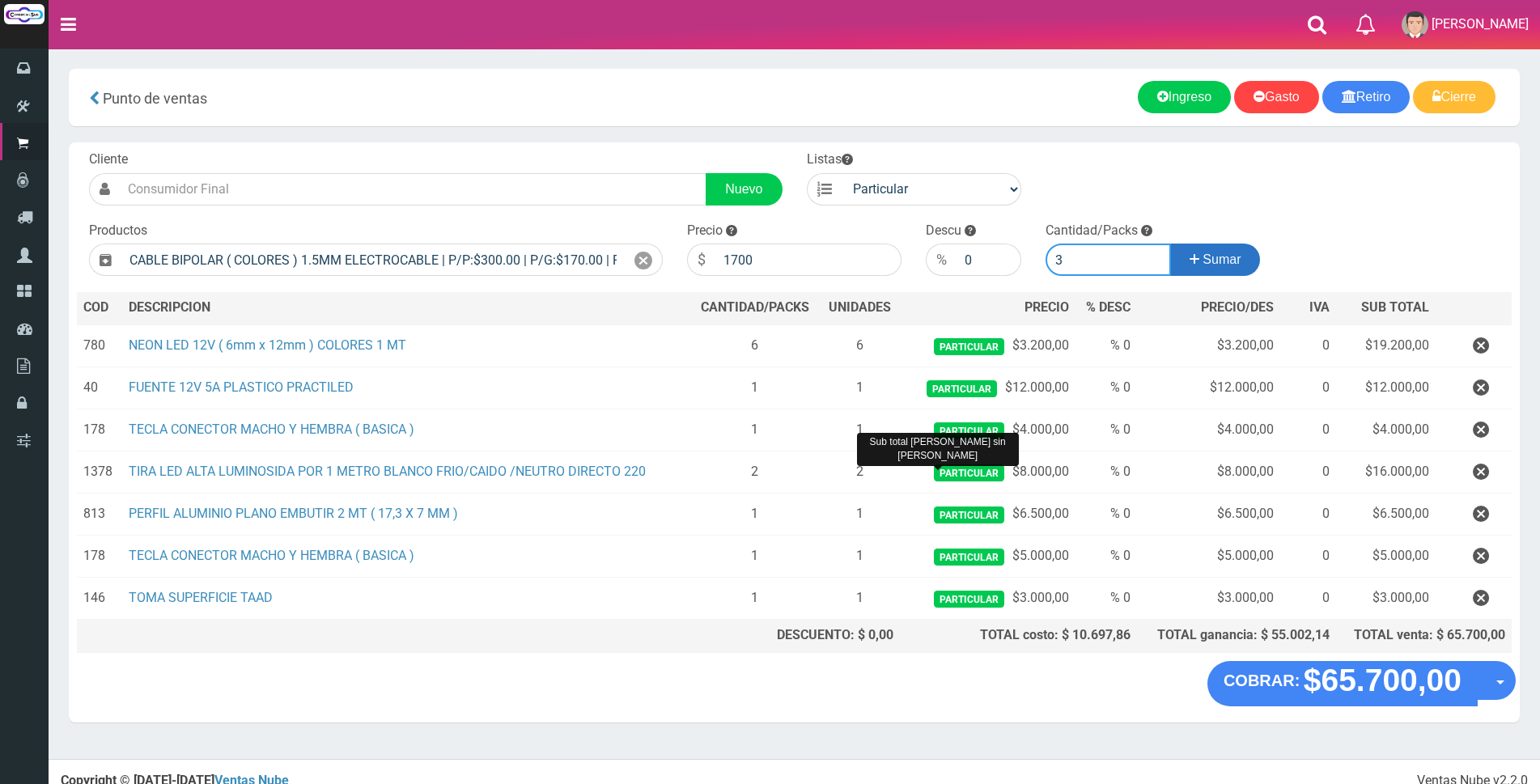
type input "3"
click at [1220, 255] on span "Sumar" at bounding box center [1221, 260] width 38 height 14
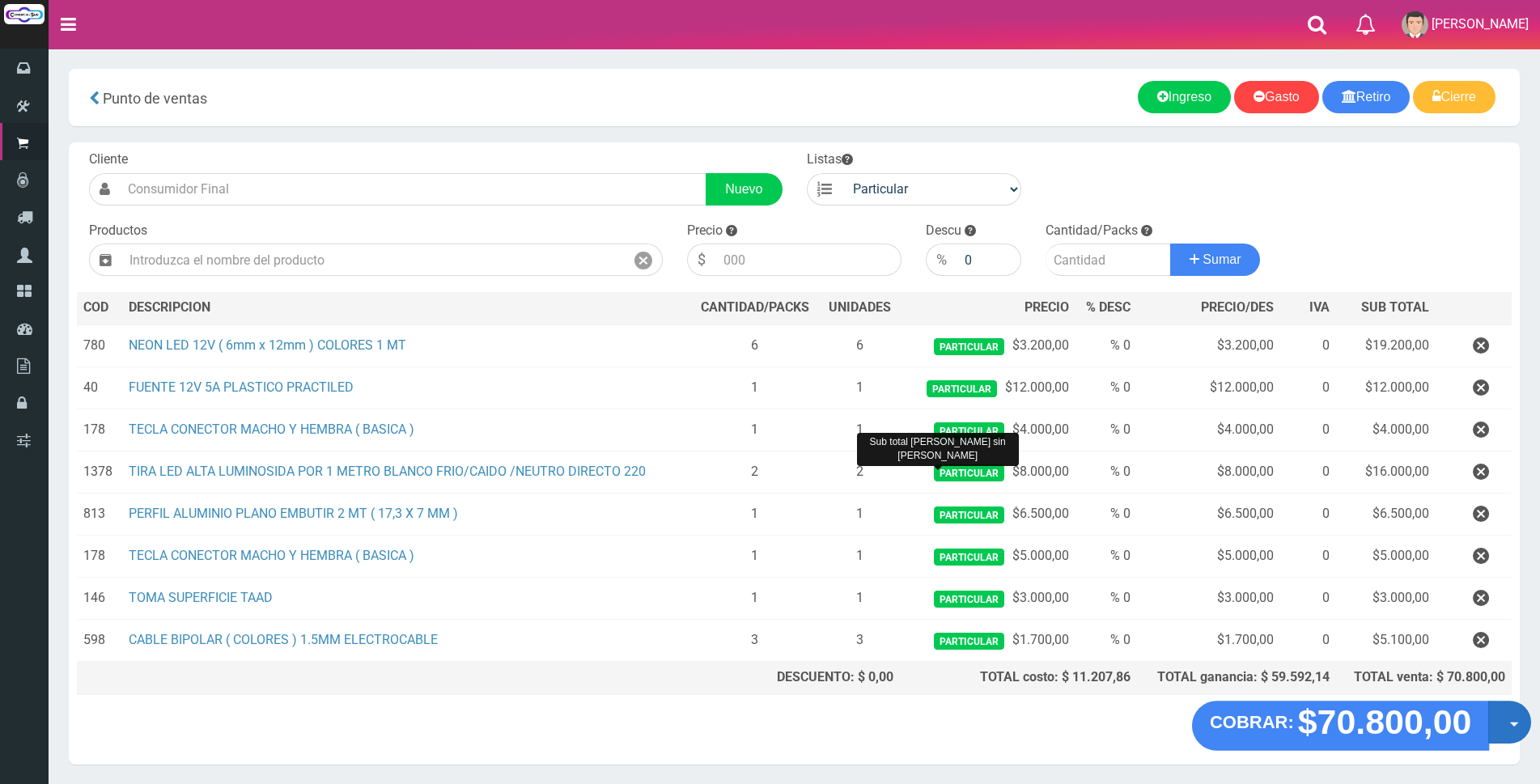
click at [1518, 722] on span "button" at bounding box center [1514, 724] width 9 height 5
click at [1500, 764] on link "Crear presupuesto" at bounding box center [1458, 764] width 145 height 37
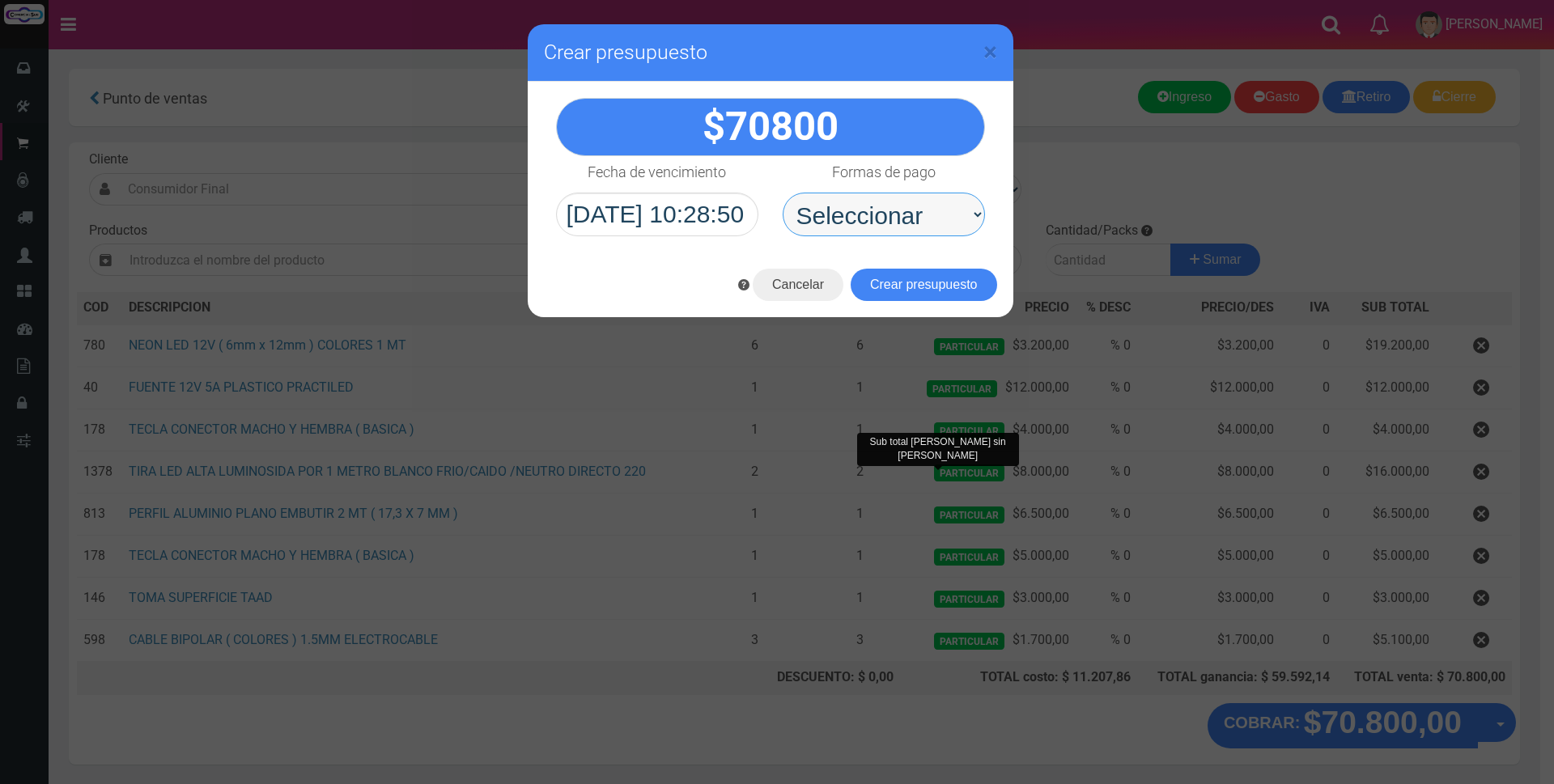
click at [955, 211] on select "Seleccionar Efectivo Tarjeta de Crédito Depósito Débito" at bounding box center [883, 215] width 202 height 44
select select "Depósito"
click at [782, 193] on select "Seleccionar Efectivo Tarjeta de Crédito Depósito Débito" at bounding box center [883, 215] width 202 height 44
click at [913, 285] on button "Crear presupuesto" at bounding box center [923, 285] width 147 height 32
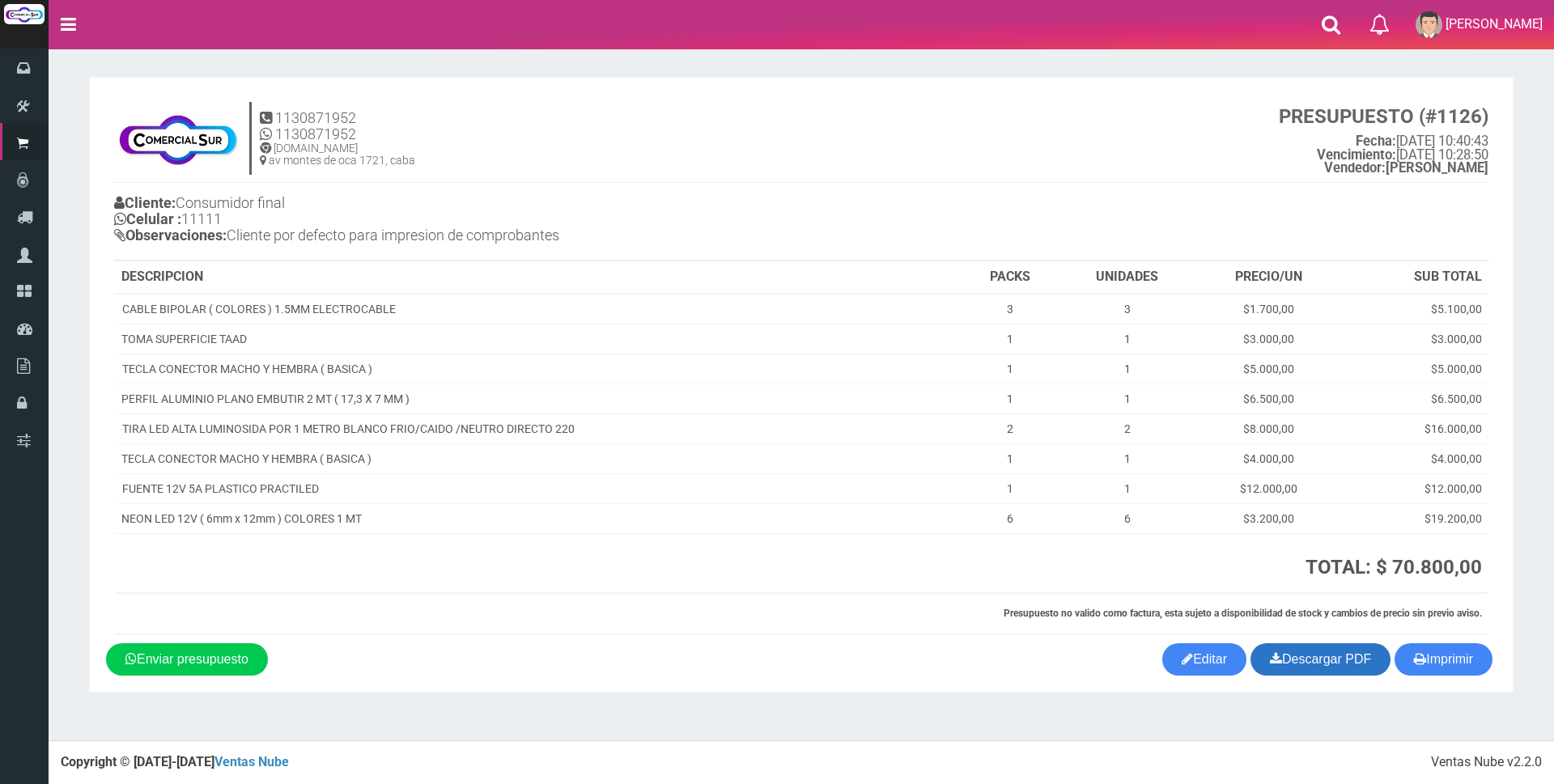
click at [1339, 661] on link "Descargar PDF" at bounding box center [1320, 659] width 140 height 32
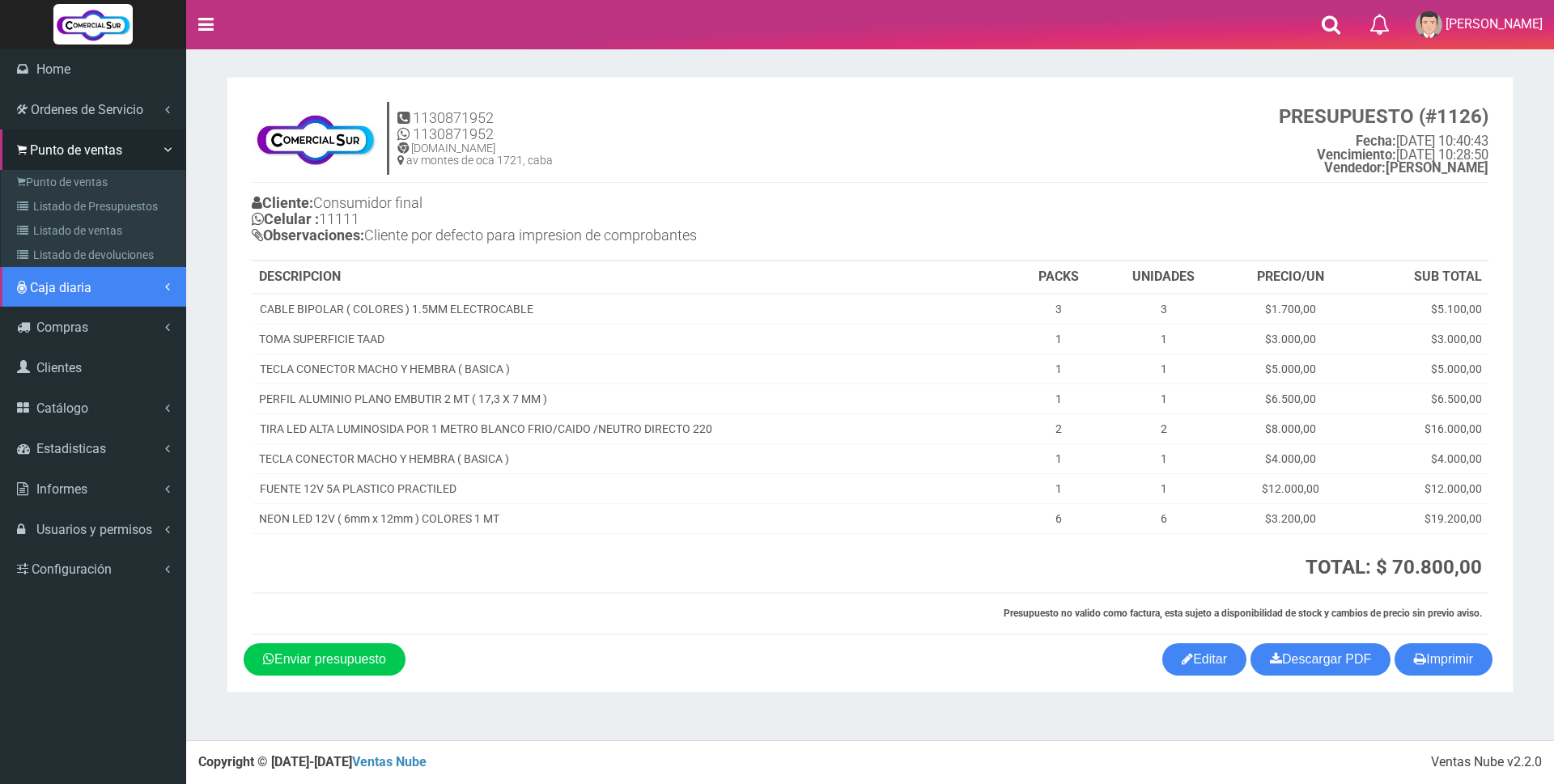
click at [58, 286] on span "Caja diaria" at bounding box center [61, 287] width 62 height 15
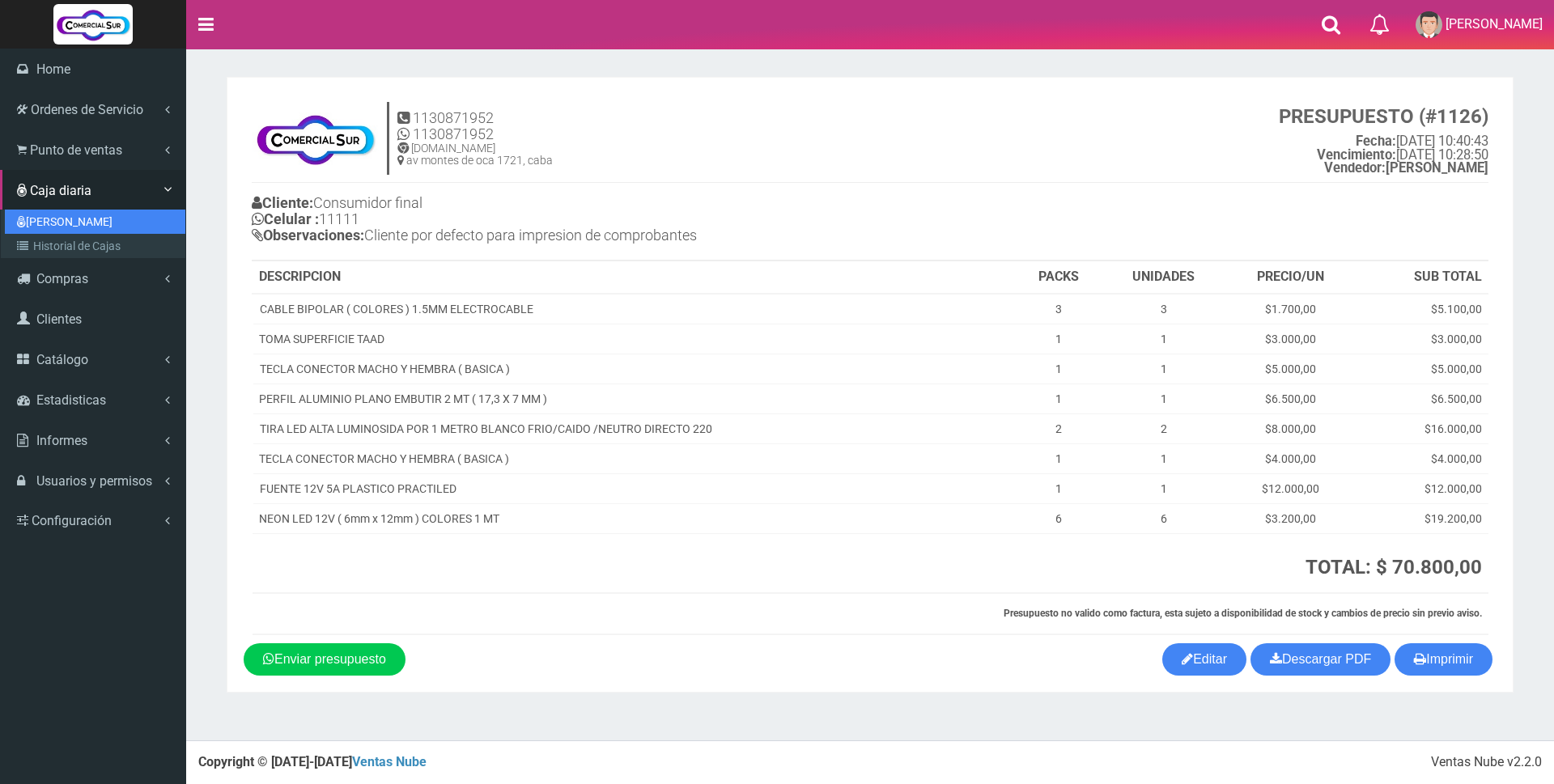
click at [58, 218] on link "[PERSON_NAME]" at bounding box center [95, 222] width 181 height 24
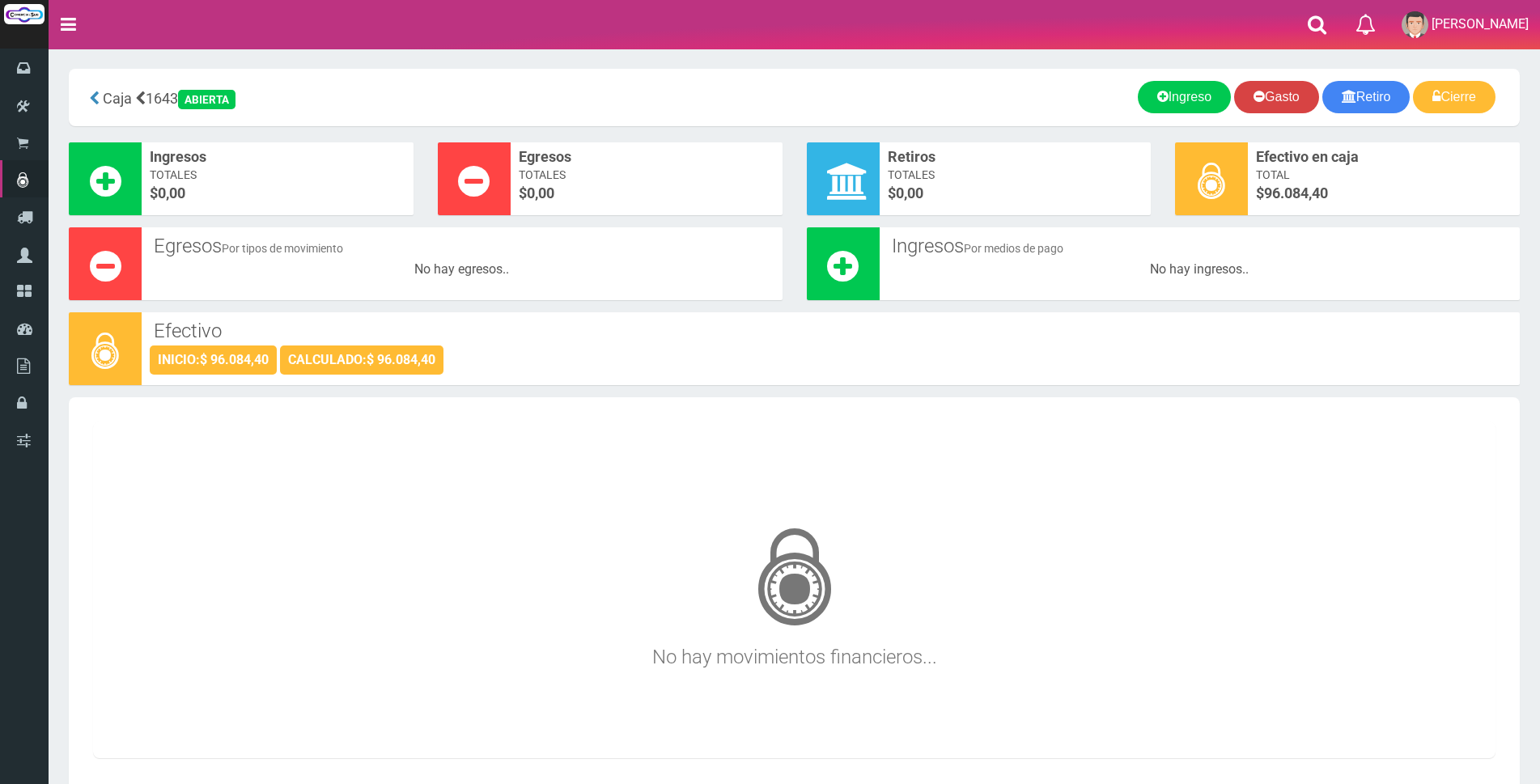
click at [1278, 92] on link "Gasto" at bounding box center [1276, 97] width 85 height 32
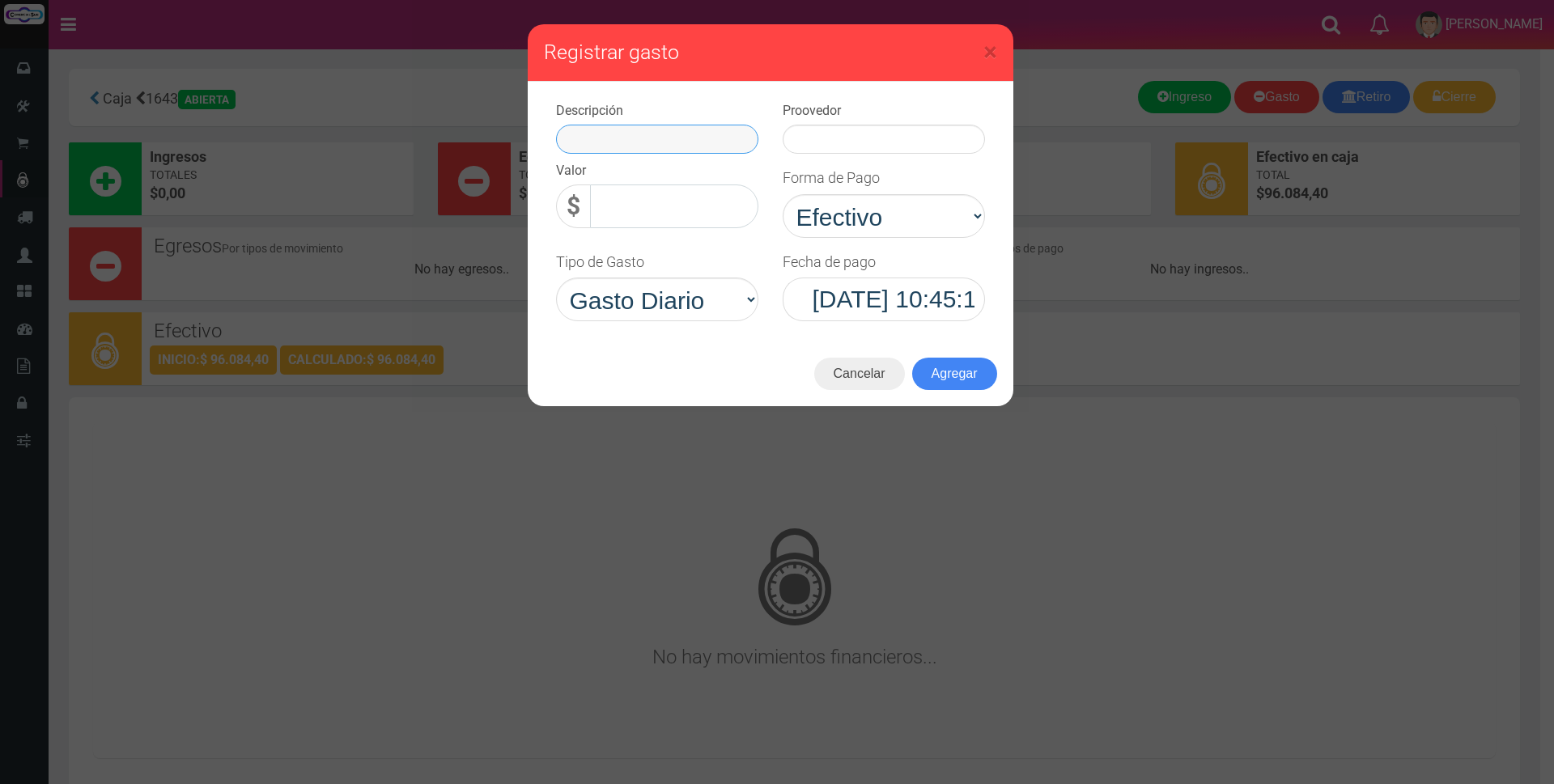
click at [701, 142] on input "text" at bounding box center [657, 139] width 202 height 29
type input "agua"
click at [673, 210] on input "0,00" at bounding box center [674, 207] width 168 height 44
type input "19.000,00"
click at [841, 143] on input "text" at bounding box center [883, 139] width 202 height 29
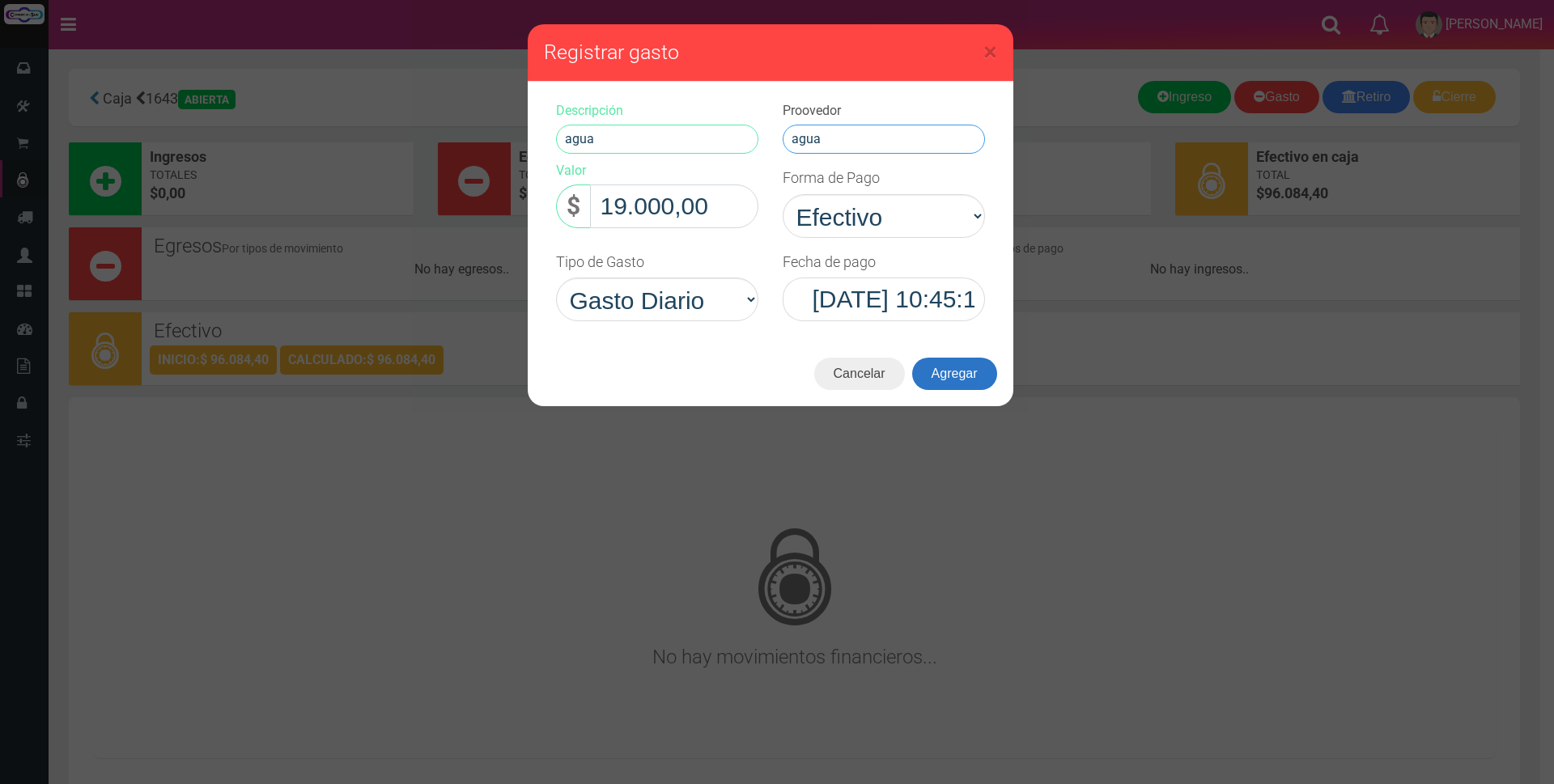
type input "agua"
click at [960, 376] on button "Agregar" at bounding box center [954, 374] width 85 height 32
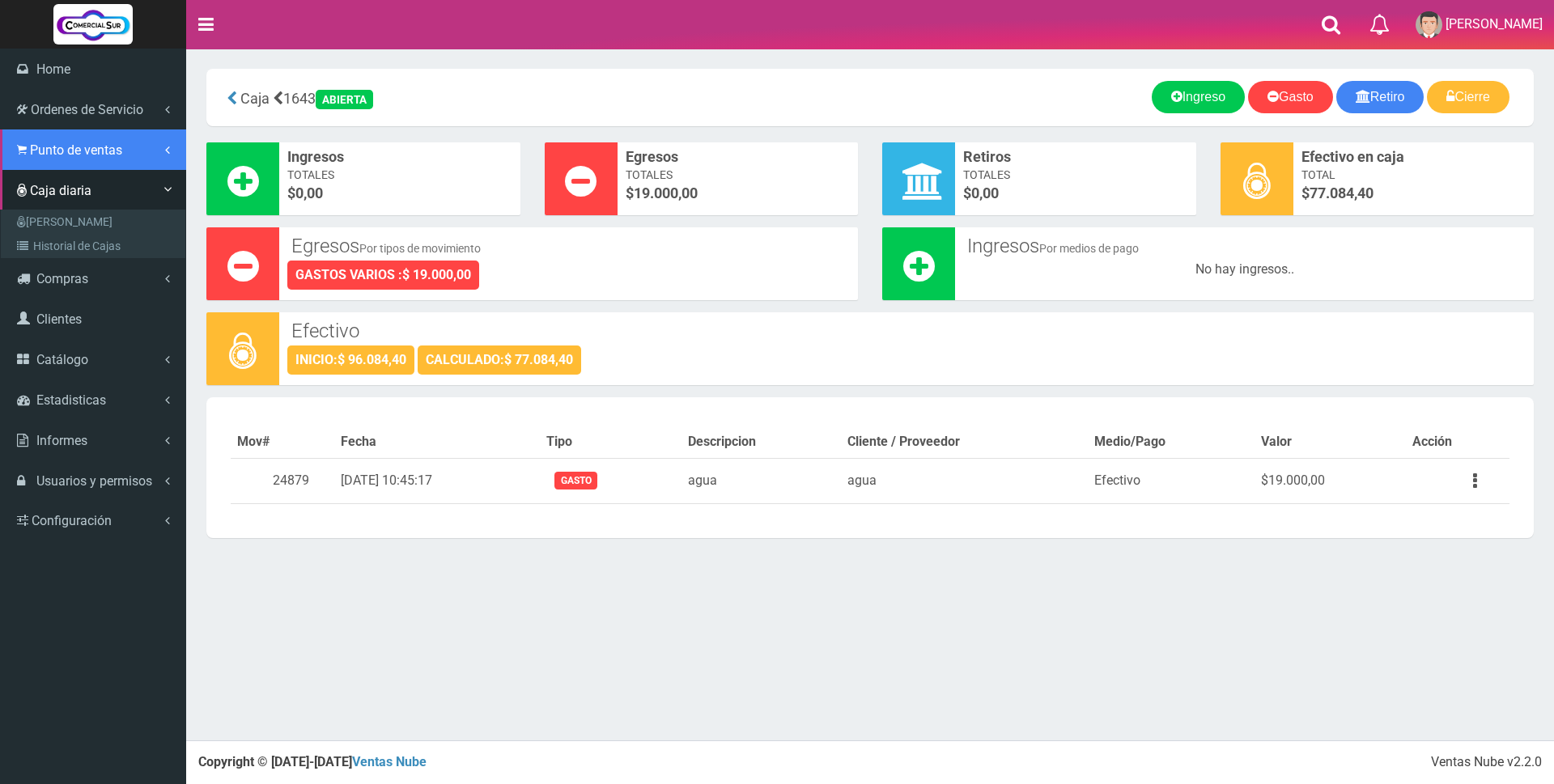
click at [67, 156] on span "Punto de ventas" at bounding box center [76, 150] width 92 height 15
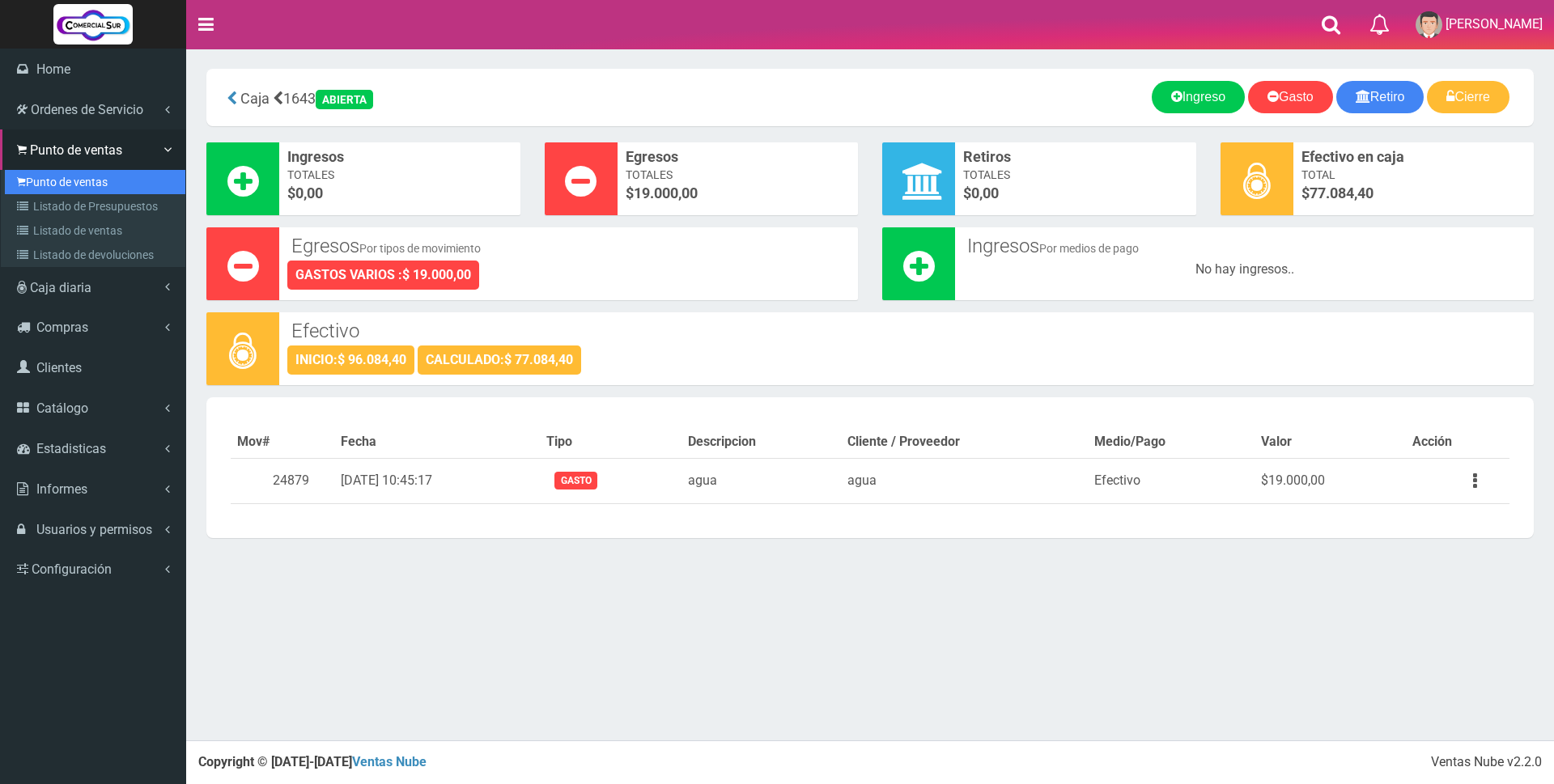
click at [66, 180] on link "Punto de ventas" at bounding box center [95, 182] width 181 height 24
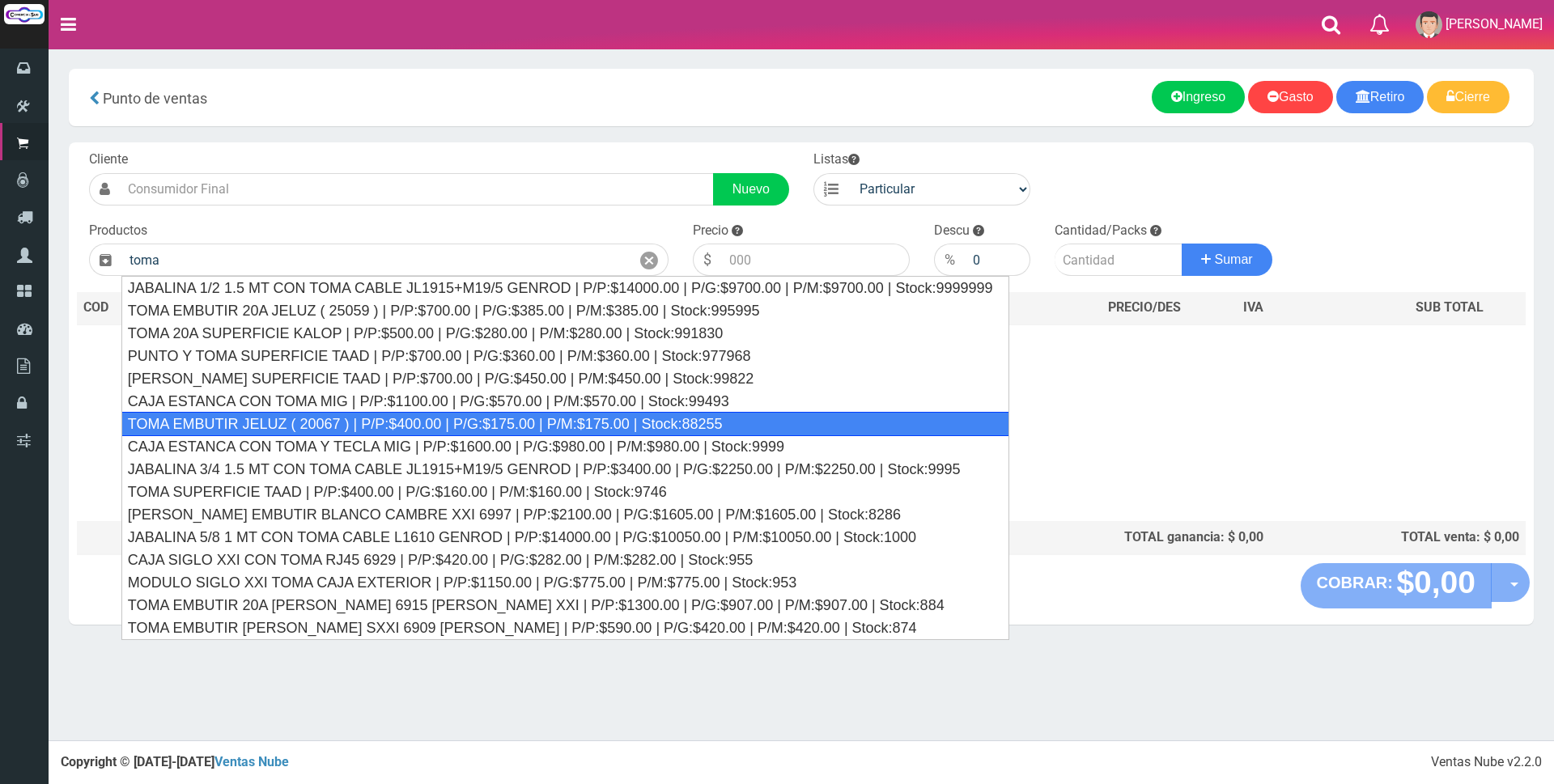
drag, startPoint x: 245, startPoint y: 422, endPoint x: 704, endPoint y: 351, distance: 464.5
click at [247, 421] on div "TOMA EMBUTIR JELUZ ( 20067 ) | P/P:$400.00 | P/G:$175.00 | P/M:$175.00 | Stock:…" at bounding box center [565, 423] width 887 height 24
type input "TOMA EMBUTIR JELUZ ( 20067 ) | P/P:$400.00 | P/G:$175.00 | P/M:$175.00 | Stock:…"
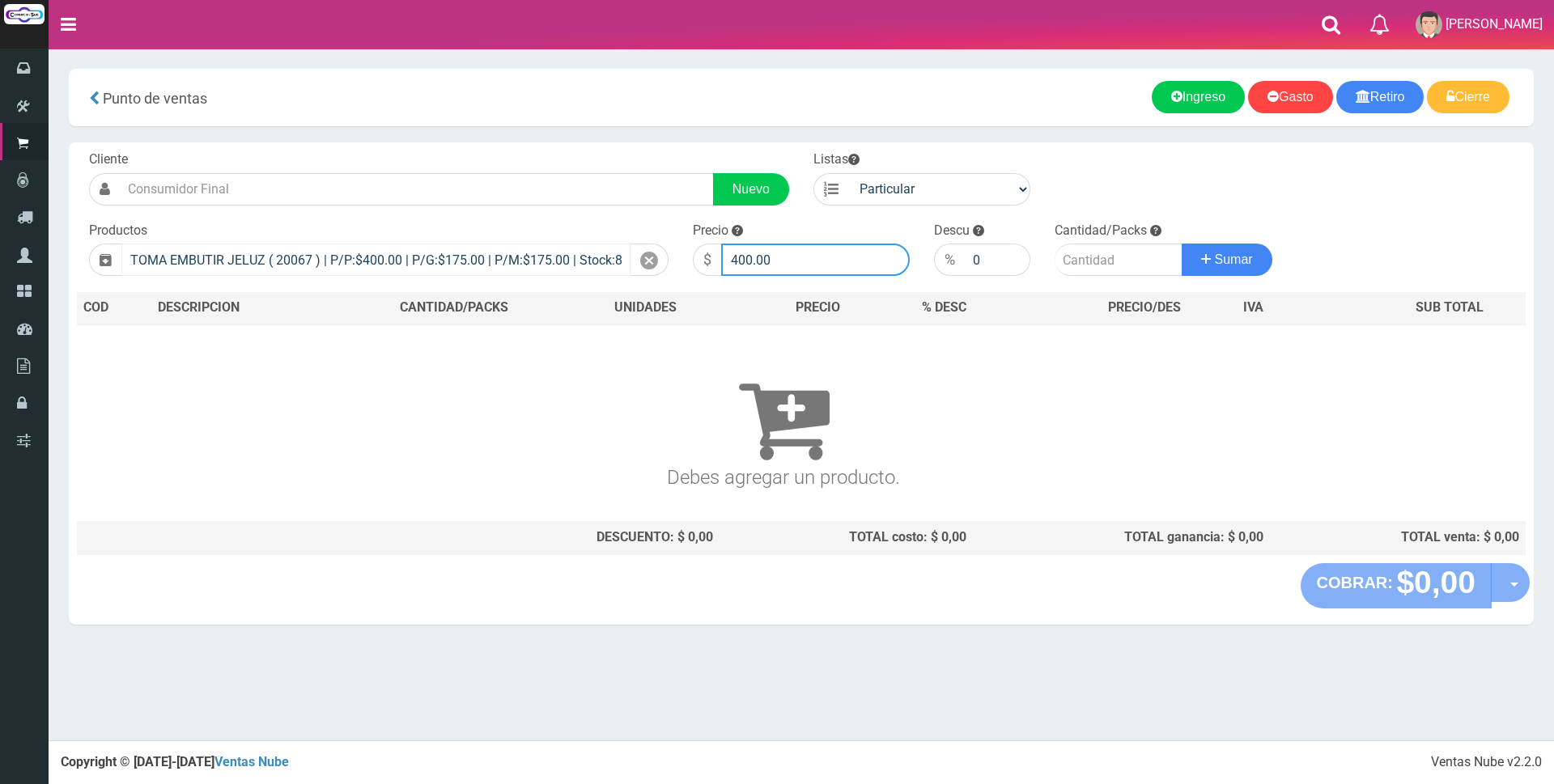
drag, startPoint x: 826, startPoint y: 253, endPoint x: 444, endPoint y: 244, distance: 382.1
click at [444, 151] on form "Cliente Nuevo Listas Particular Gremio Mayoristas" at bounding box center [801, 151] width 1449 height 0
type input "15000"
type input "1"
click at [1181, 244] on button "Sumar" at bounding box center [1226, 260] width 91 height 32
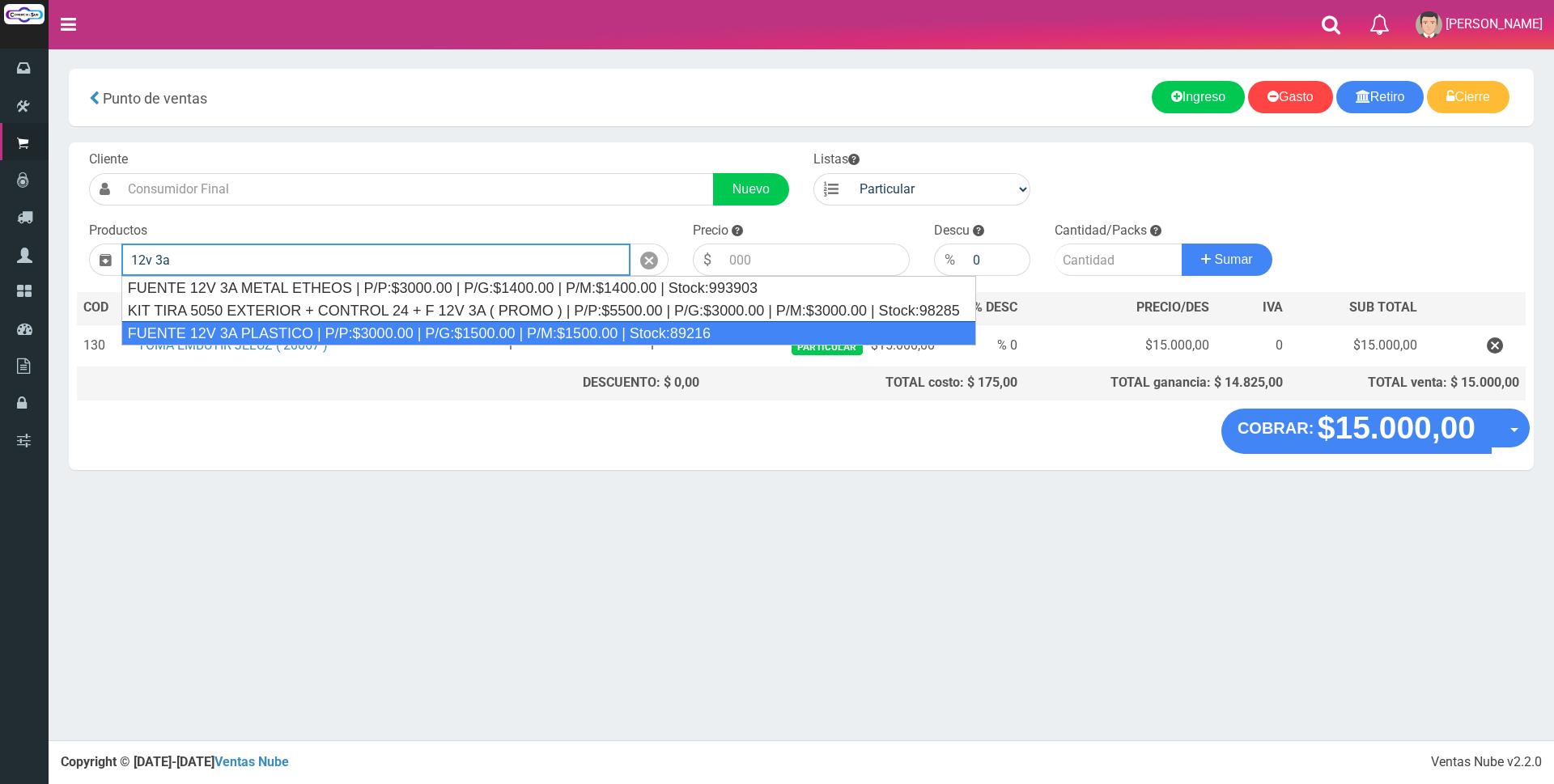
click at [336, 322] on div "FUENTE 12V 3A PLASTICO | P/P:$3000.00 | P/G:$1500.00 | P/M:$1500.00 | Stock:892…" at bounding box center [548, 334] width 854 height 24
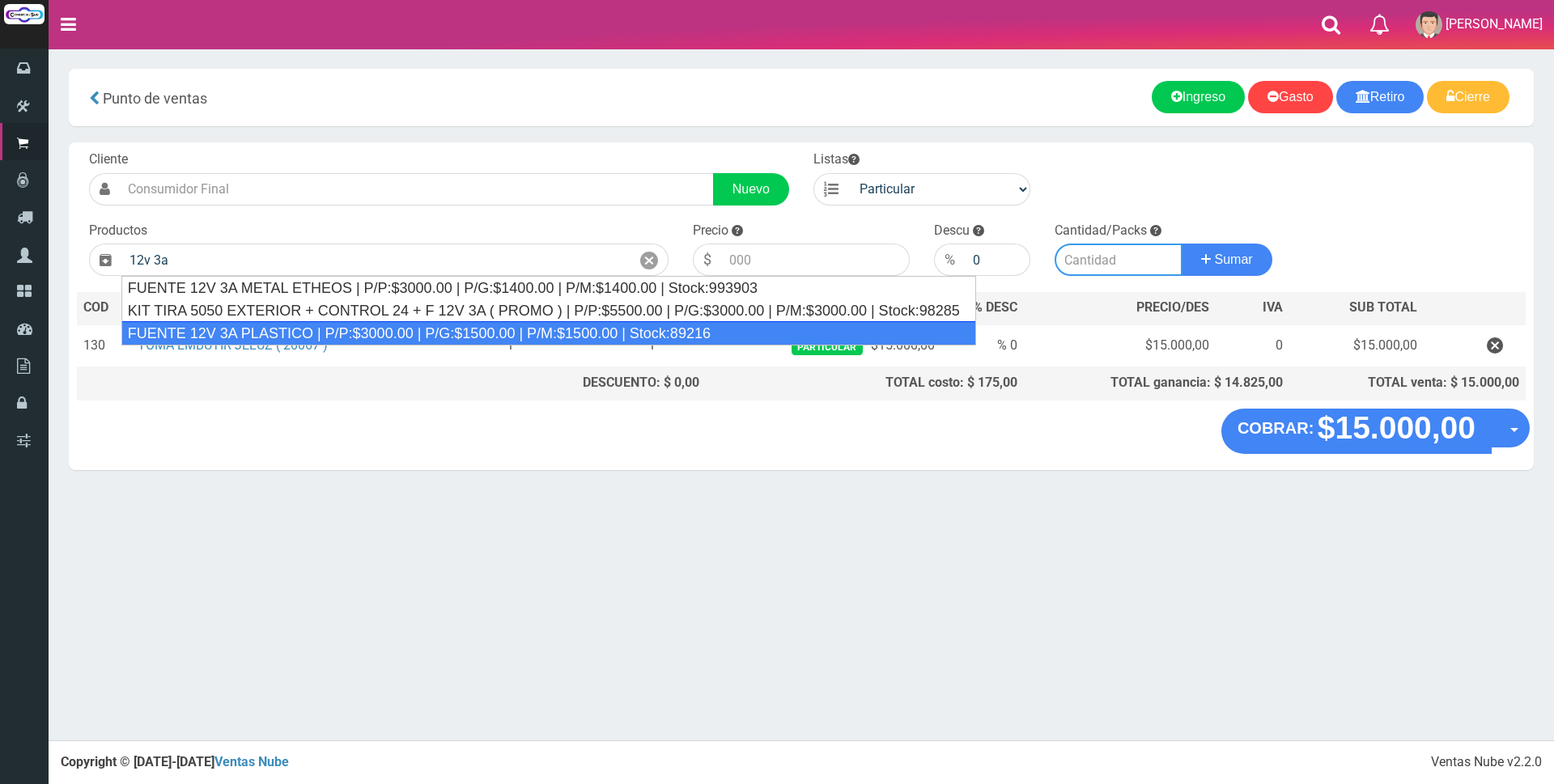
type input "FUENTE 12V 3A PLASTICO | P/P:$3000.00 | P/G:$1500.00 | P/M:$1500.00 | Stock:892…"
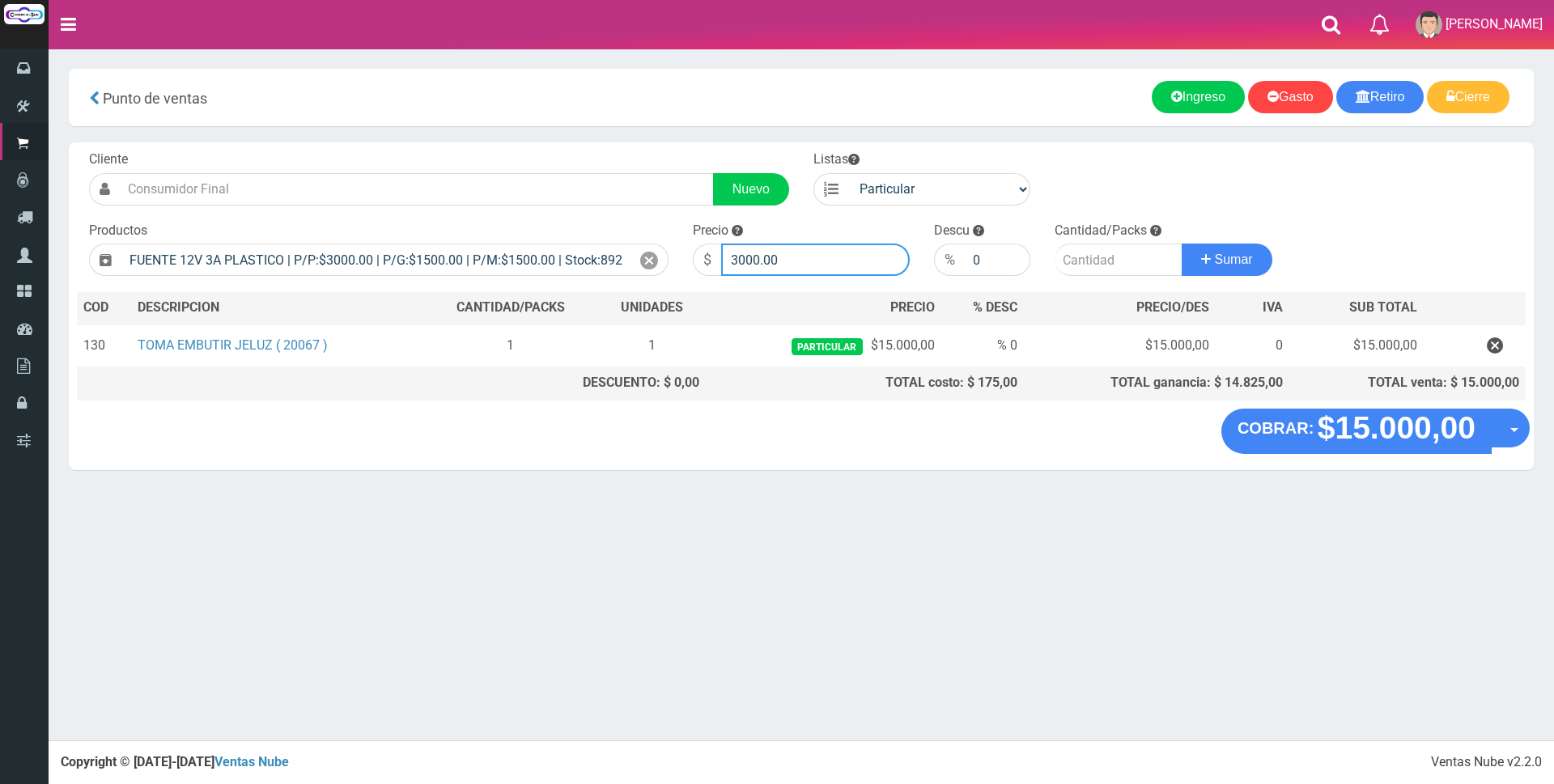
drag, startPoint x: 860, startPoint y: 254, endPoint x: 475, endPoint y: 235, distance: 385.5
click at [475, 151] on form "Cliente Nuevo Listas Particular Gremio Mayoristas" at bounding box center [801, 151] width 1449 height 0
type input "9000"
type input "1"
click at [1181, 244] on button "Sumar" at bounding box center [1226, 260] width 91 height 32
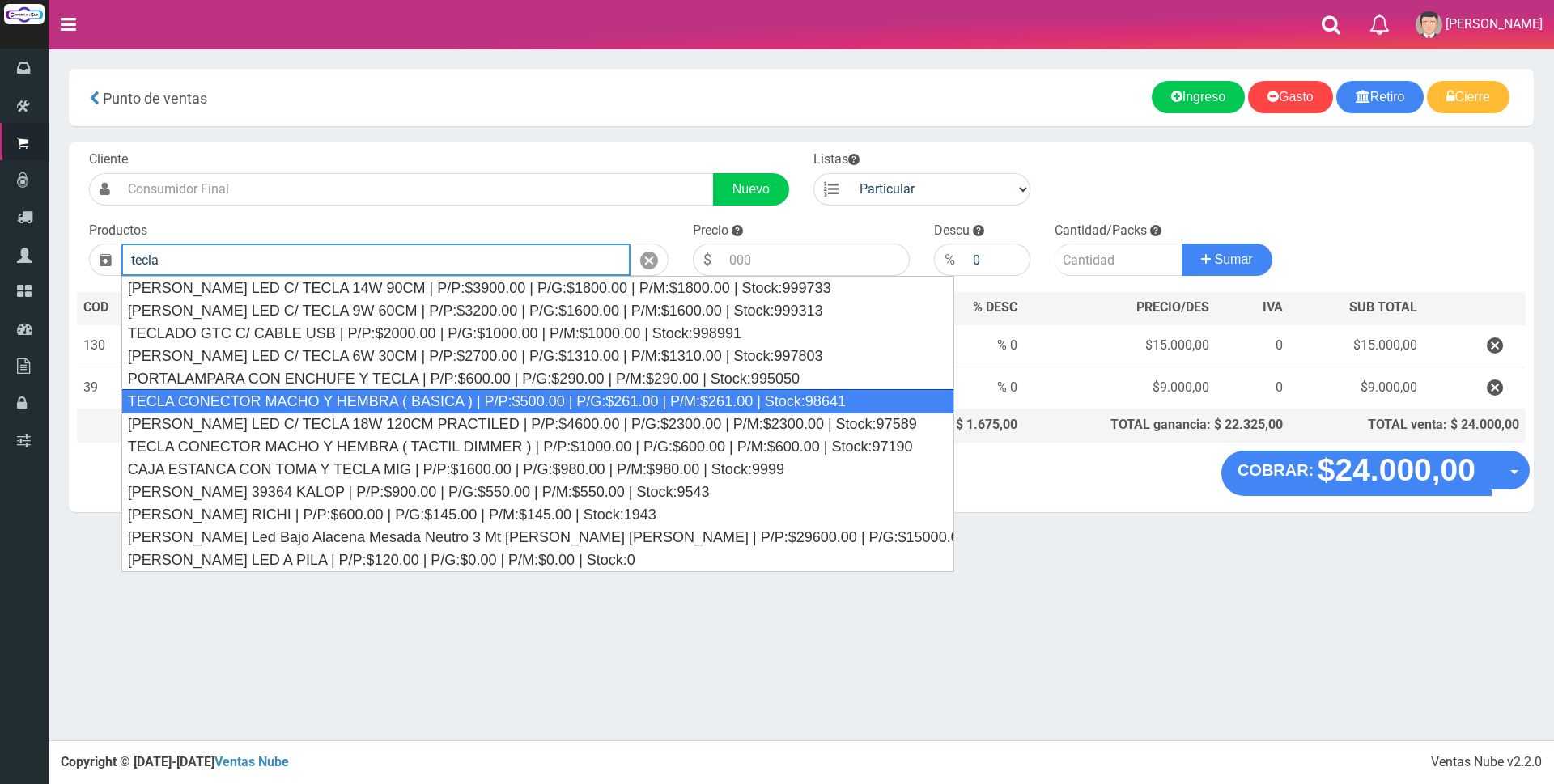
click at [433, 408] on div "TECLA CONECTOR MACHO Y HEMBRA ( BASICA ) | P/P:$500.00 | P/G:$261.00 | P/M:$261…" at bounding box center [537, 401] width 832 height 24
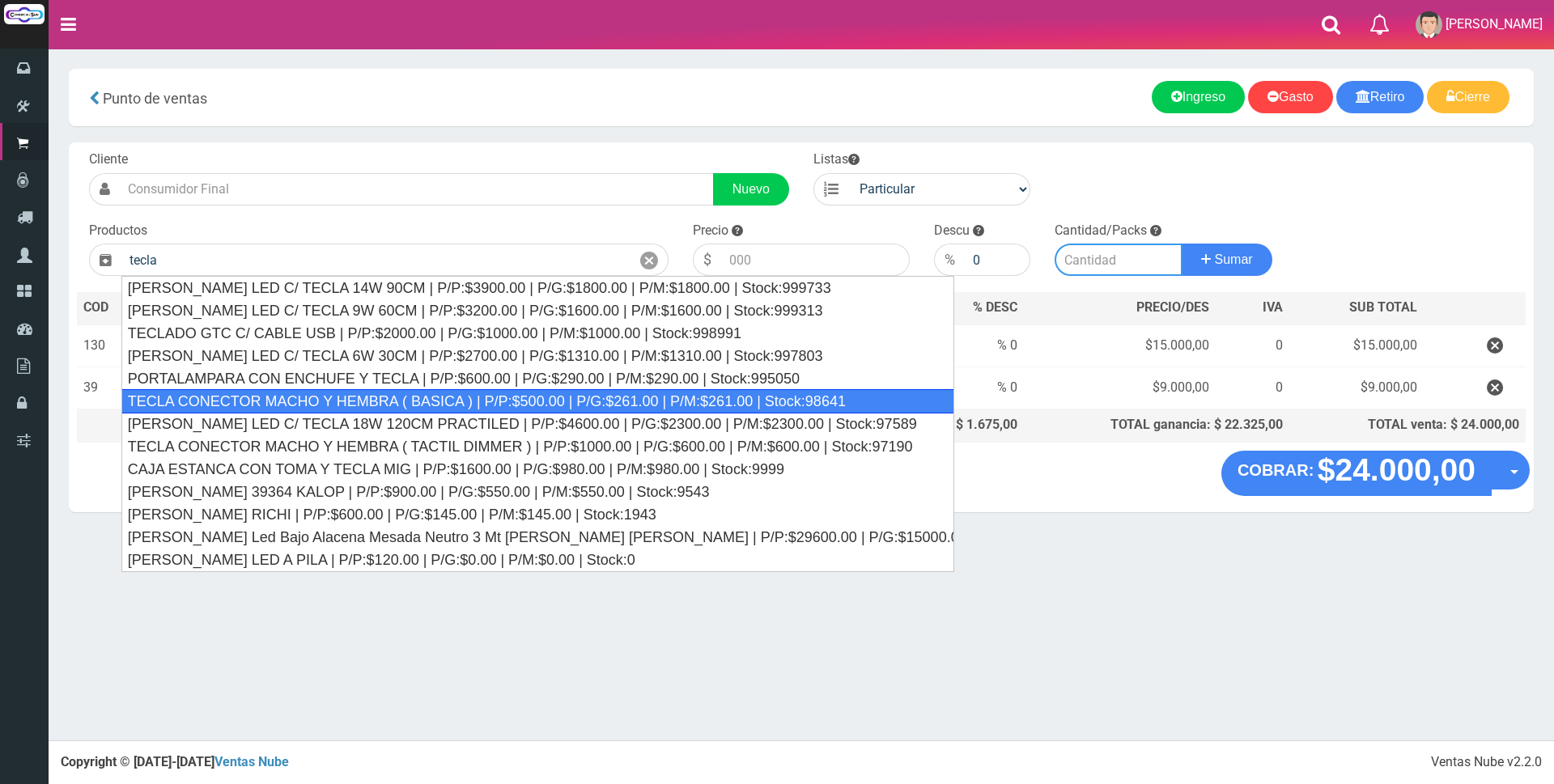
type input "TECLA CONECTOR MACHO Y HEMBRA ( BASICA ) | P/P:$500.00 | P/G:$261.00 | P/M:$261…"
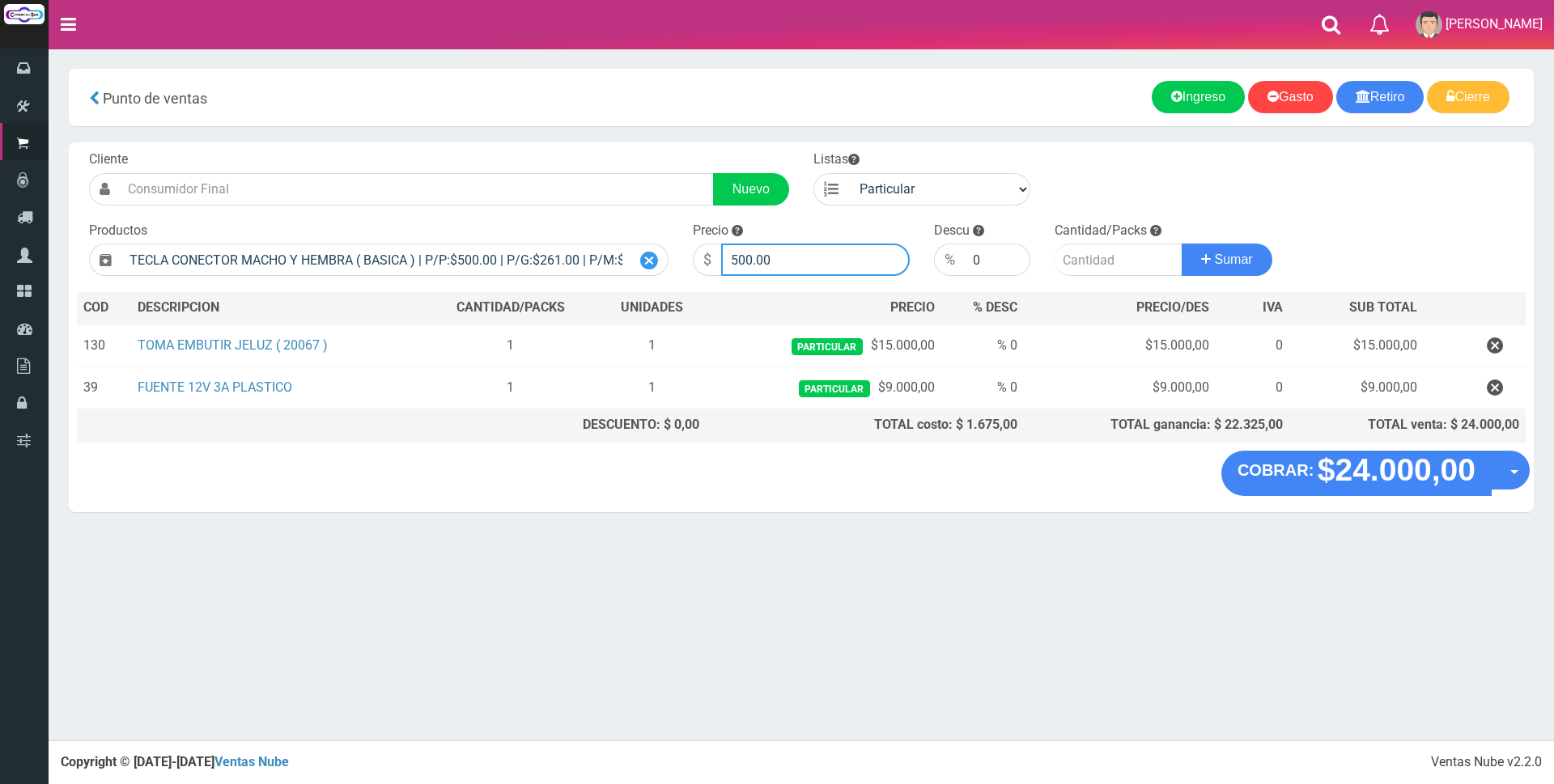
drag, startPoint x: 769, startPoint y: 264, endPoint x: 645, endPoint y: 254, distance: 124.4
click at [660, 151] on form "Cliente Nuevo Listas Particular Gremio Mayoristas" at bounding box center [801, 151] width 1449 height 0
type input "4000"
type input "1"
click at [1181, 244] on button "Sumar" at bounding box center [1226, 260] width 91 height 32
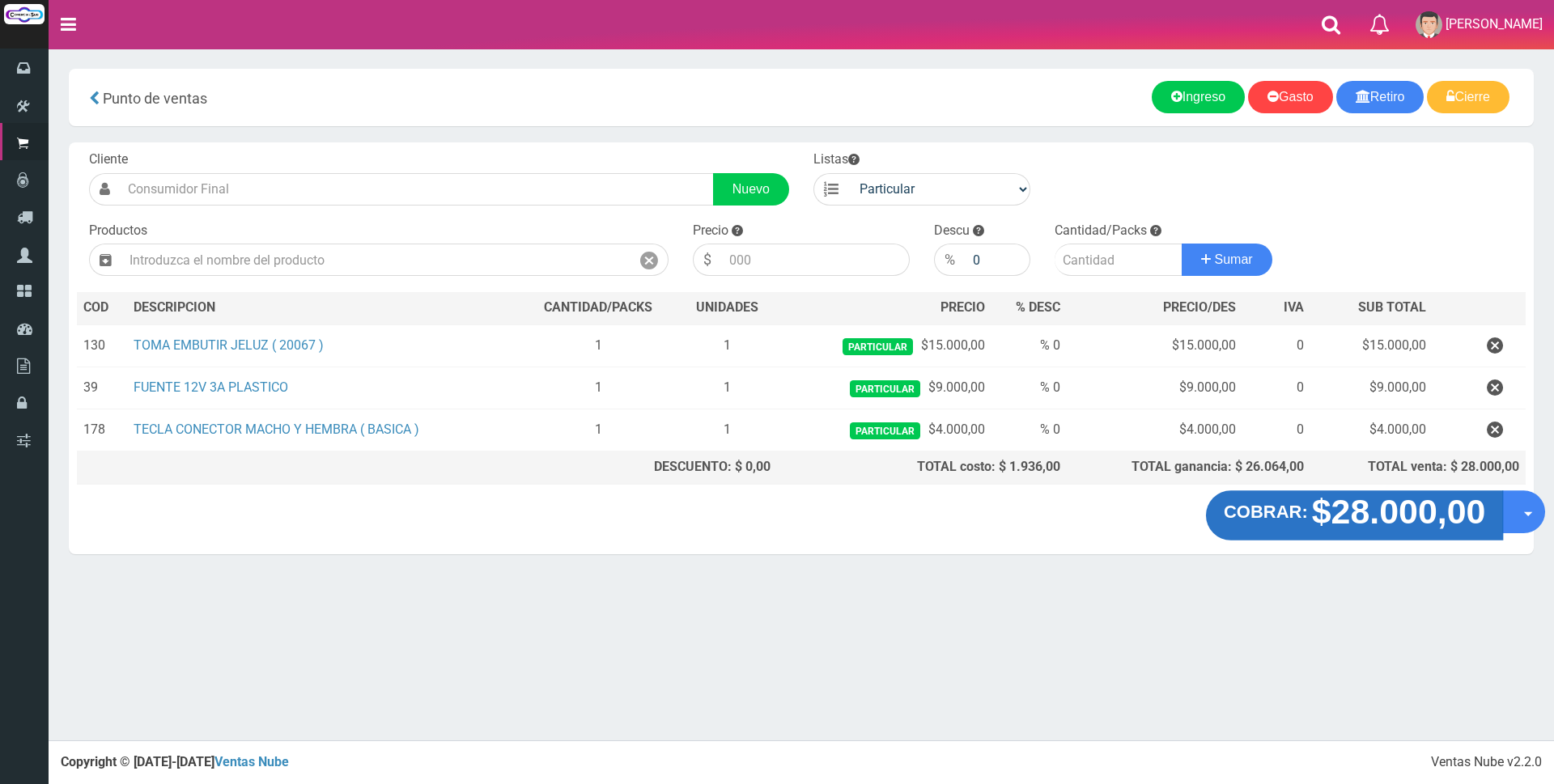
click at [1406, 509] on strong "$28.000,00" at bounding box center [1399, 511] width 174 height 38
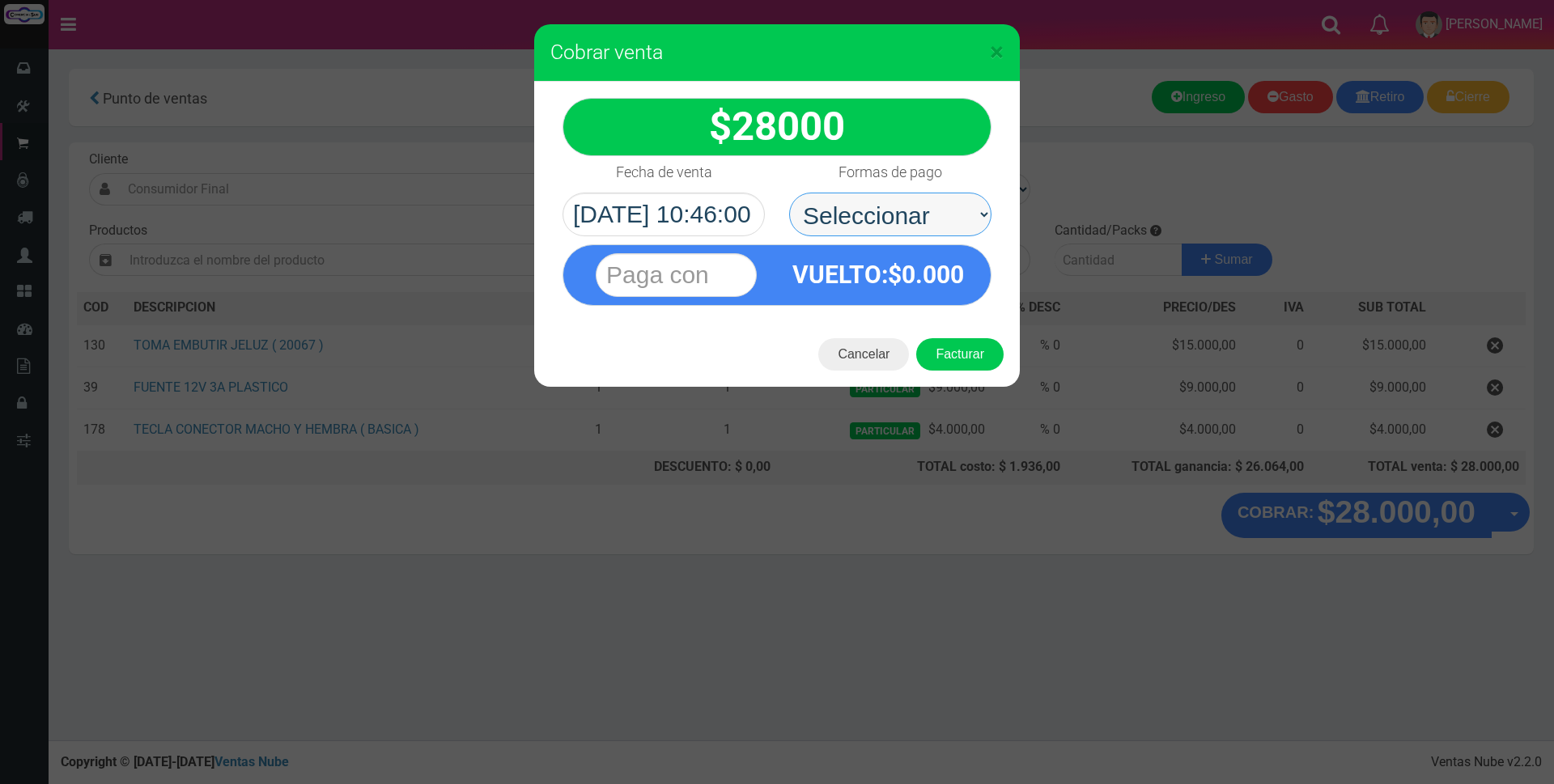
click at [940, 214] on select "Seleccionar Efectivo Tarjeta de Crédito Depósito Débito" at bounding box center [890, 215] width 202 height 44
select select "Efectivo"
click at [789, 193] on select "Seleccionar Efectivo Tarjeta de Crédito Depósito Débito" at bounding box center [890, 215] width 202 height 44
click at [713, 277] on input "text" at bounding box center [676, 275] width 161 height 44
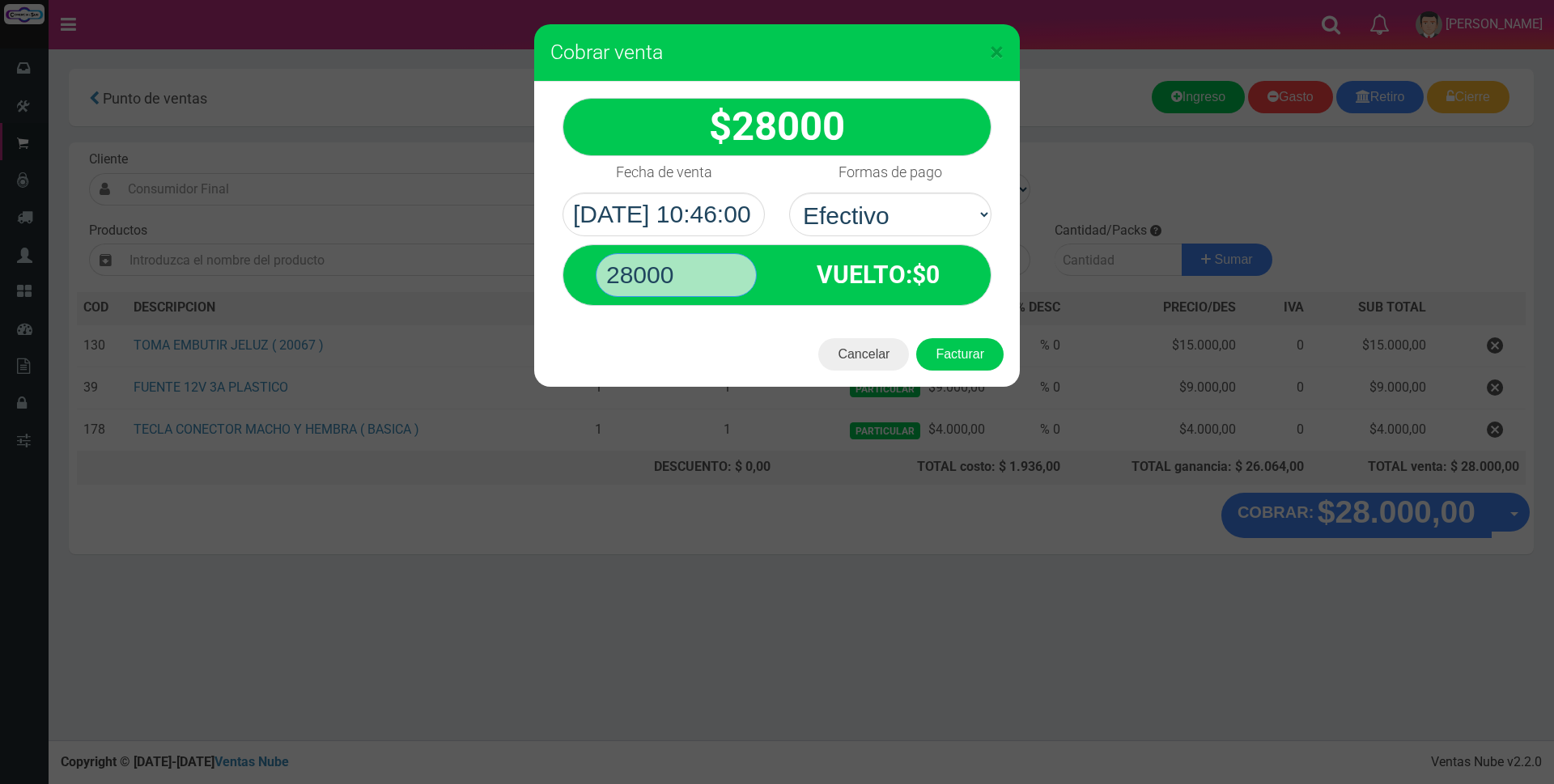
type input "28000"
click at [916, 339] on button "Facturar" at bounding box center [959, 355] width 87 height 32
